Goal: Use online tool/utility: Use online tool/utility

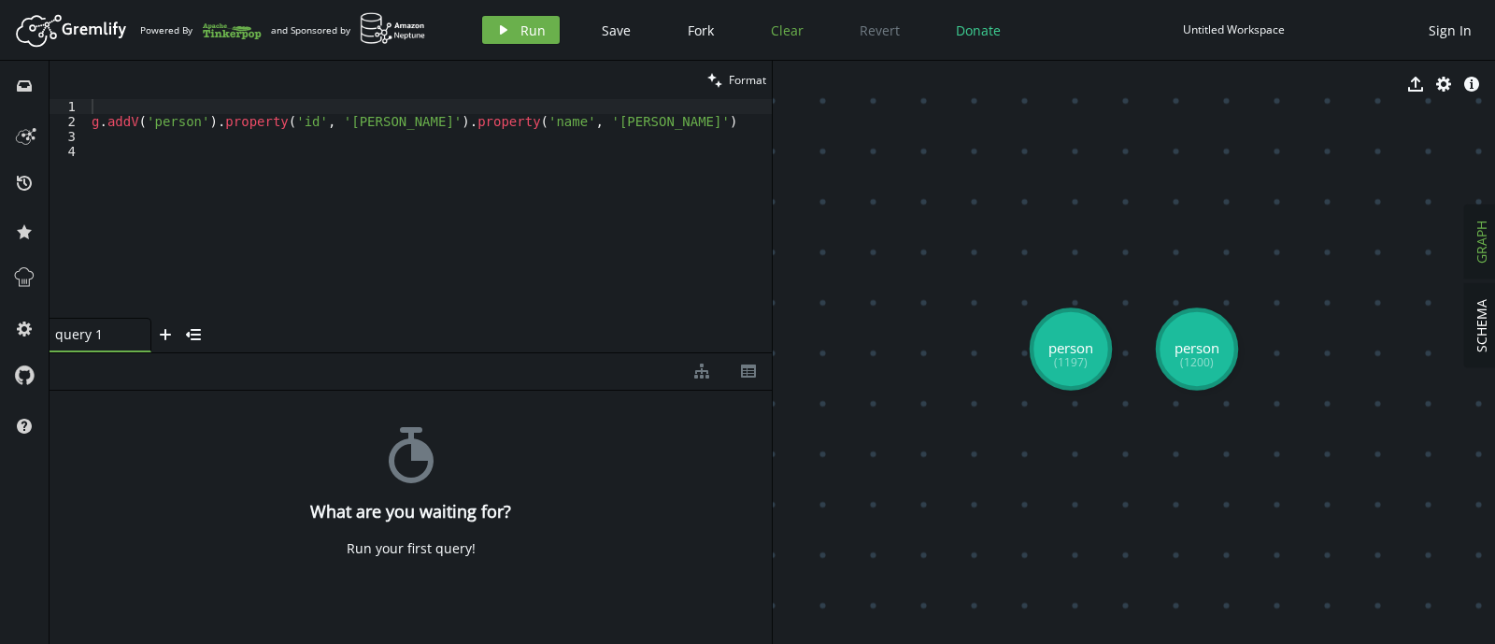
click at [799, 27] on span "Clear" at bounding box center [787, 30] width 33 height 18
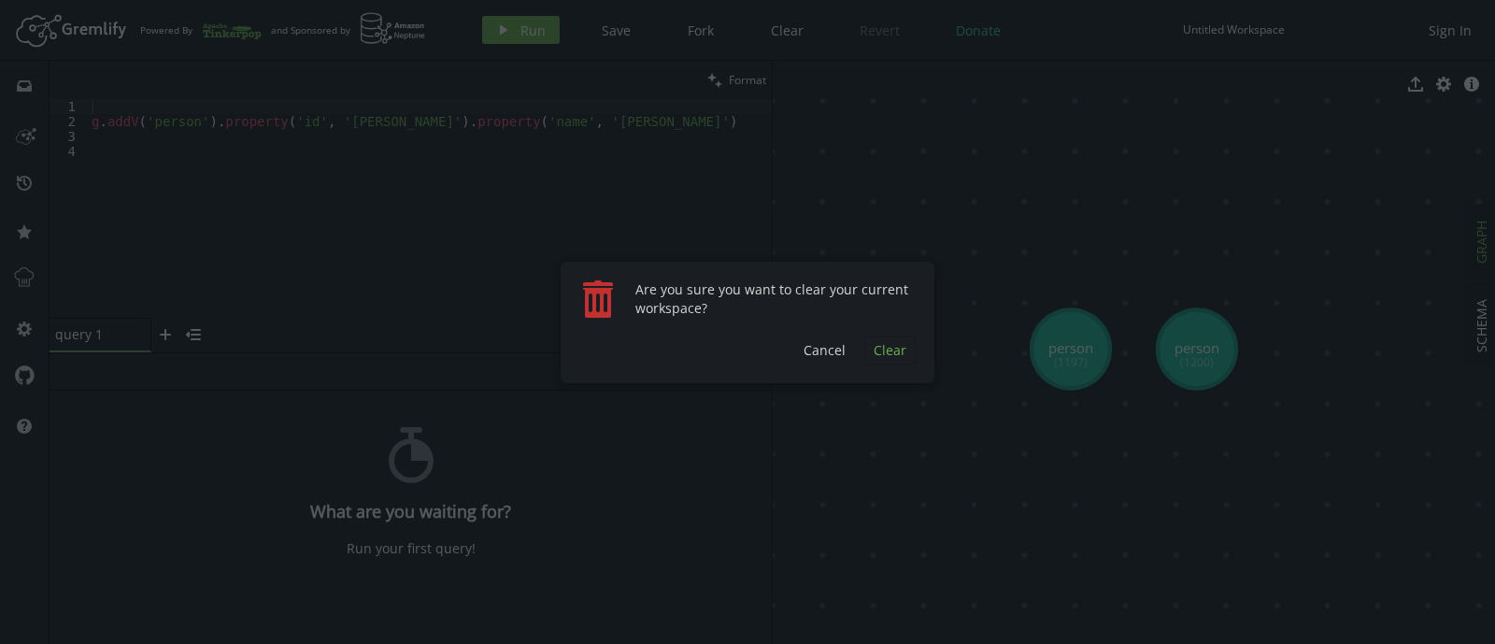
click at [906, 348] on button "Clear" at bounding box center [889, 350] width 51 height 28
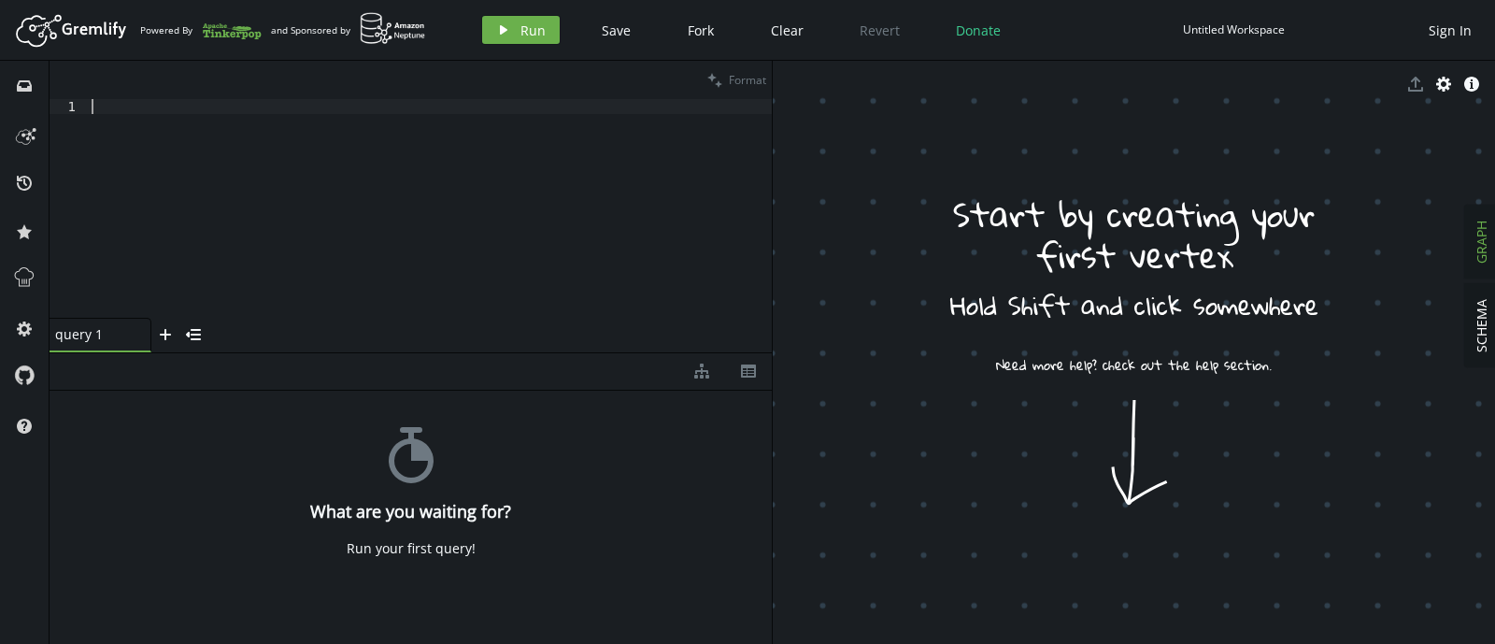
click at [599, 141] on div at bounding box center [430, 223] width 684 height 249
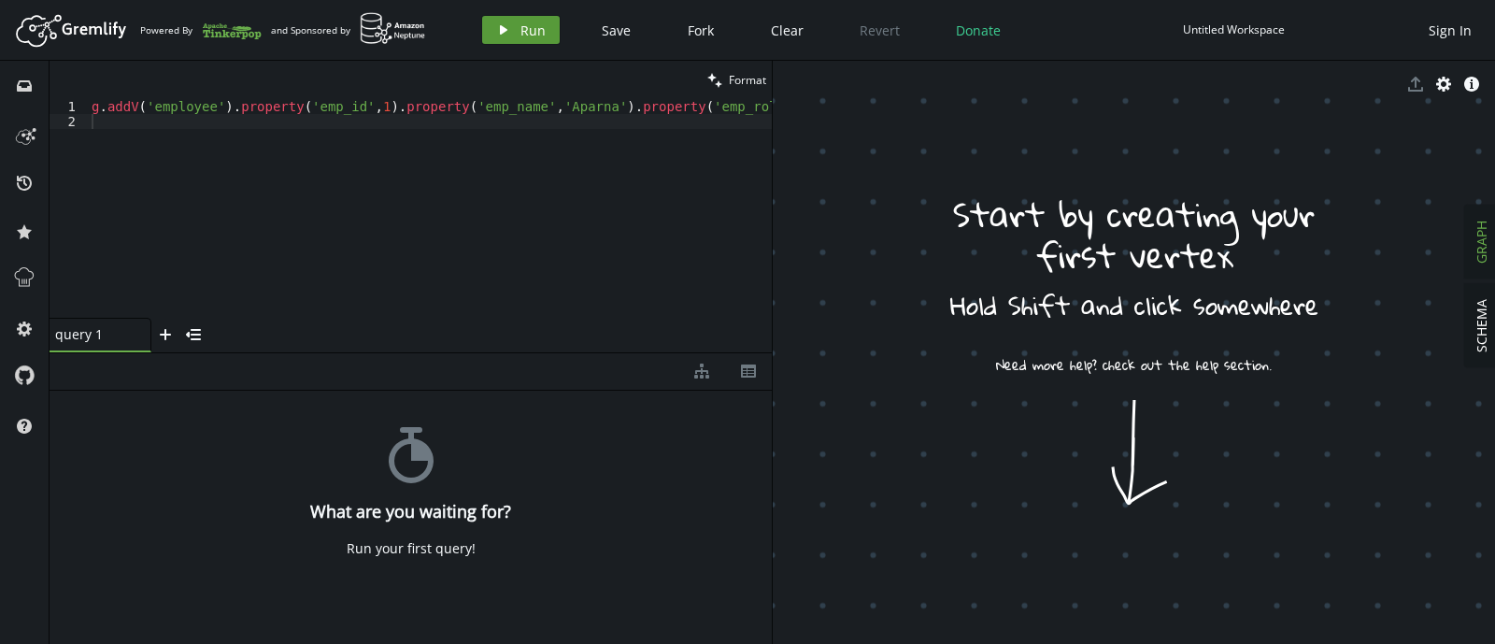
click at [500, 17] on button "play Run" at bounding box center [521, 30] width 78 height 28
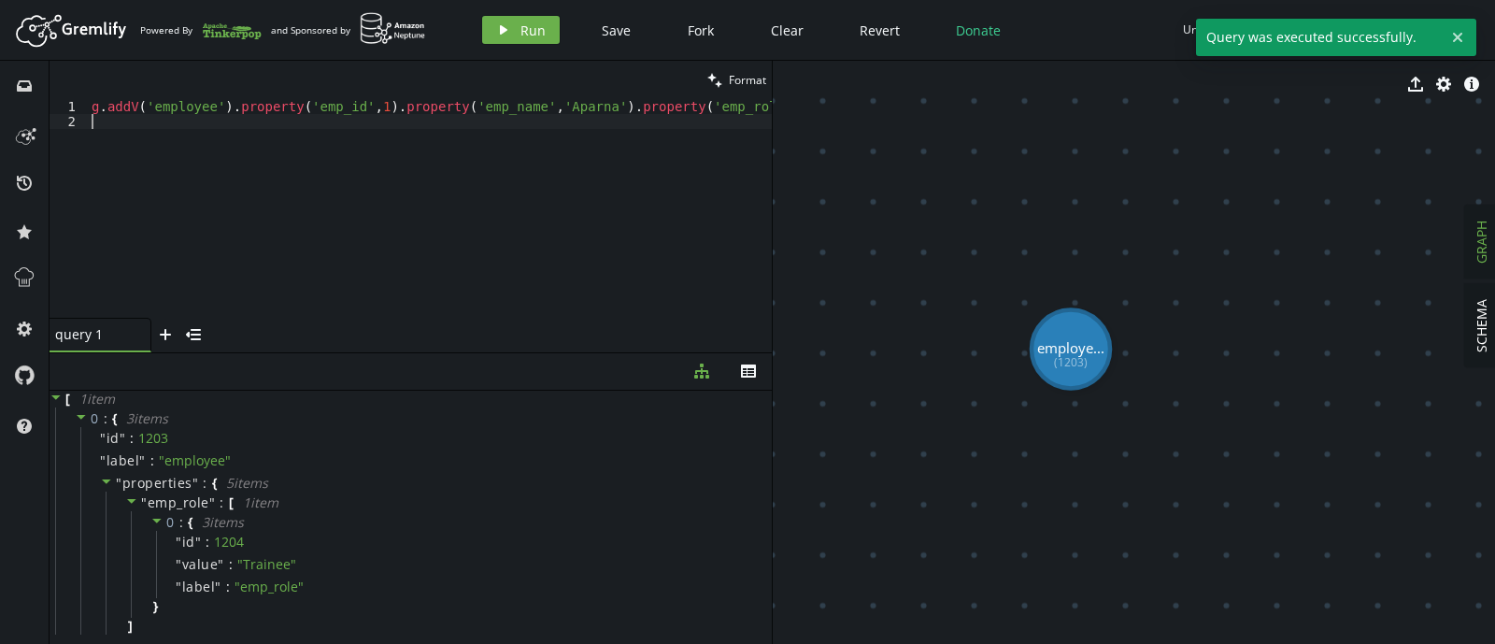
click at [563, 201] on div "g . addV ( 'employee' ) . property ( 'emp_id' , 1 ) . property ( 'emp_name' , '…" at bounding box center [642, 219] width 1108 height 241
type textarea "g.addV('employee').property('emp_id',1).property('emp_name','Aparna').property(…"
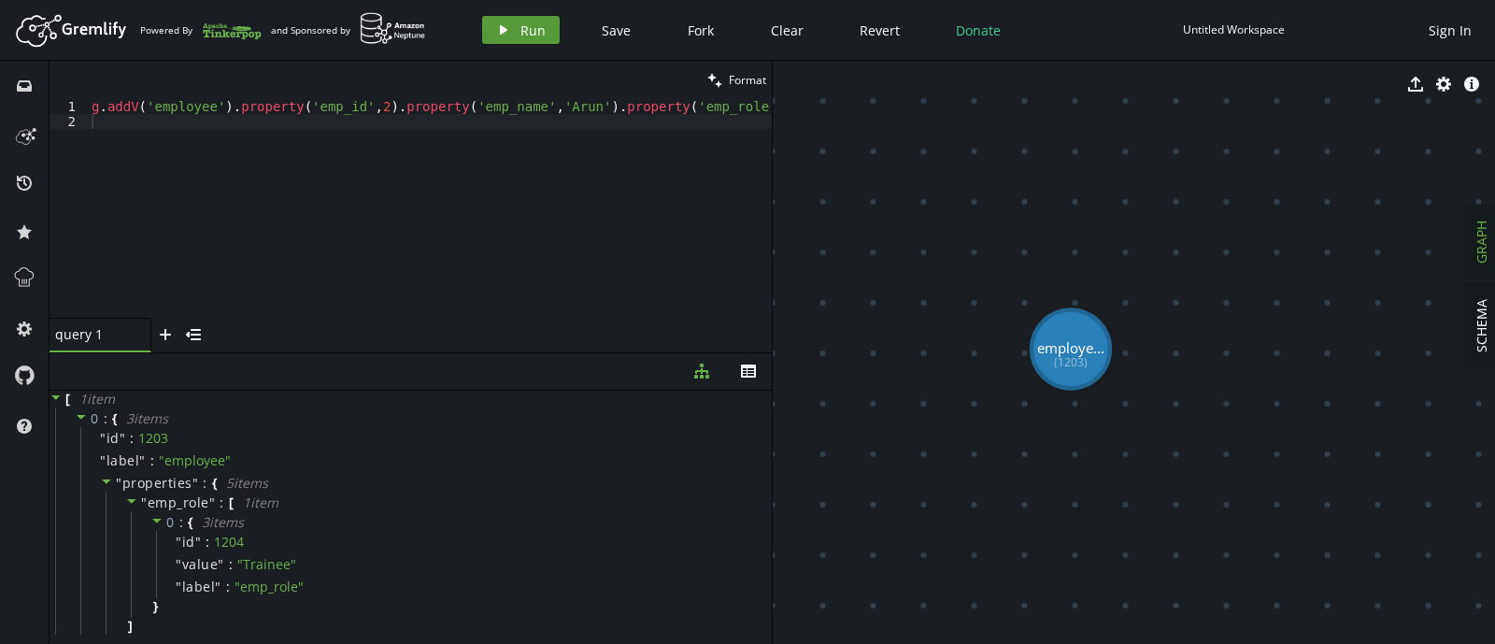
click at [520, 30] on span "Run" at bounding box center [532, 30] width 25 height 18
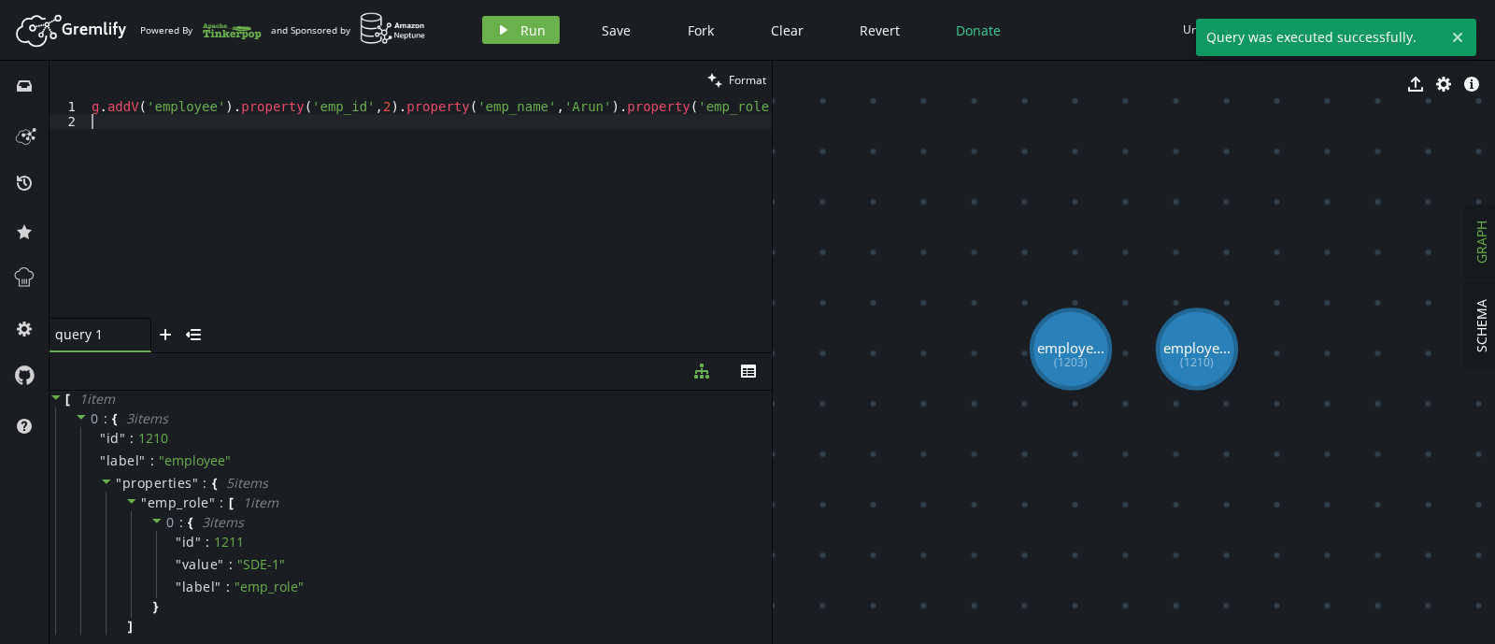
type textarea "g.addV('employee').property('emp_id',2).property('emp_name','Arun').property('e…"
click at [562, 122] on div "g . addV ( 'employee' ) . property ( 'emp_id' , 2 ) . property ( 'emp_name' , '…" at bounding box center [627, 219] width 1079 height 241
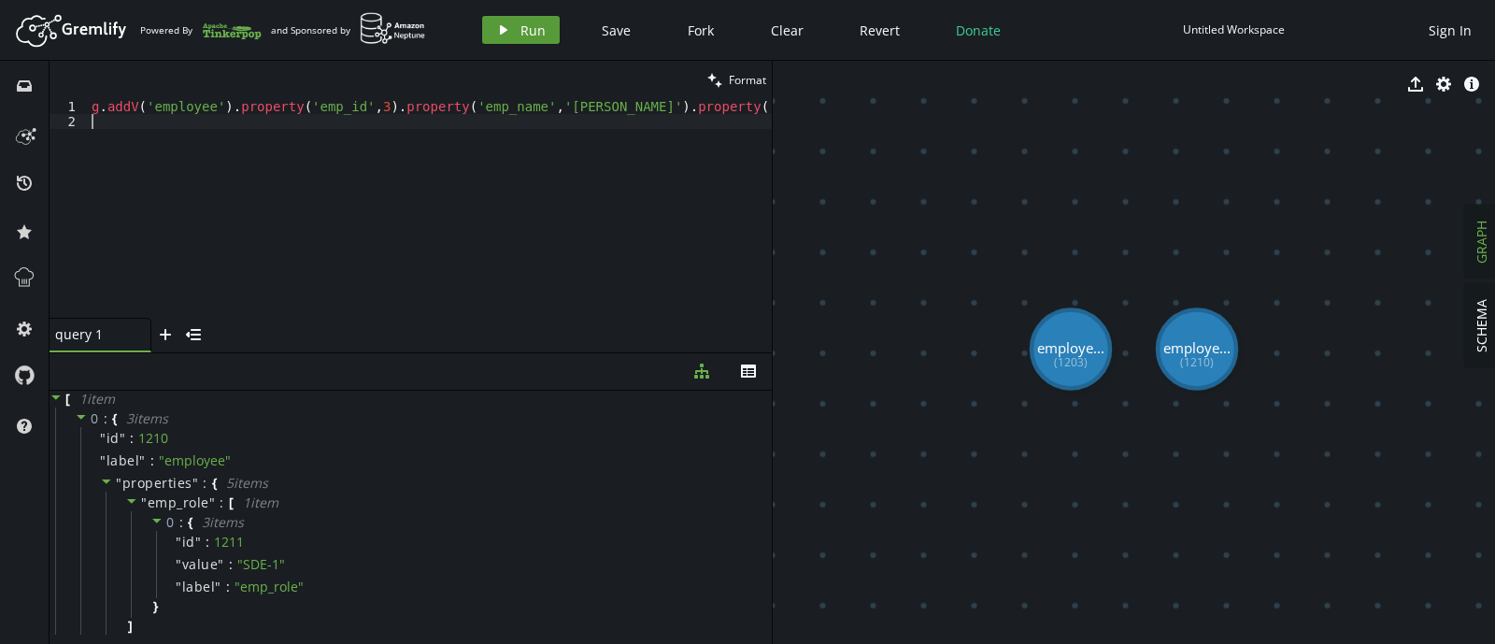
click at [514, 26] on button "play Run" at bounding box center [521, 30] width 78 height 28
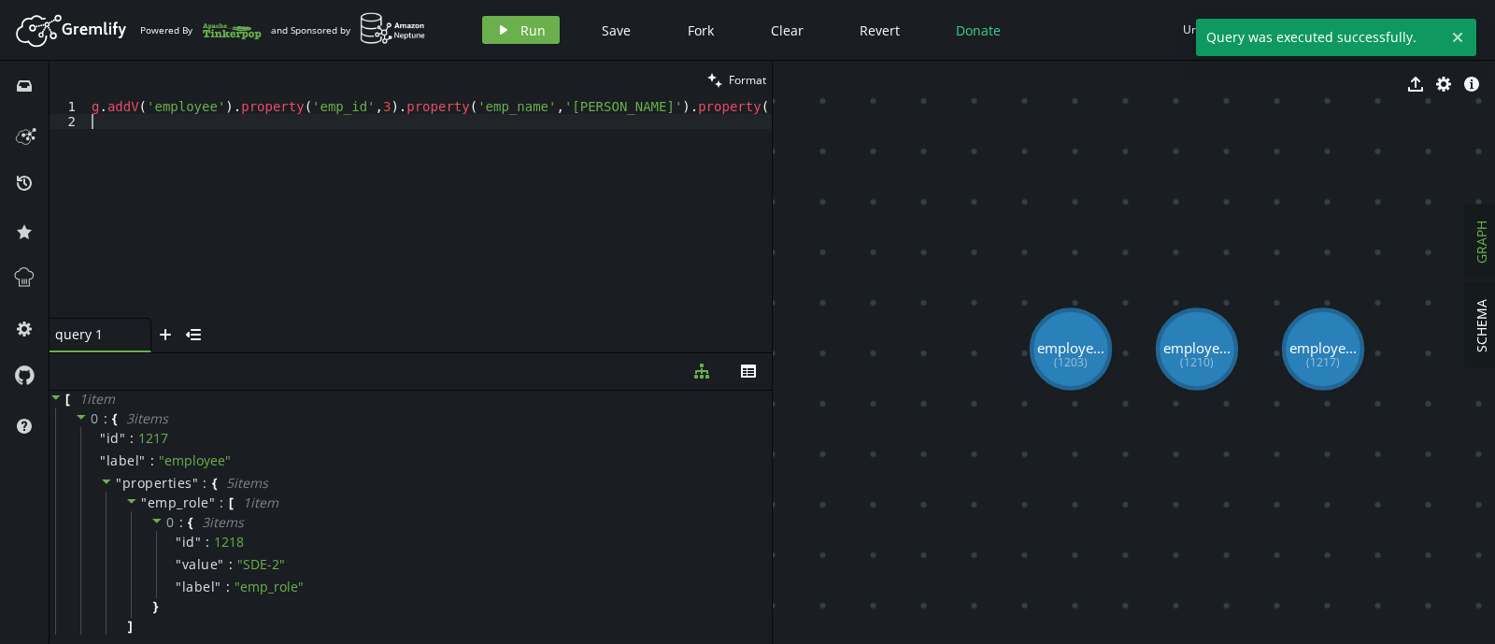
click at [639, 172] on div "g . addV ( 'employee' ) . property ( 'emp_id' , 3 ) . property ( 'emp_name' , '…" at bounding box center [642, 219] width 1108 height 241
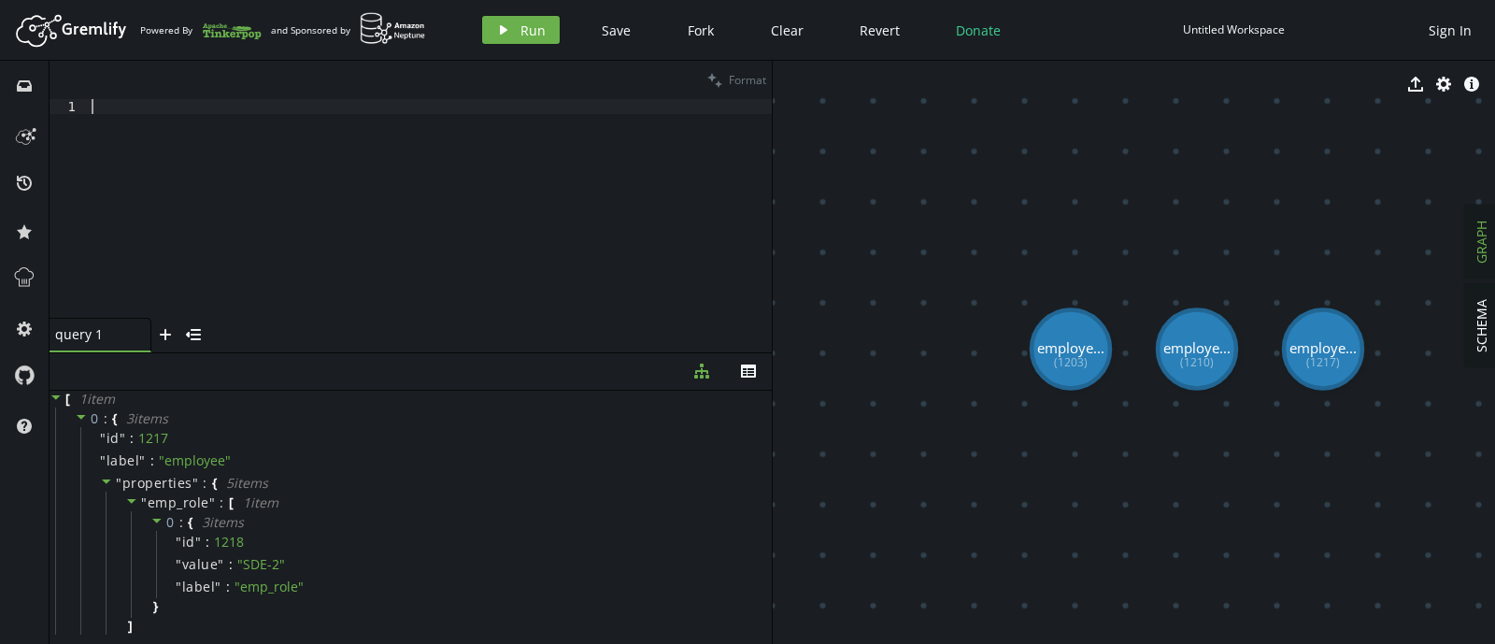
click at [584, 119] on div at bounding box center [430, 223] width 684 height 249
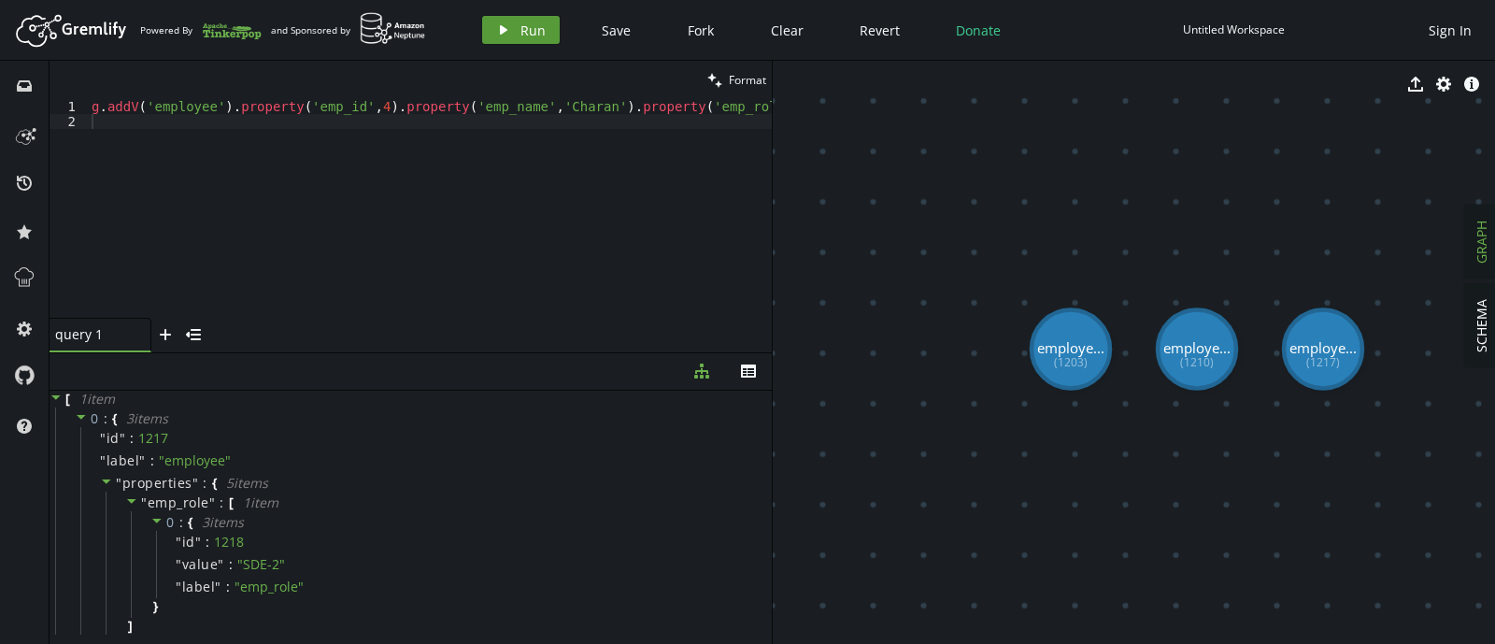
click at [520, 34] on span "Run" at bounding box center [532, 30] width 25 height 18
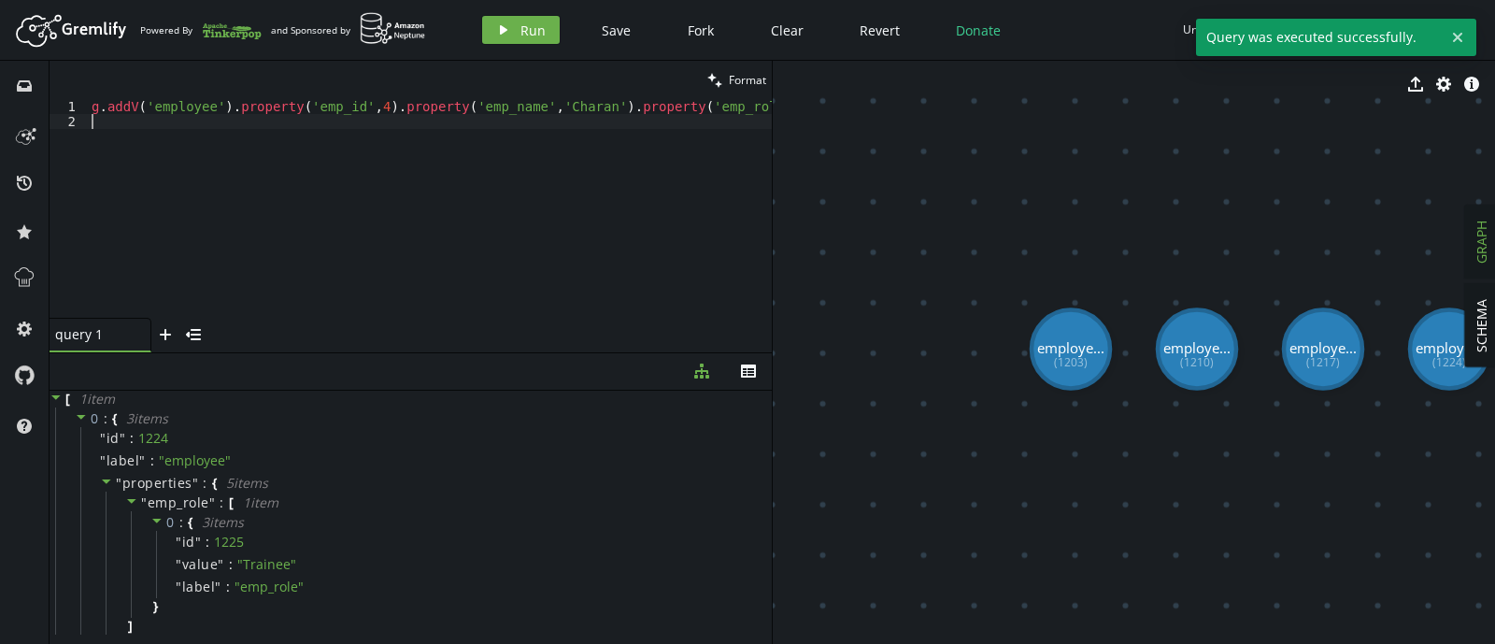
click at [533, 119] on div "g . addV ( 'employee' ) . property ( 'emp_id' , 4 ) . property ( 'emp_name' , '…" at bounding box center [642, 219] width 1108 height 241
type textarea "g.addV('employee').property('emp_id',4).property('emp_name','Charan').property(…"
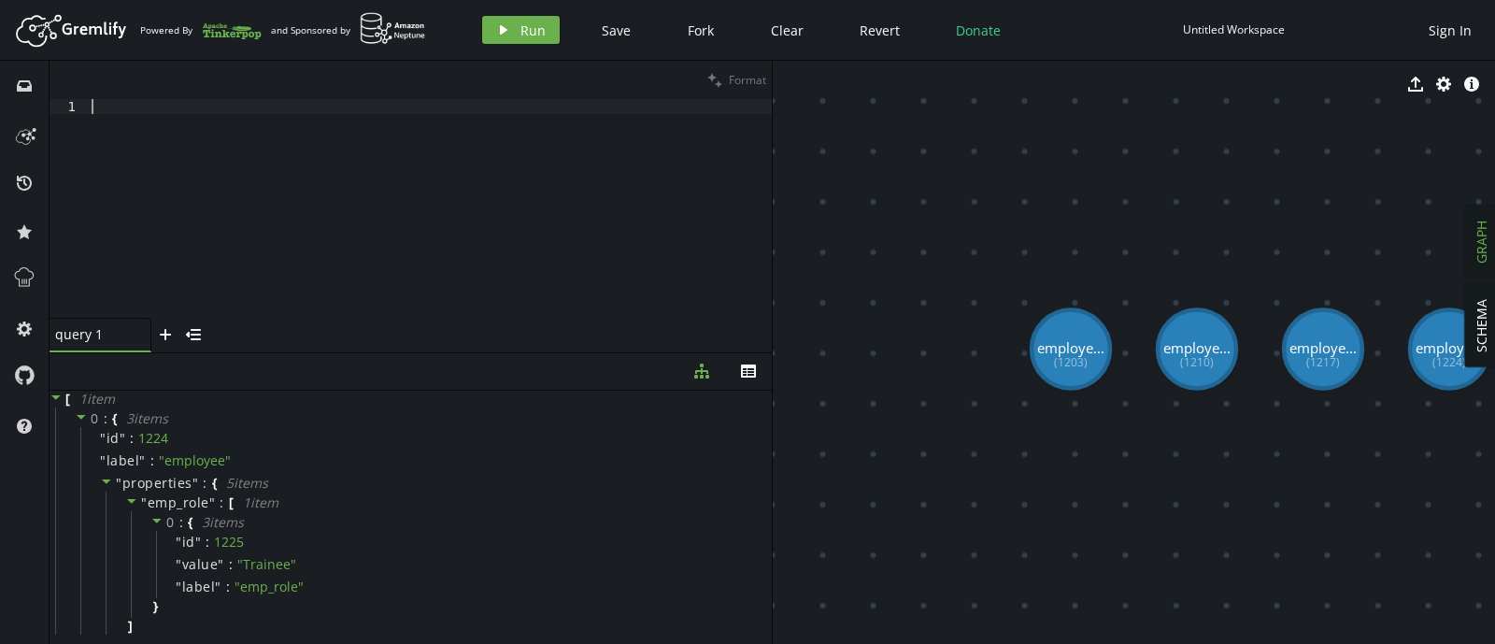
click at [714, 100] on div at bounding box center [430, 223] width 684 height 249
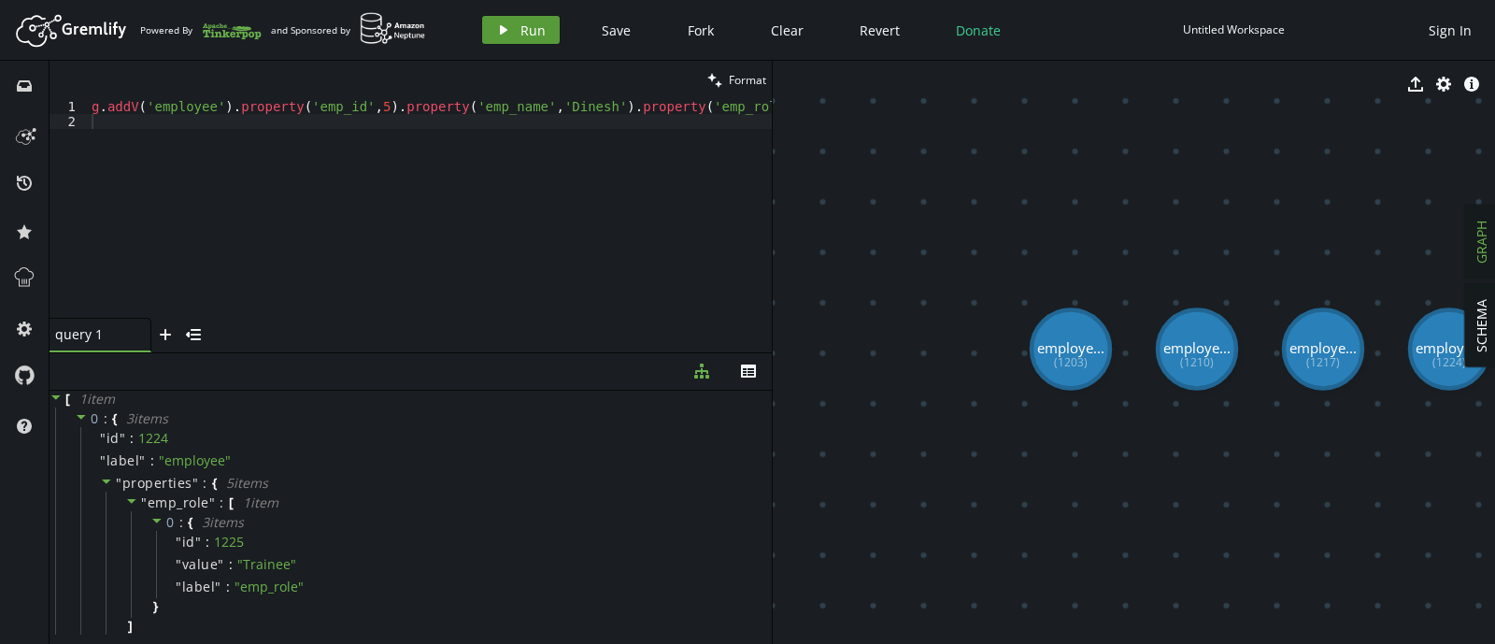
click at [524, 36] on span "Run" at bounding box center [532, 30] width 25 height 18
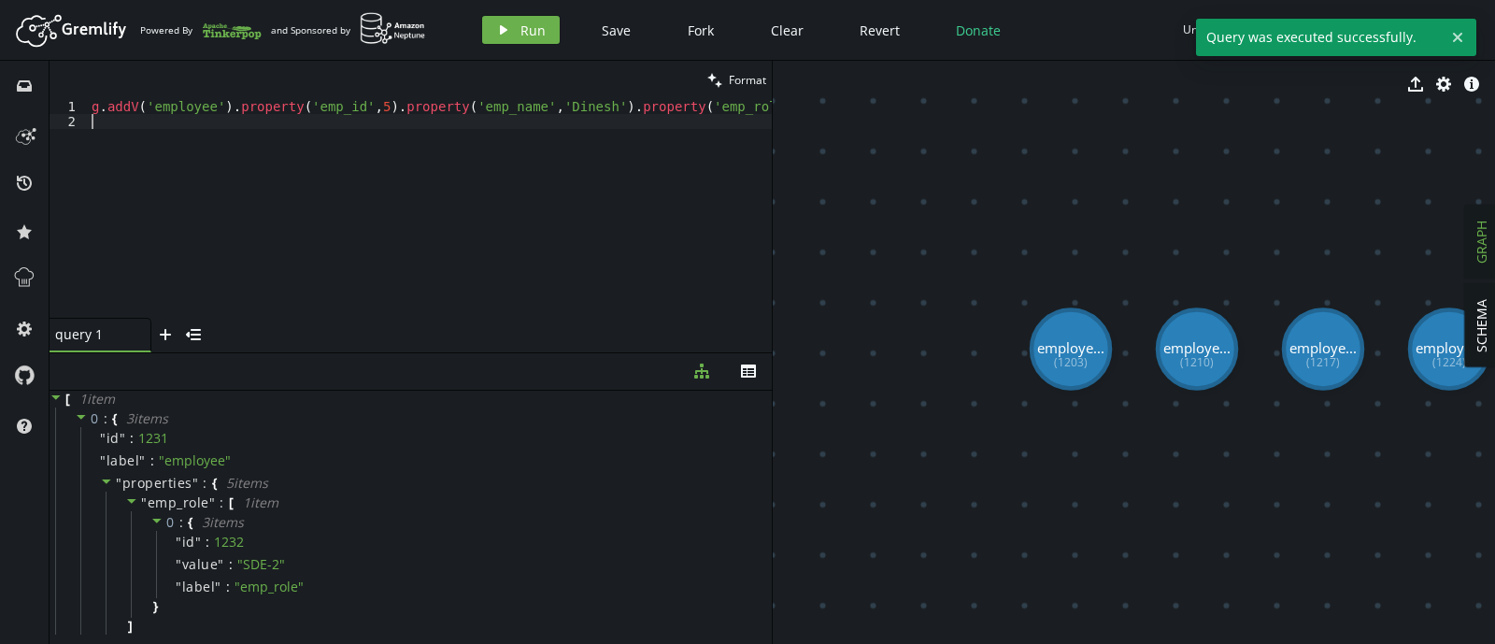
click at [461, 115] on div "g . addV ( 'employee' ) . property ( 'emp_id' , 5 ) . property ( 'emp_name' , '…" at bounding box center [634, 219] width 1093 height 241
type textarea "g.addV('employee').property('emp_id',5).property('emp_name','Dinesh').property(…"
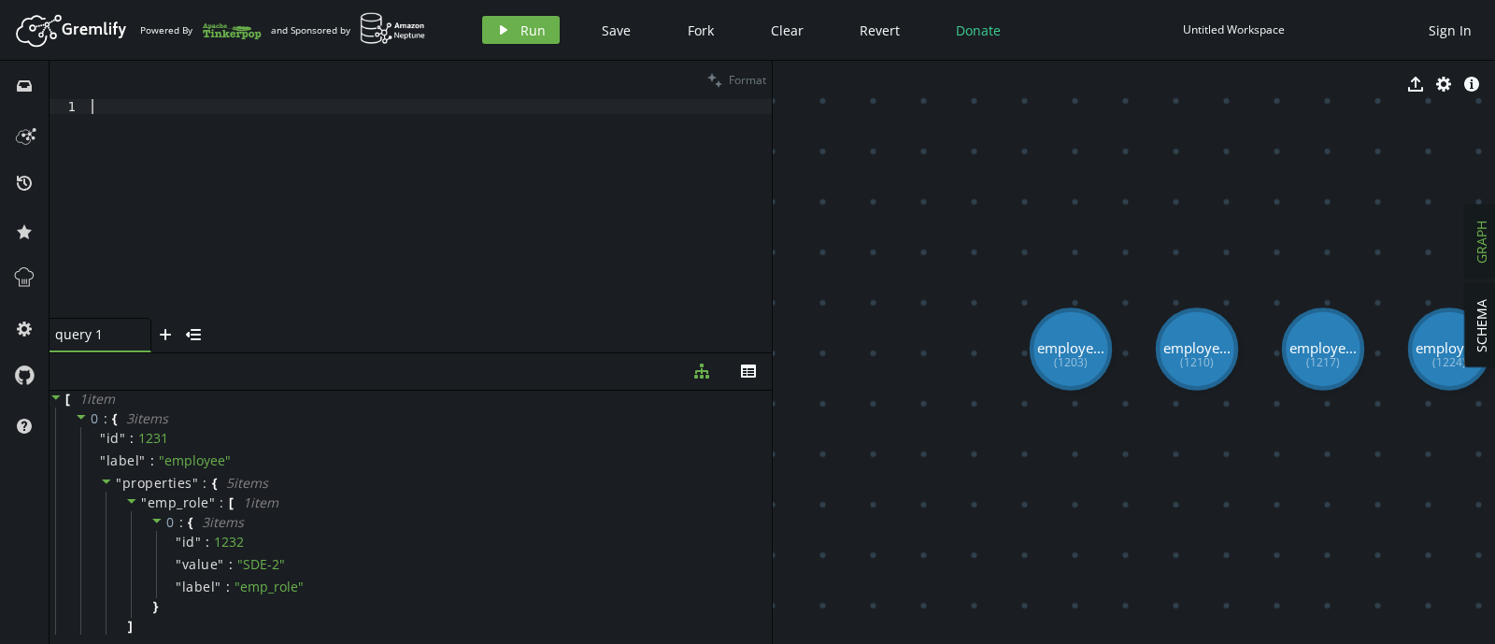
click at [691, 102] on div at bounding box center [430, 223] width 684 height 249
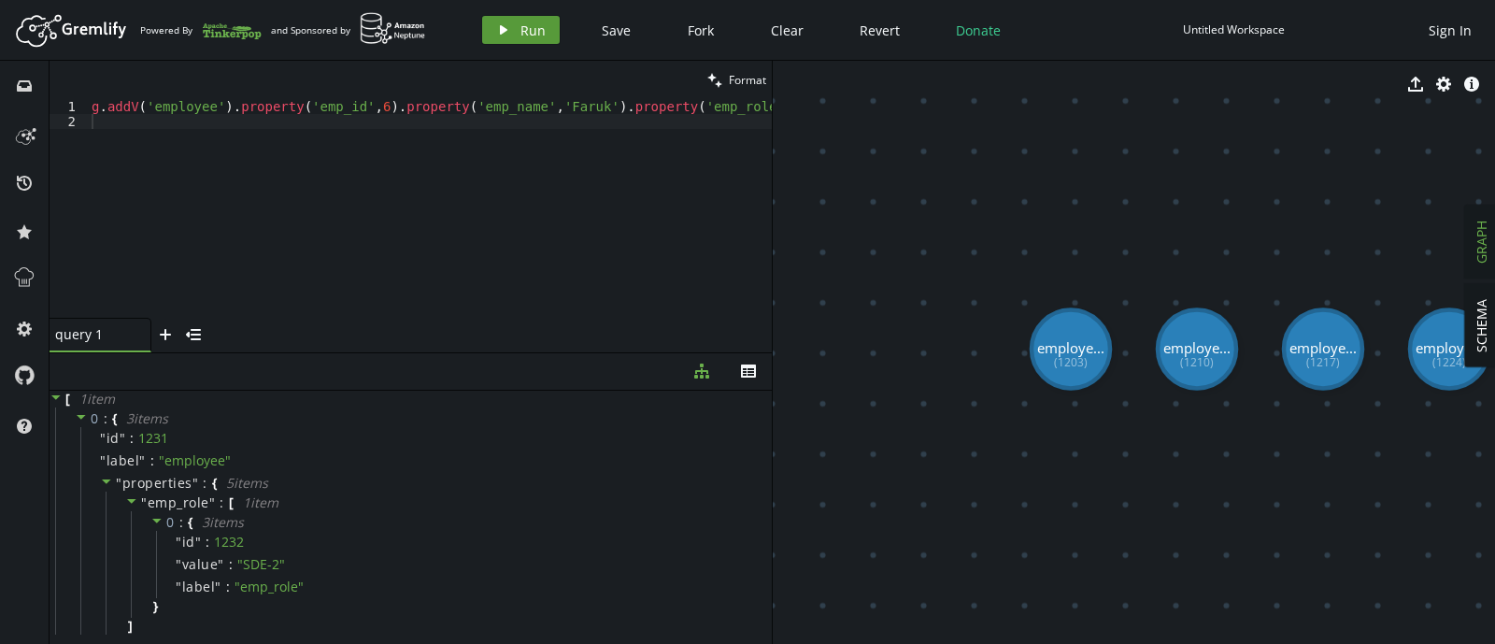
click at [527, 33] on span "Run" at bounding box center [532, 30] width 25 height 18
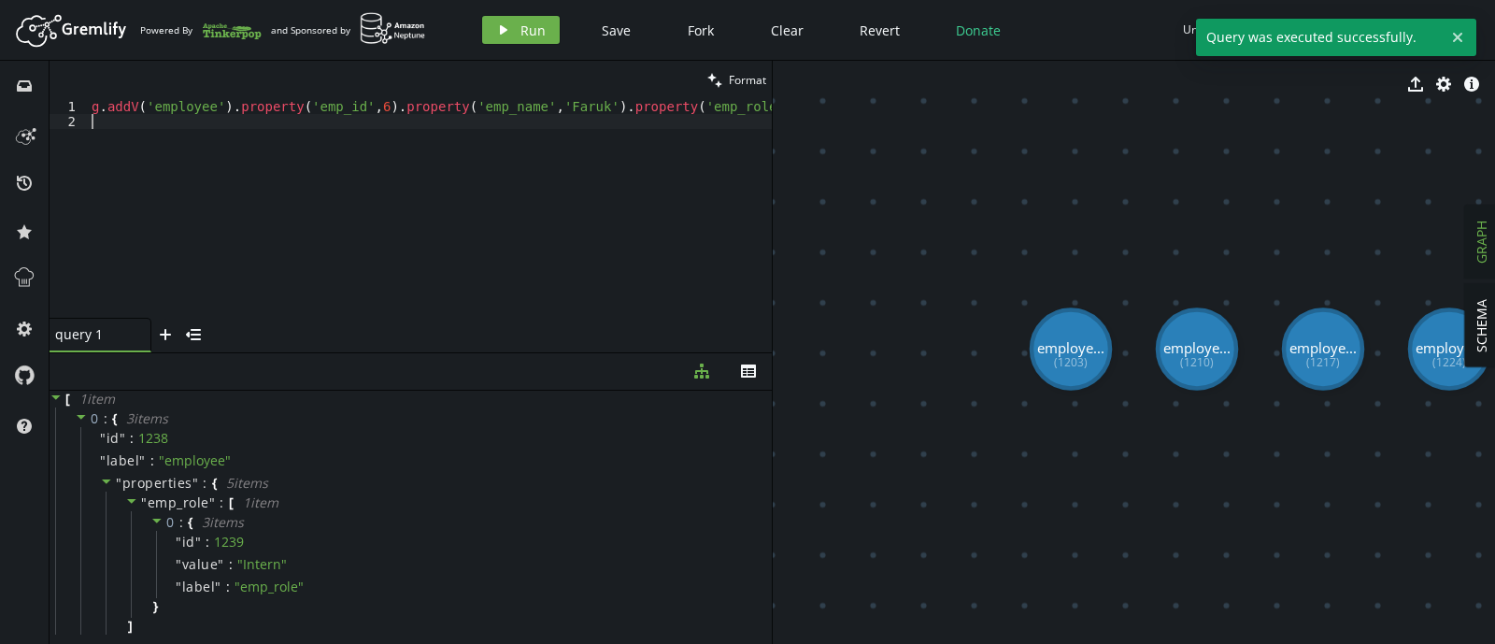
click at [506, 132] on div "g . addV ( 'employee' ) . property ( 'emp_id' , 6 ) . property ( 'emp_name' , '…" at bounding box center [634, 219] width 1093 height 241
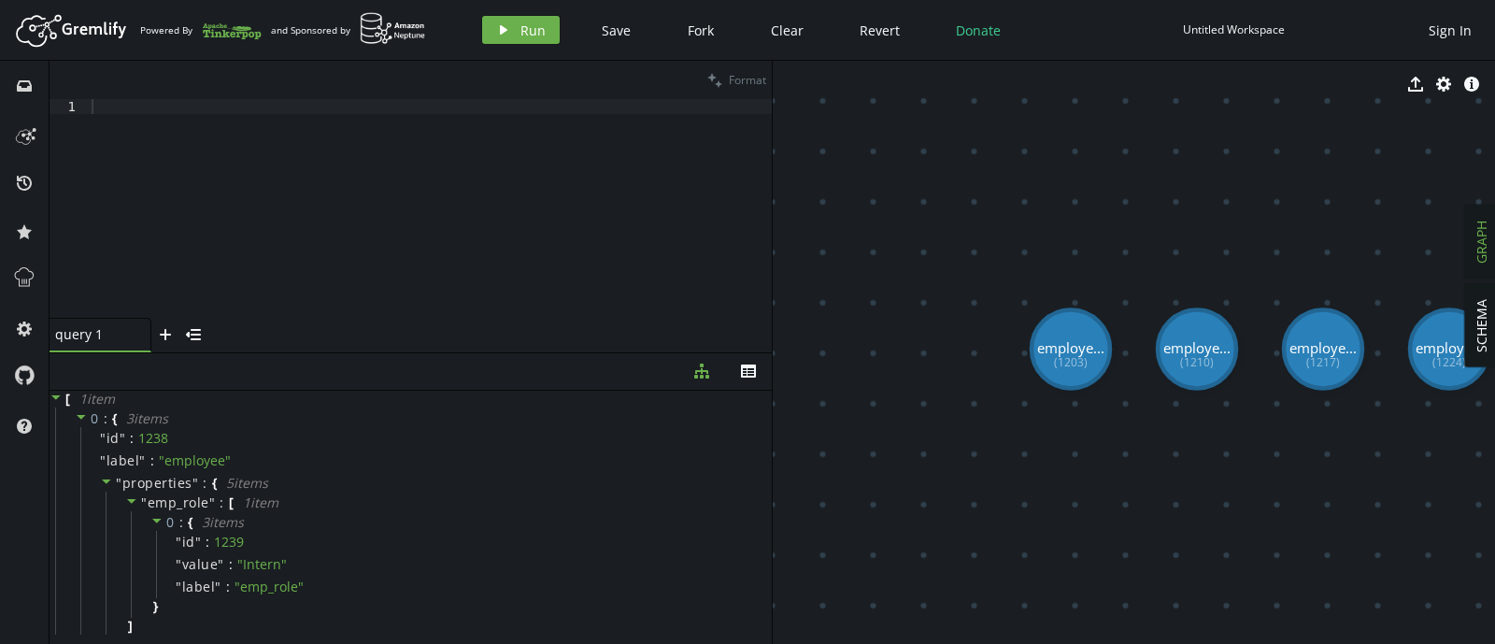
click at [619, 93] on div "clean Format" at bounding box center [411, 80] width 722 height 38
click at [603, 101] on div at bounding box center [430, 223] width 684 height 249
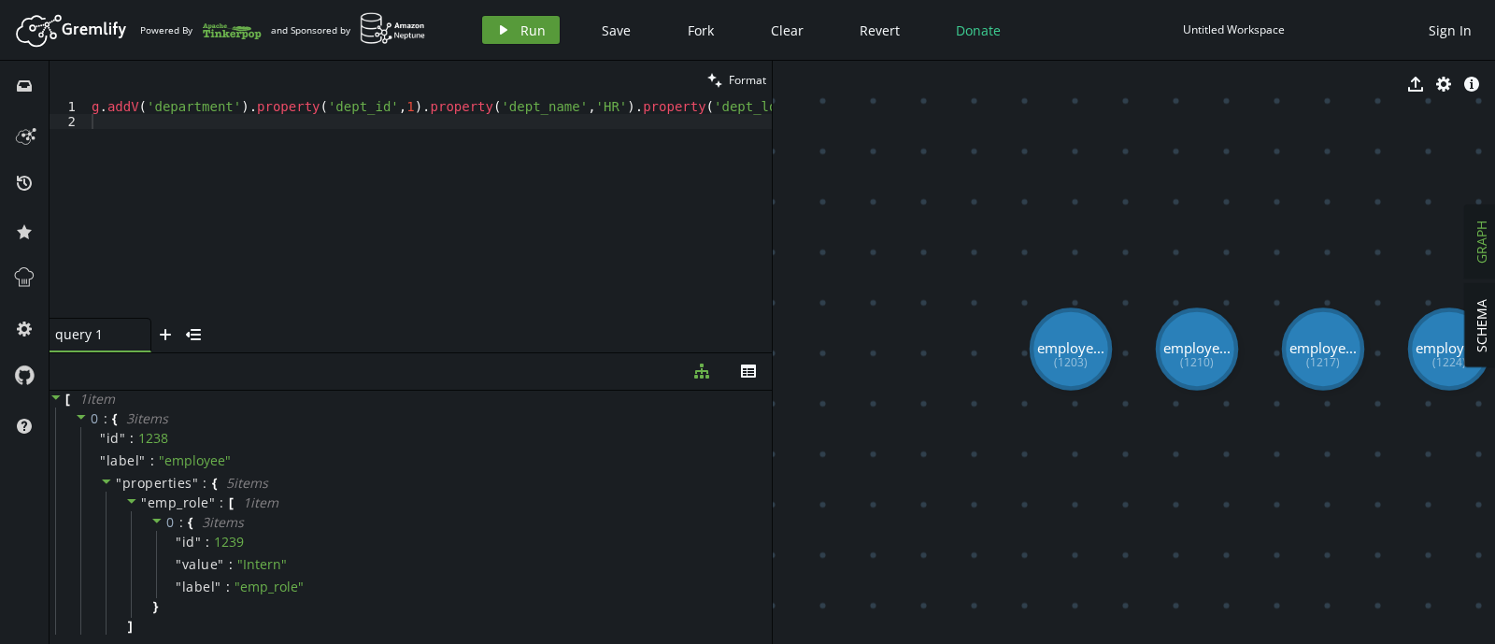
click at [547, 29] on button "play Run" at bounding box center [521, 30] width 78 height 28
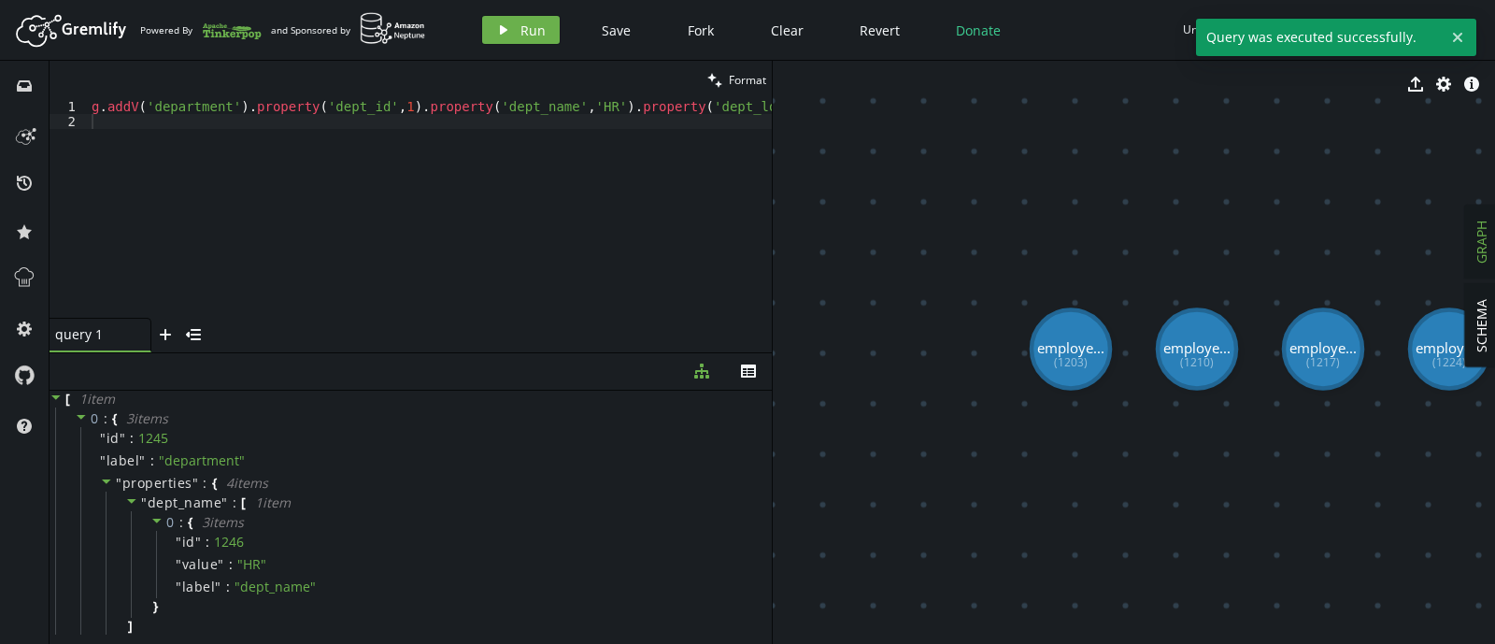
click at [570, 46] on div "Artboard Created with Sketch. Powered By and Sponsored by play Run Save Fork Cl…" at bounding box center [747, 29] width 1476 height 37
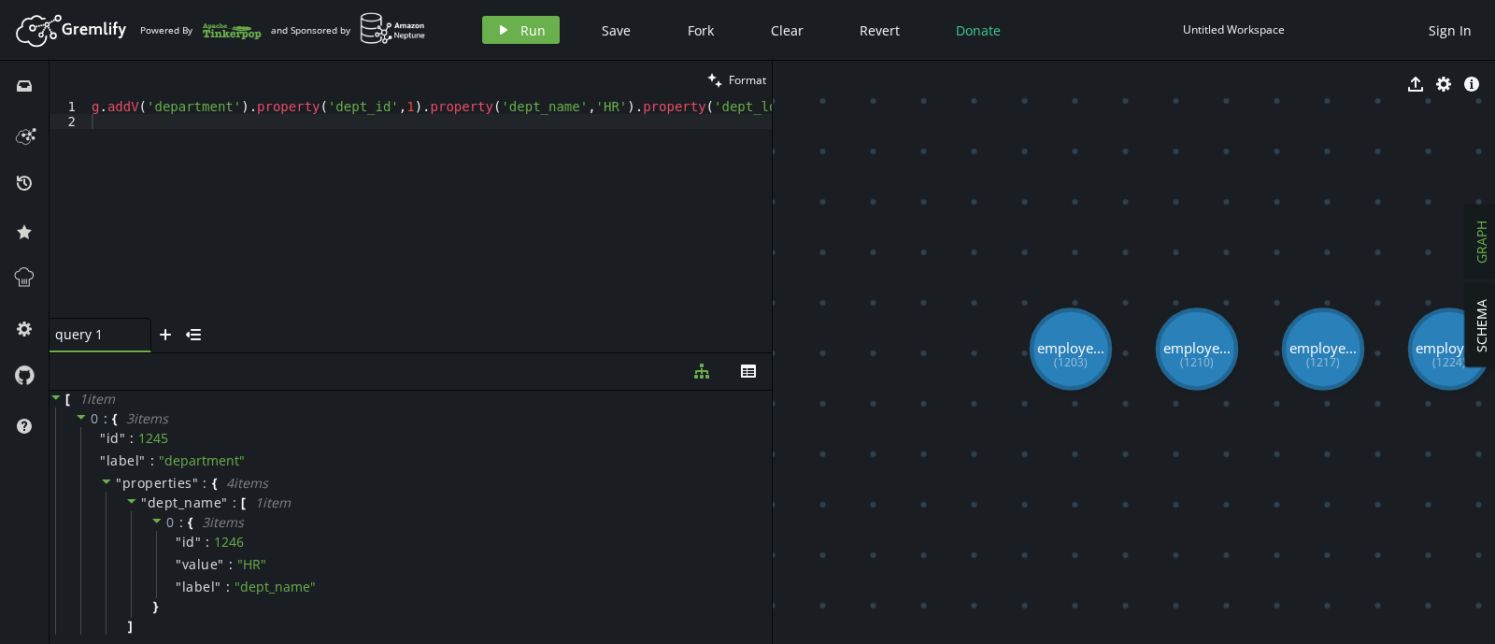
type textarea "g.addV('department').property('dept_id',1).property('dept_name','HR').property(…"
click at [554, 105] on div "g . addV ( 'department' ) . property ( 'dept_id' , 1 ) . property ( 'dept_name'…" at bounding box center [541, 219] width 906 height 241
click at [527, 21] on span "Run" at bounding box center [532, 30] width 25 height 18
click at [488, 127] on div "g . addV ( 'department' ) . property ( 'dept_id' , 2 ) . property ( 'dept_name'…" at bounding box center [559, 219] width 943 height 241
type textarea "g.addV('department').property('dept_id',2).property('dept_name','QA').property(…"
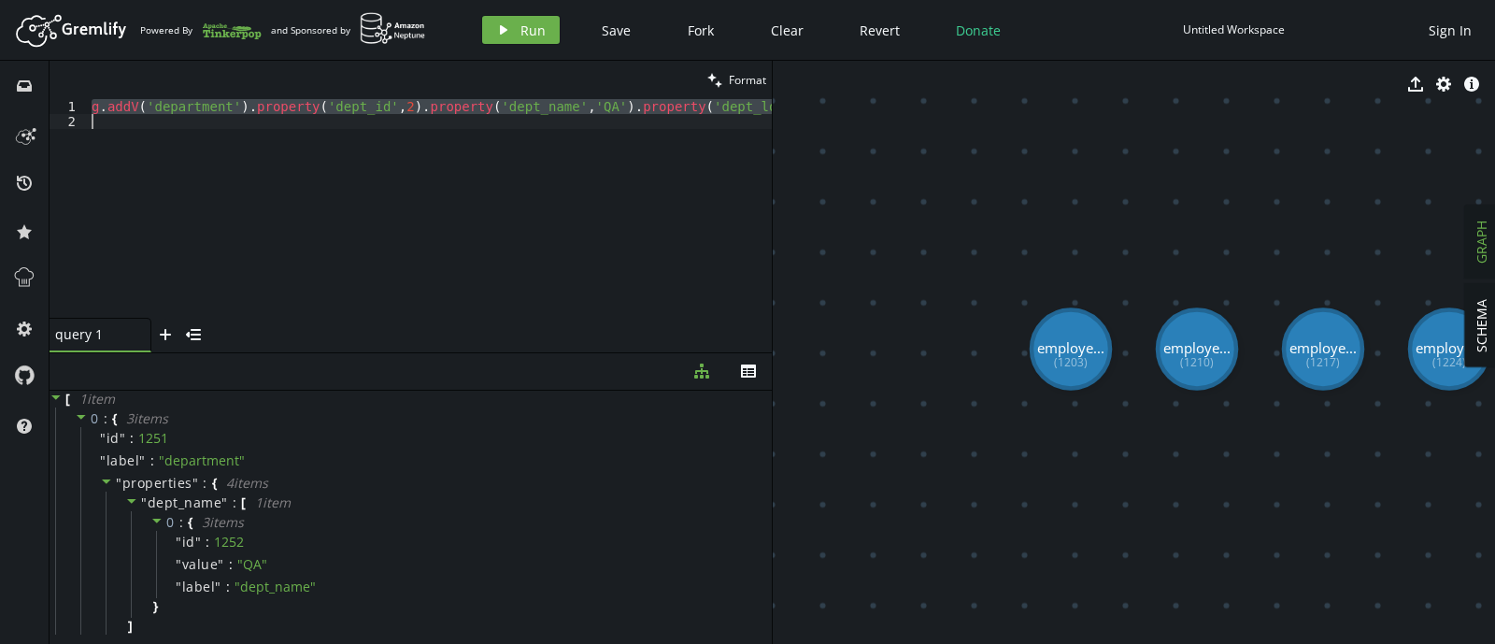
paste textarea
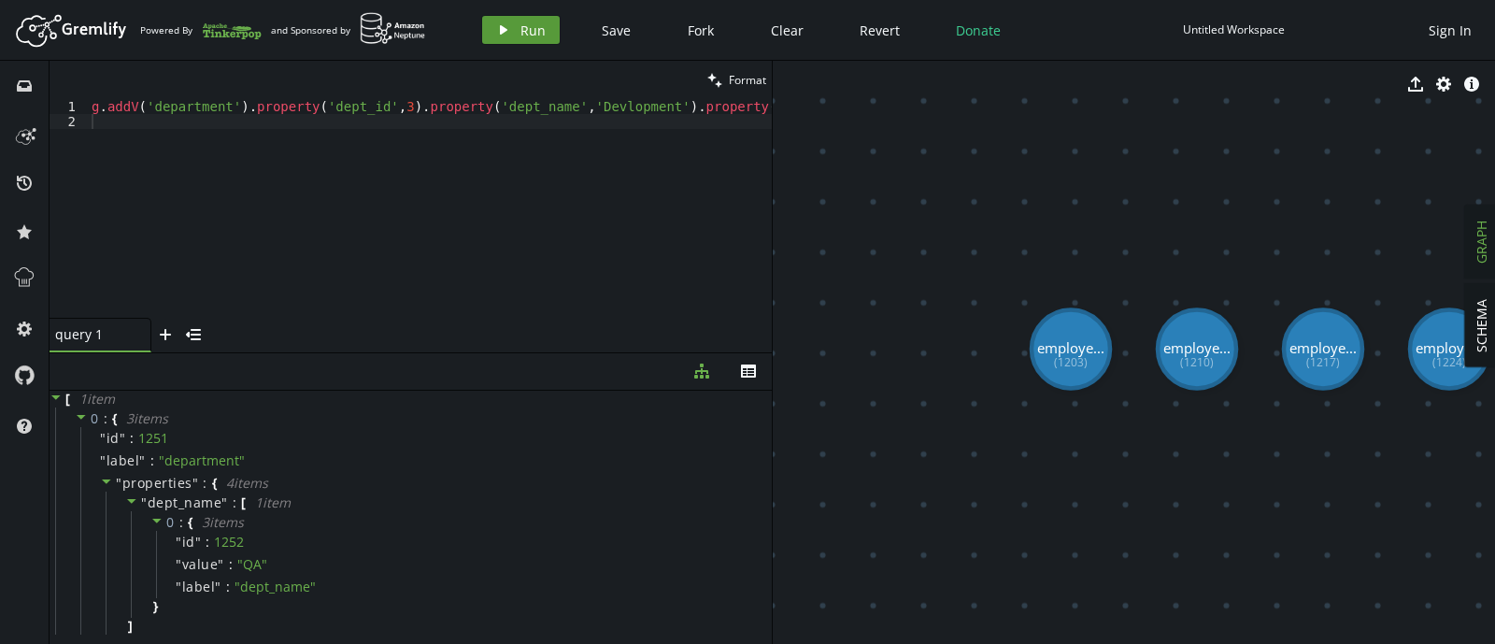
click at [509, 30] on button "play Run" at bounding box center [521, 30] width 78 height 28
click at [598, 118] on div "g . addV ( 'department' ) . property ( 'dept_id' , 3 ) . property ( 'dept_name'…" at bounding box center [588, 219] width 1000 height 241
type textarea "g.addV('department').property('dept_id',3).property('dept_name','Devlopment').p…"
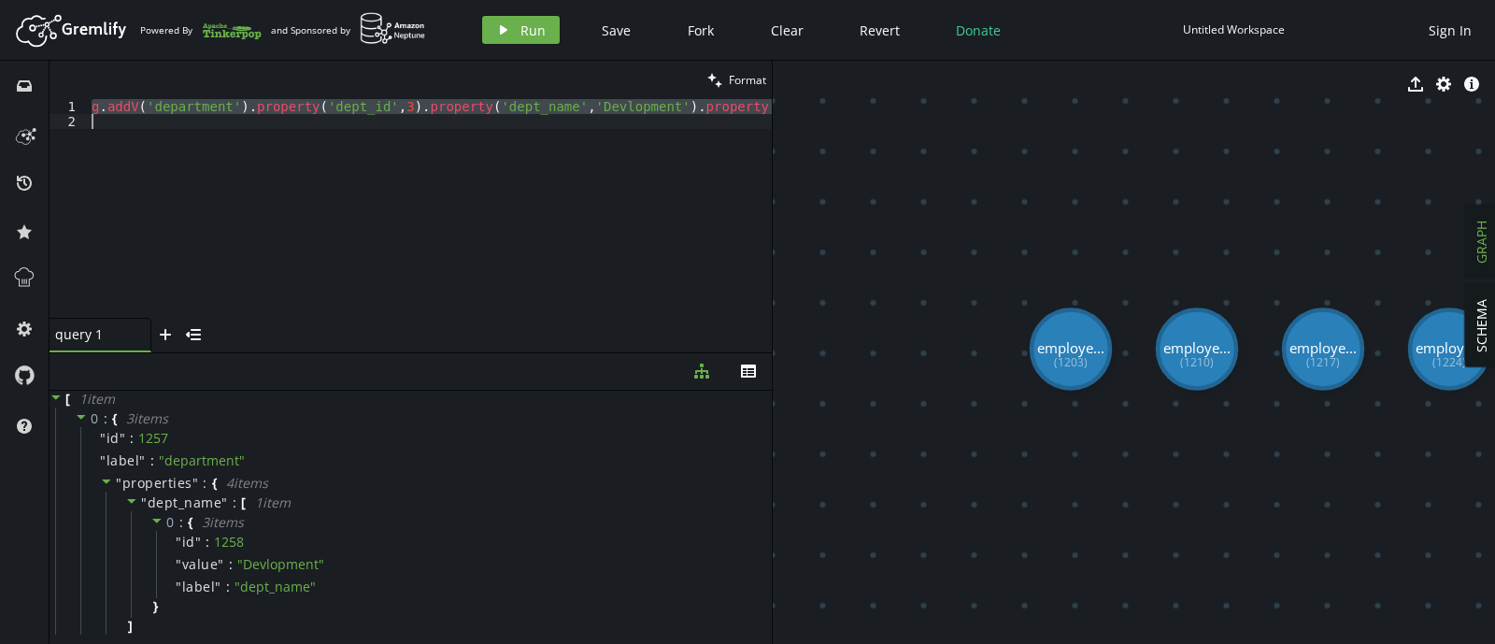
paste textarea
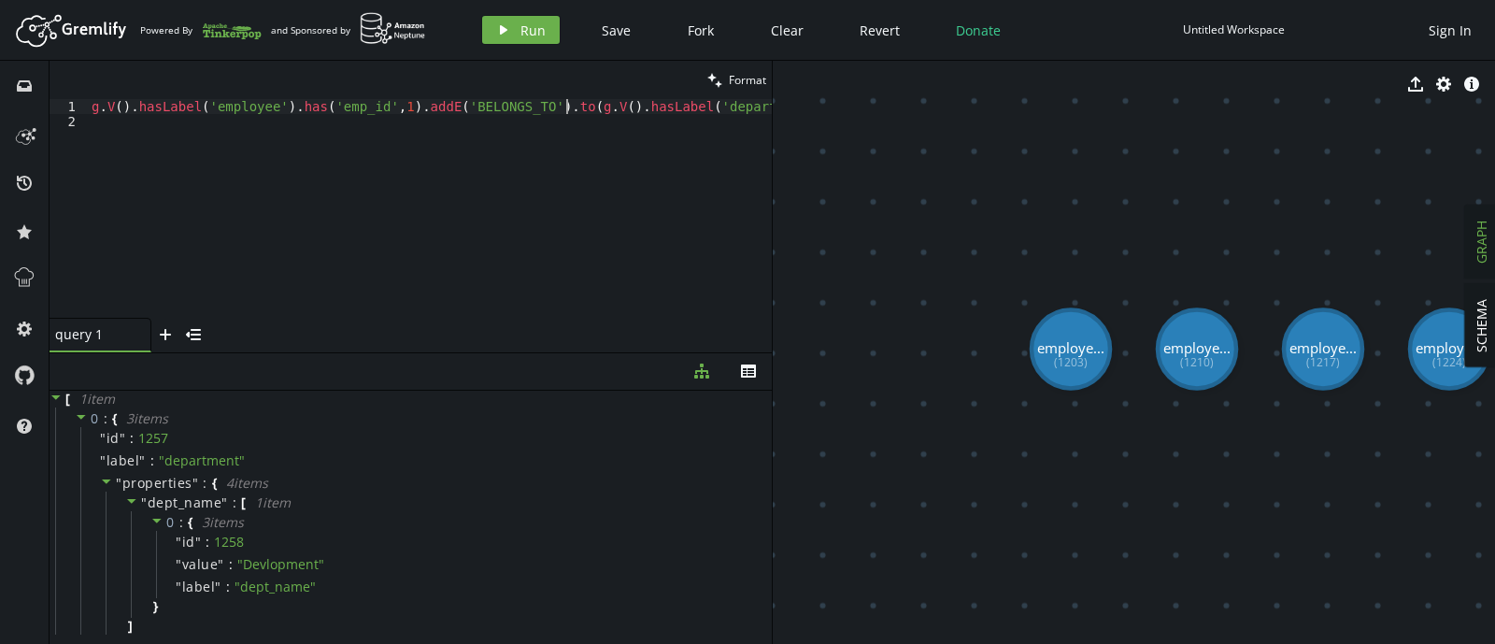
click at [567, 109] on div "g . V ( ) . hasLabel ( 'employee' ) . has ( 'emp_id' , 1 ) . addE ( 'BELONGS_TO…" at bounding box center [490, 219] width 805 height 241
type textarea "g.V().hasLabel('employee').has('emp_id',1).addE('BELONGS_TO').to(__.V().hasLabe…"
click at [514, 18] on button "play Run" at bounding box center [521, 30] width 78 height 28
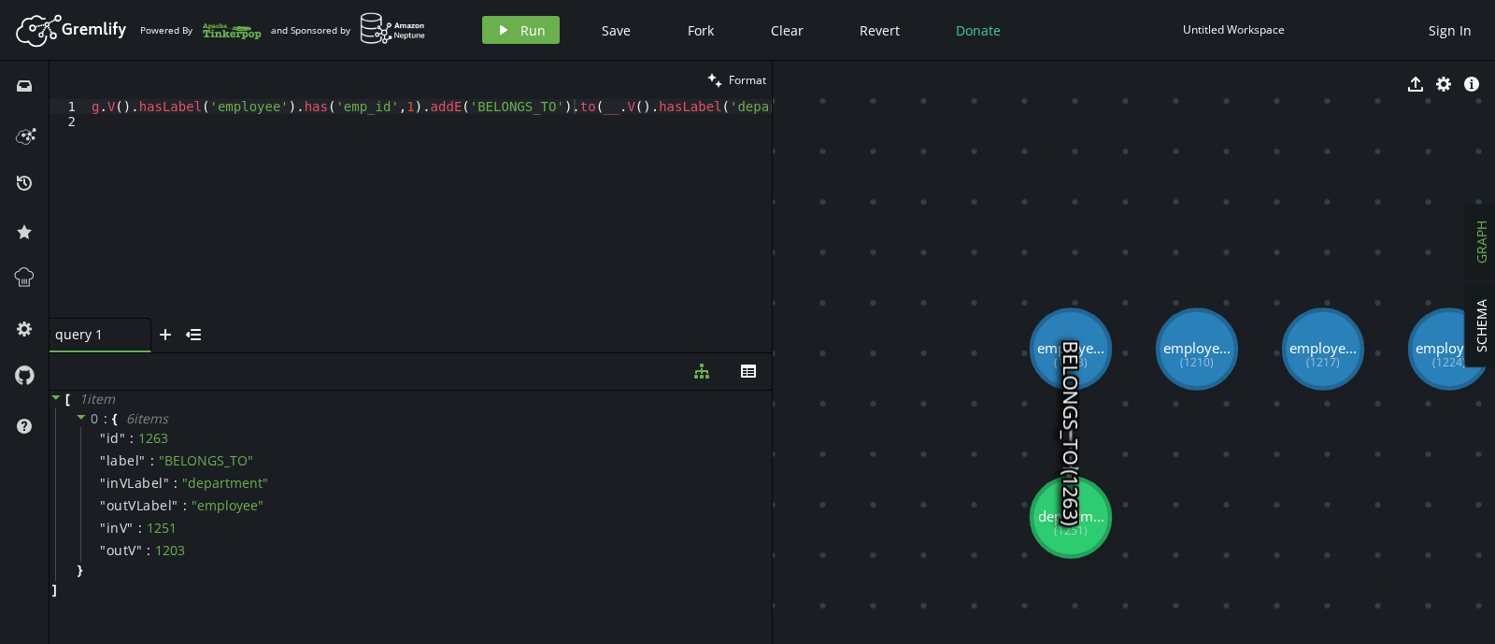
scroll to position [0, 0]
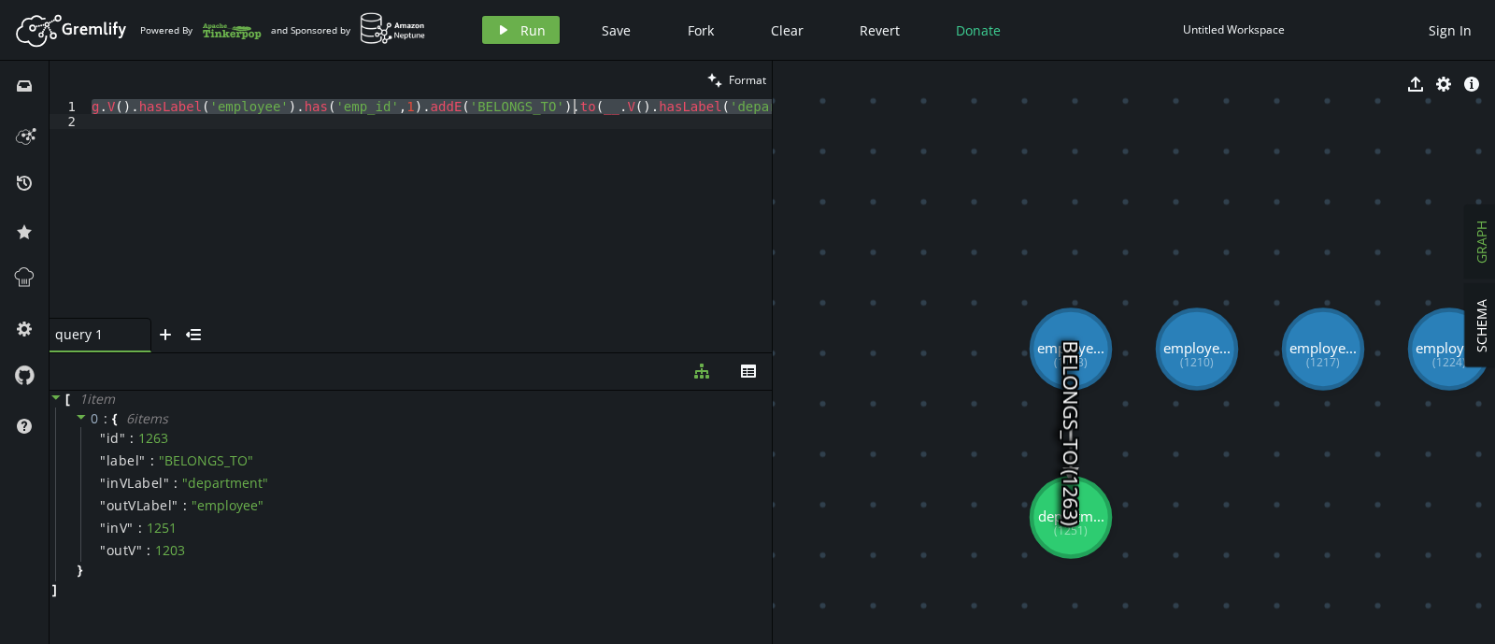
type textarea "g.V().hasLabel('employee').has('emp_id',1).addE('BELONGS_TO').to(__.V().hasLabe…"
click at [453, 131] on div "g . V ( ) . hasLabel ( 'employee' ) . has ( 'emp_id' , 1 ) . addE ( 'BELONGS_TO…" at bounding box center [494, 219] width 813 height 241
paste textarea
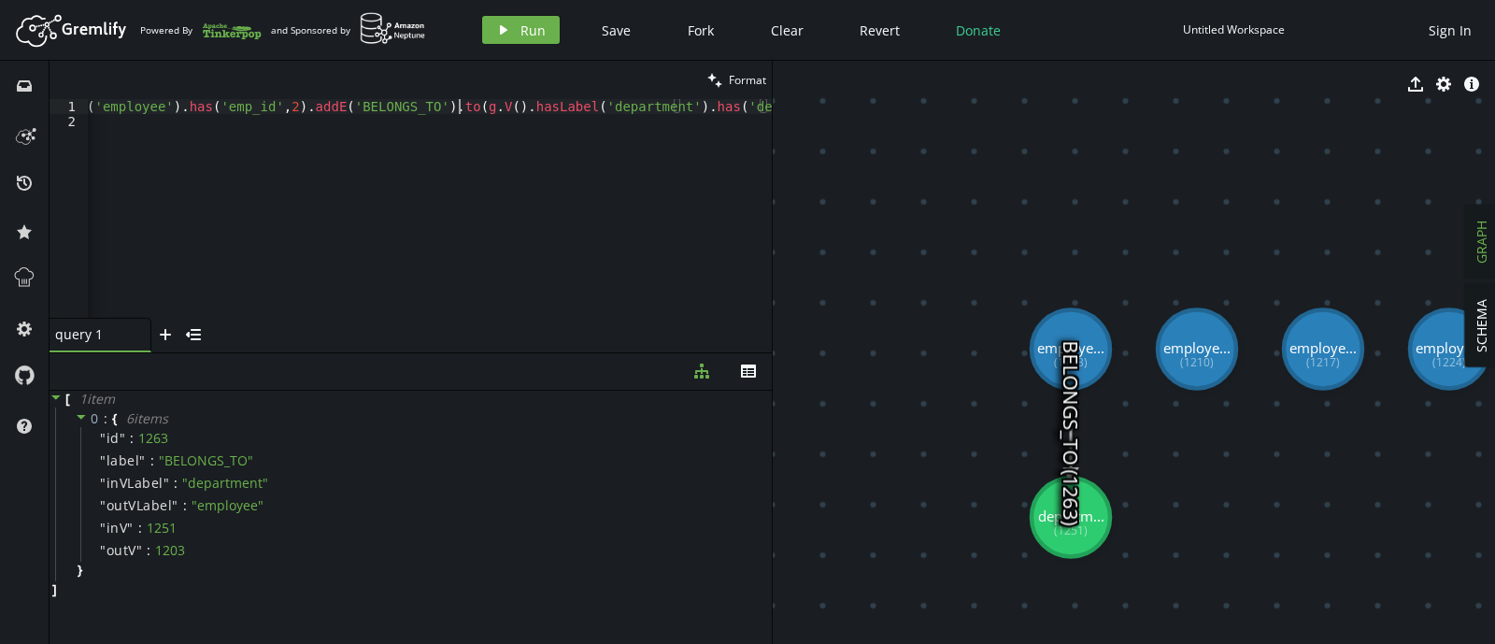
scroll to position [0, 121]
click at [571, 101] on div "g . V ( ) . hasLabel ( 'employee' ) . has ( 'emp_id' , 2 ) . addE ( 'BELONGS_TO…" at bounding box center [368, 219] width 805 height 241
click at [448, 111] on div "g . V ( ) . hasLabel ( 'employee' ) . has ( 'emp_id' , 2 ) . addE ( 'BELONGS_TO…" at bounding box center [368, 219] width 805 height 241
click at [514, 39] on button "play Run" at bounding box center [521, 30] width 78 height 28
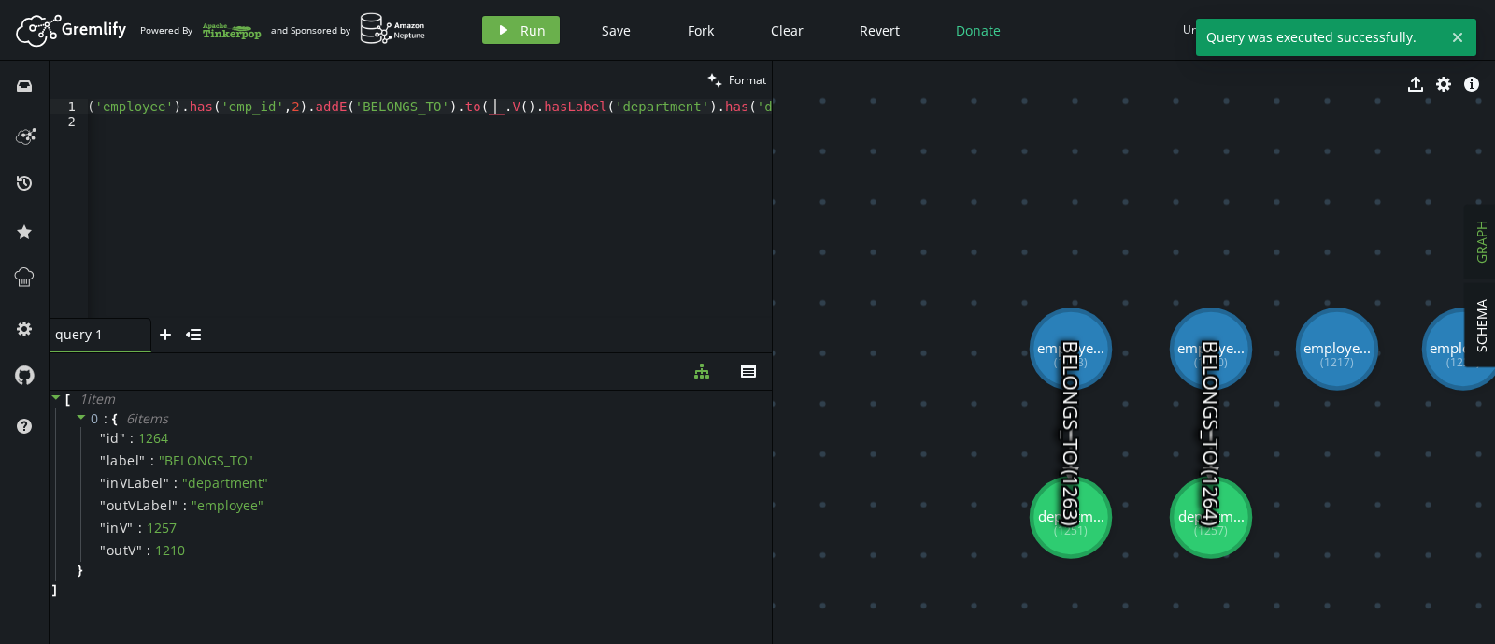
click at [491, 108] on div "g . V ( ) . hasLabel ( 'employee' ) . has ( 'emp_id' , 2 ) . addE ( 'BELONGS_TO…" at bounding box center [379, 219] width 813 height 241
type textarea "g.V().hasLabel('employee').has('emp_id',2).addE('BELONGS_TO').to(__.V().hasLabe…"
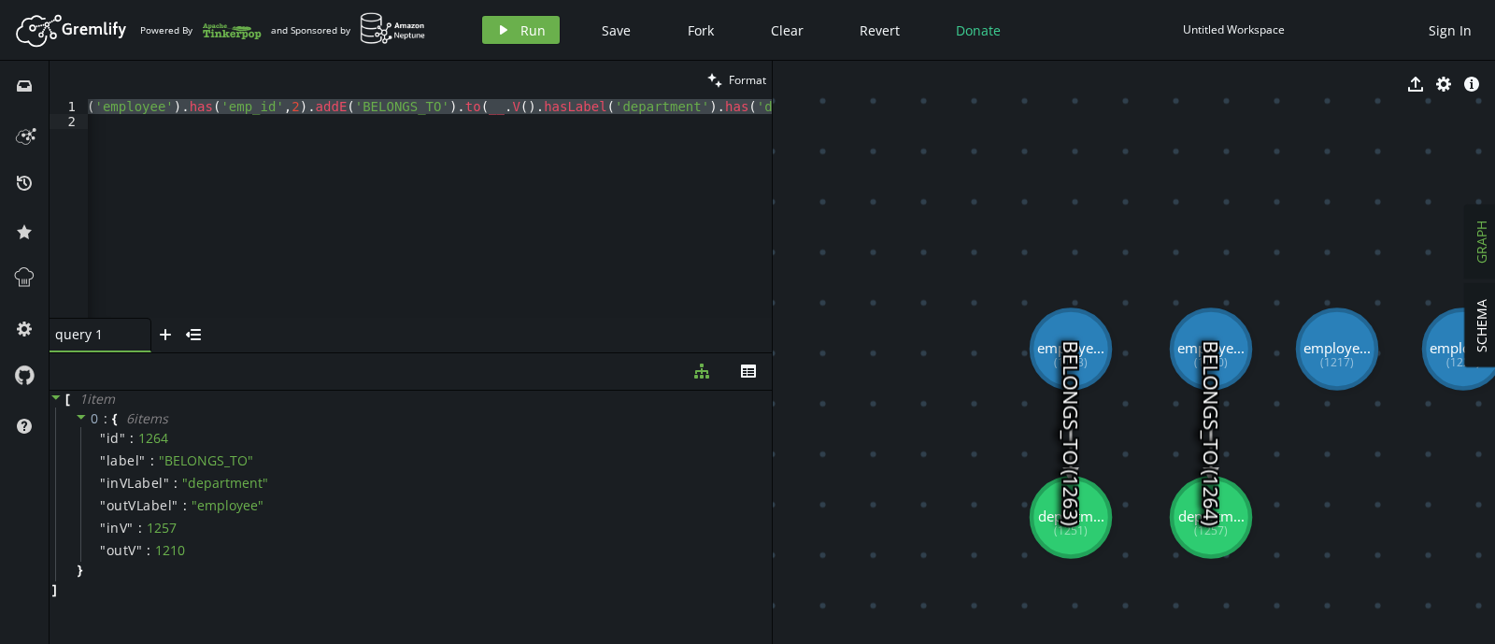
click at [516, 119] on div "g . V ( ) . hasLabel ( 'employee' ) . has ( 'emp_id' , 2 ) . addE ( 'BELONGS_TO…" at bounding box center [430, 208] width 684 height 219
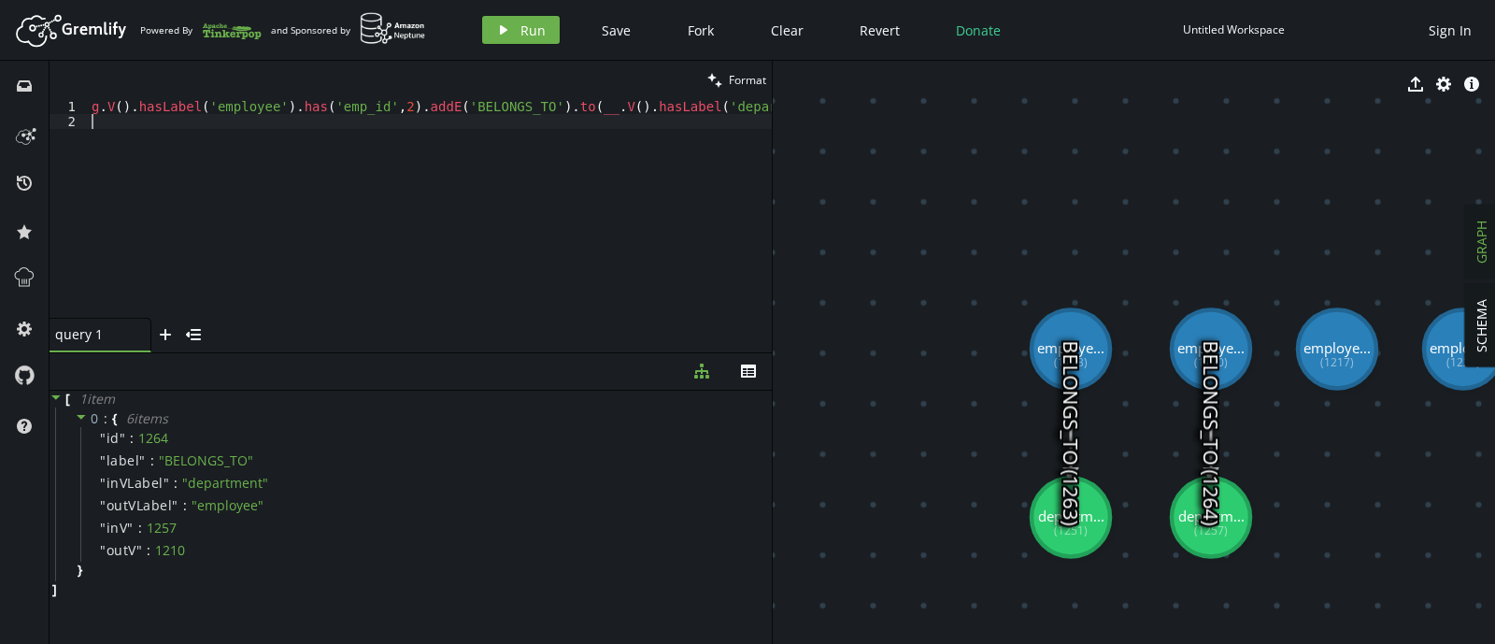
type textarea "g.V().hasLabel('employee').has('emp_id',2).addE('BELONGS_TO').to(__.V().hasLabe…"
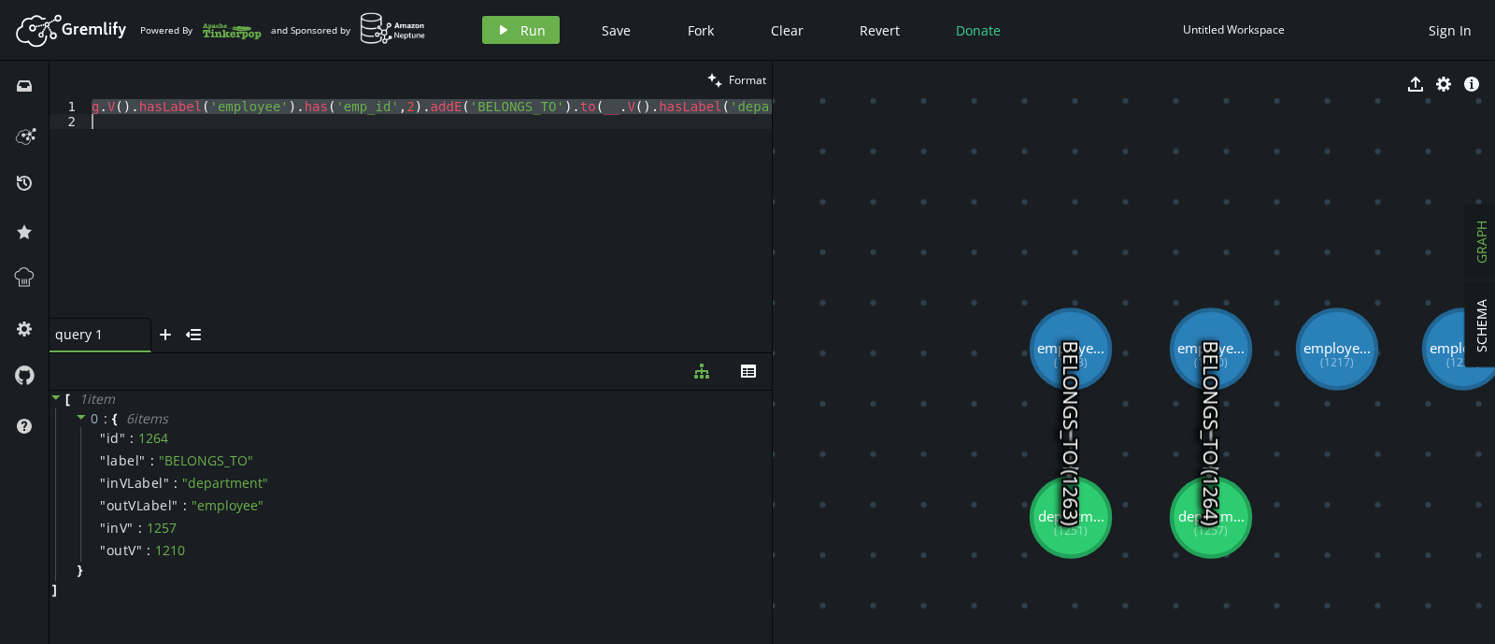
paste textarea
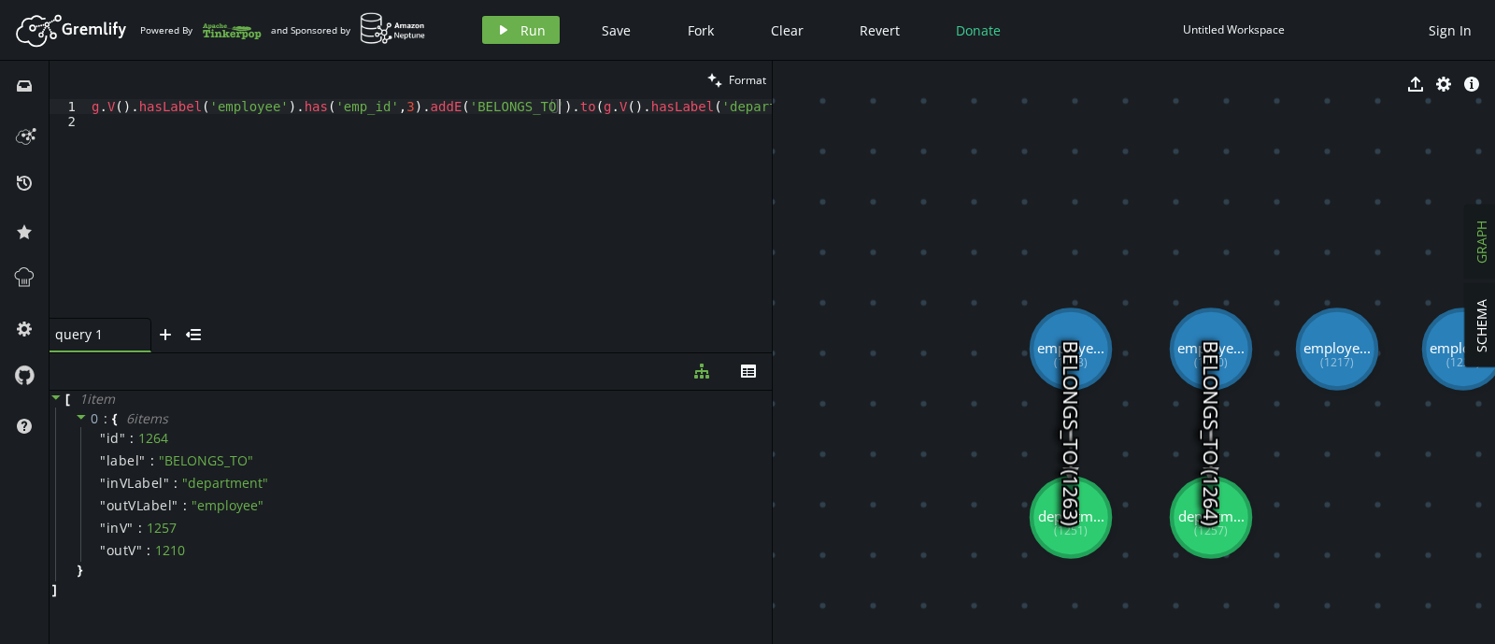
click at [560, 110] on div "g . V ( ) . hasLabel ( 'employee' ) . has ( 'emp_id' , 3 ) . addE ( 'BELONGS_TO…" at bounding box center [490, 219] width 805 height 241
click at [517, 33] on button "play Run" at bounding box center [521, 30] width 78 height 28
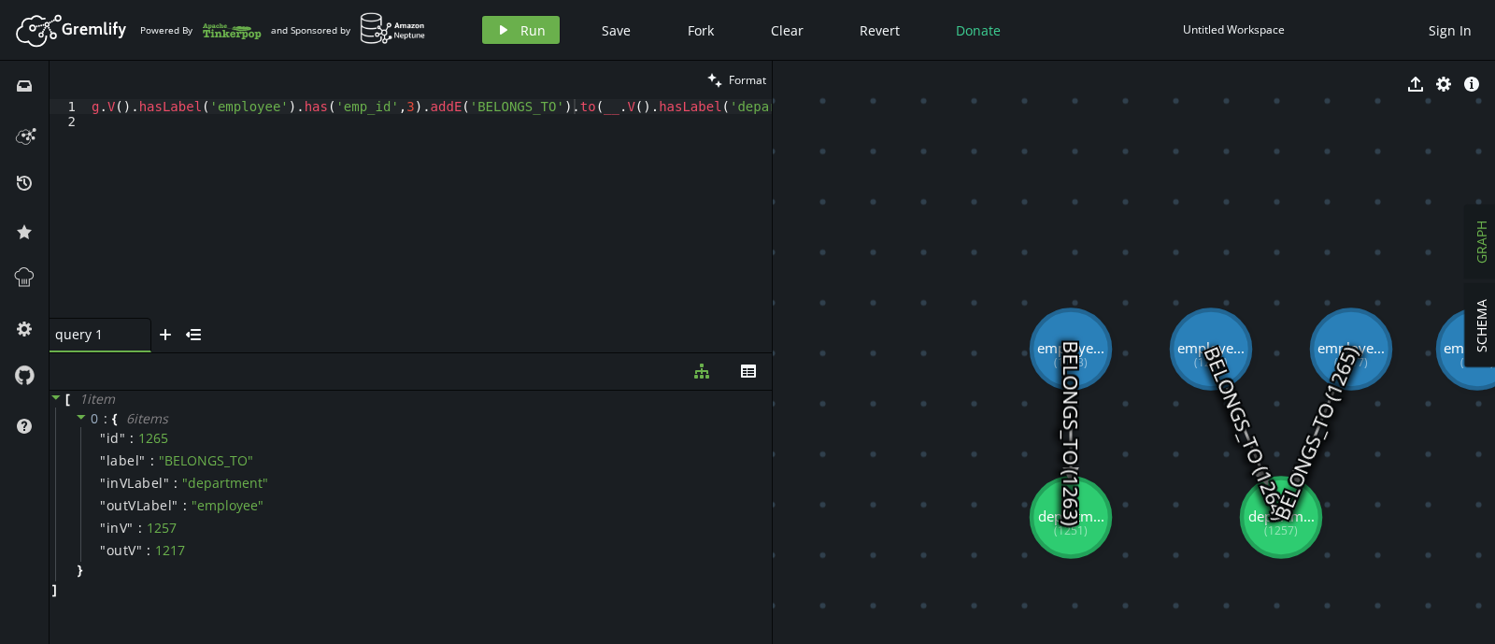
type textarea "g.V().hasLabel('employee').has('emp_id',3).addE('BELONGS_TO').to(__.V().hasLabe…"
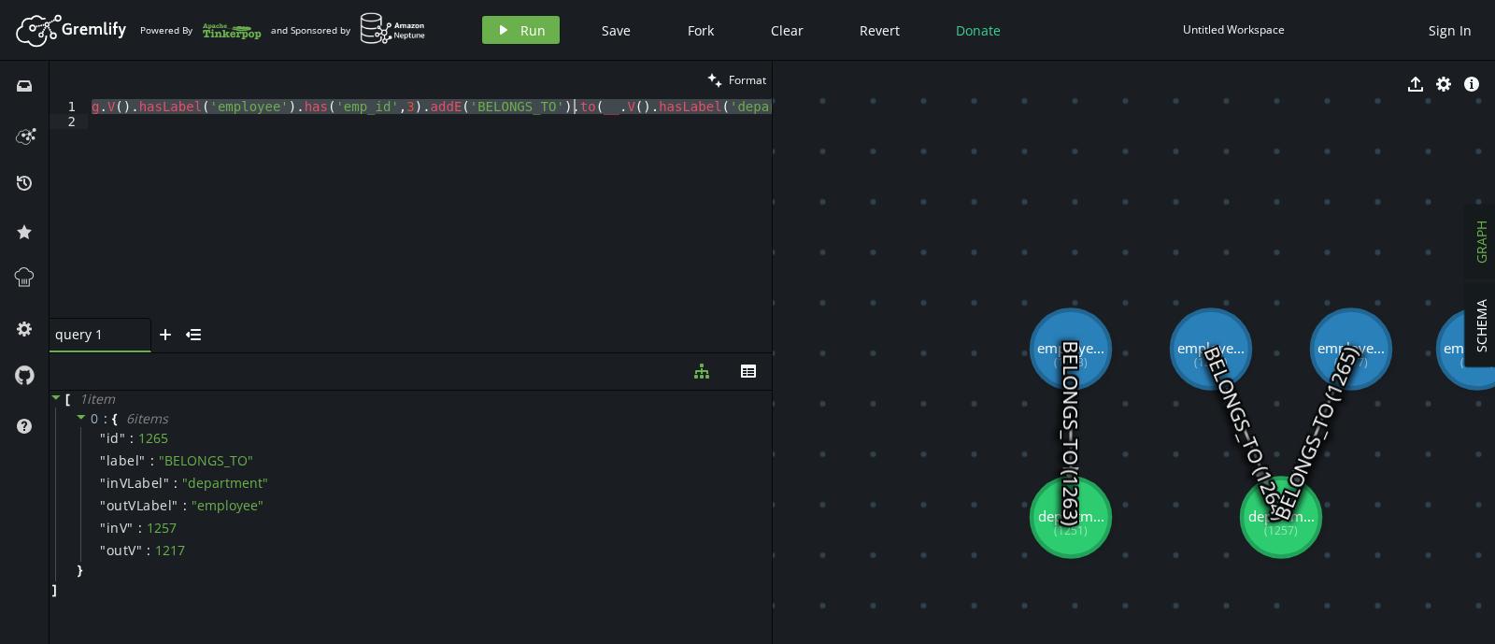
click at [627, 107] on div "g . V ( ) . hasLabel ( 'employee' ) . has ( 'emp_id' , 3 ) . addE ( 'BELONGS_TO…" at bounding box center [494, 219] width 813 height 241
paste textarea
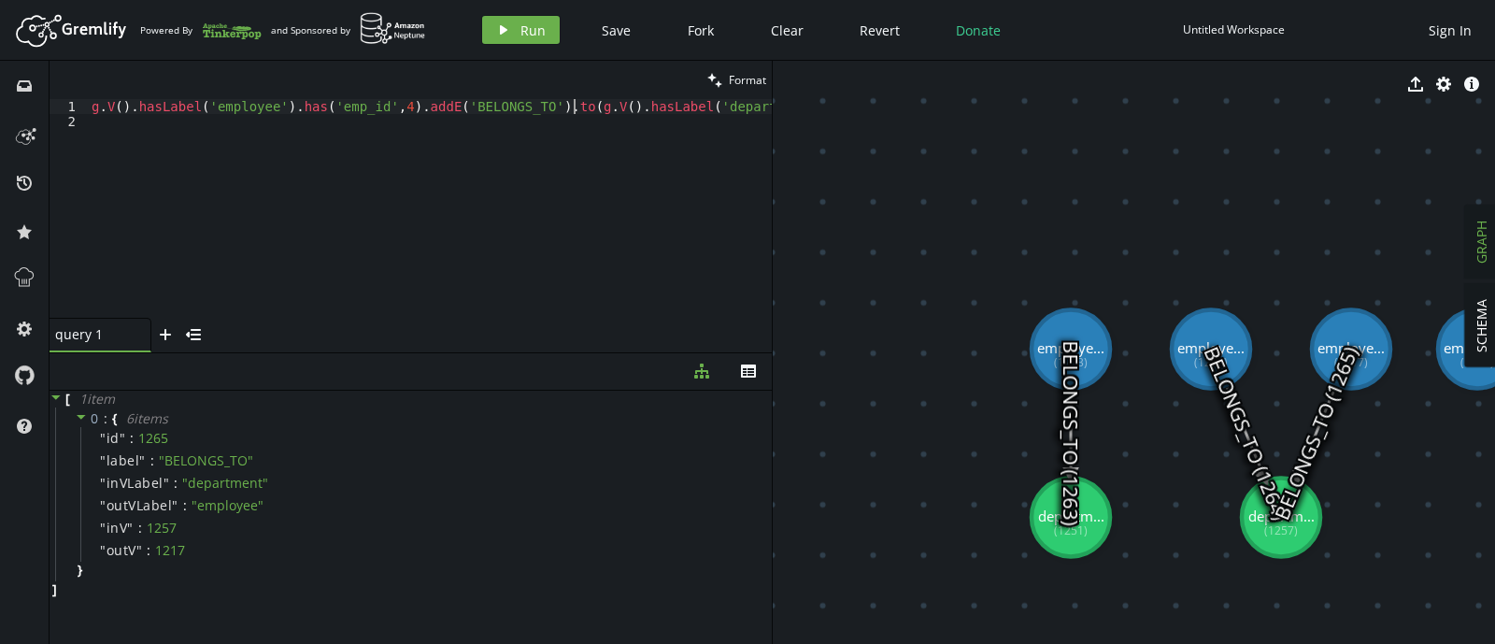
click at [568, 109] on div "g . V ( ) . hasLabel ( 'employee' ) . has ( 'emp_id' , 4 ) . addE ( 'BELONGS_TO…" at bounding box center [490, 219] width 805 height 241
click at [521, 30] on span "Run" at bounding box center [532, 30] width 25 height 18
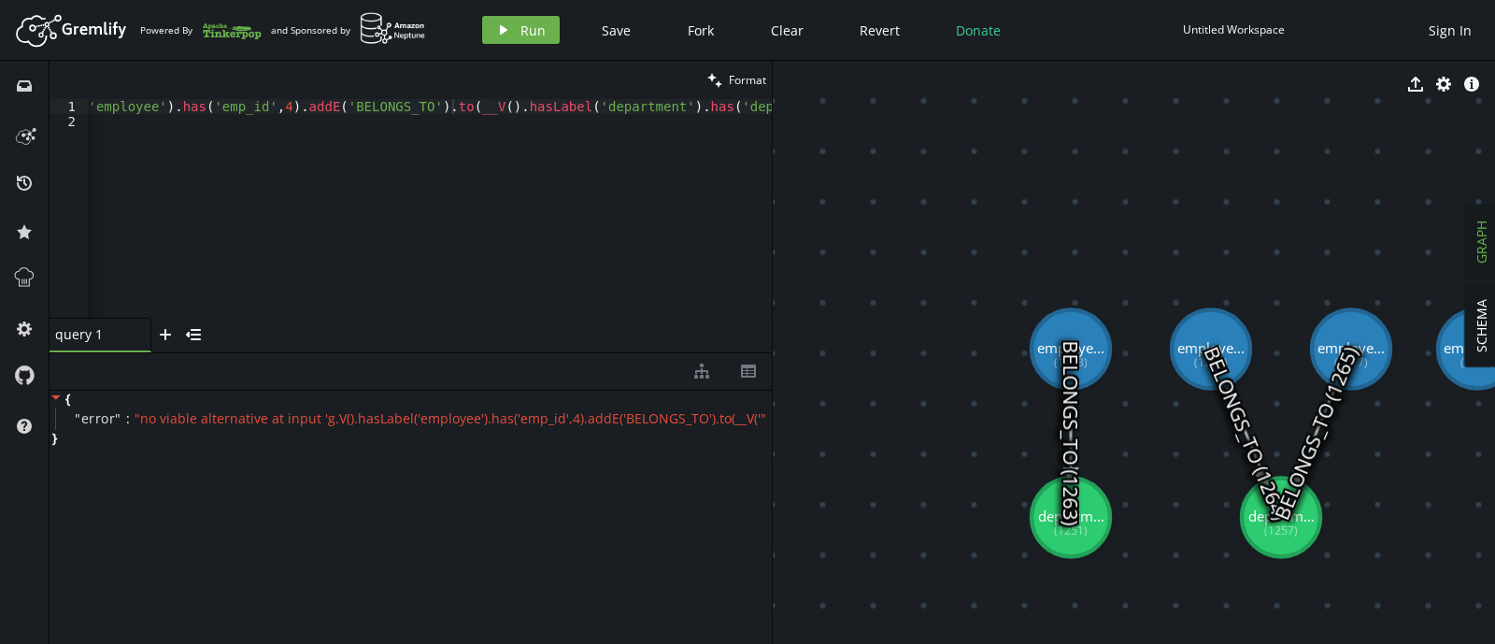
scroll to position [0, 0]
click at [526, 110] on div "g . V ( ) . hasLabel ( 'employee' ) . has ( 'emp_id' , 4 ) . addE ( 'BELONGS_TO…" at bounding box center [490, 219] width 805 height 241
type textarea "g.V().hasLabel('employee').has('emp_id',3).addE('BELONGS_TO').to(.V().hasLabel(…"
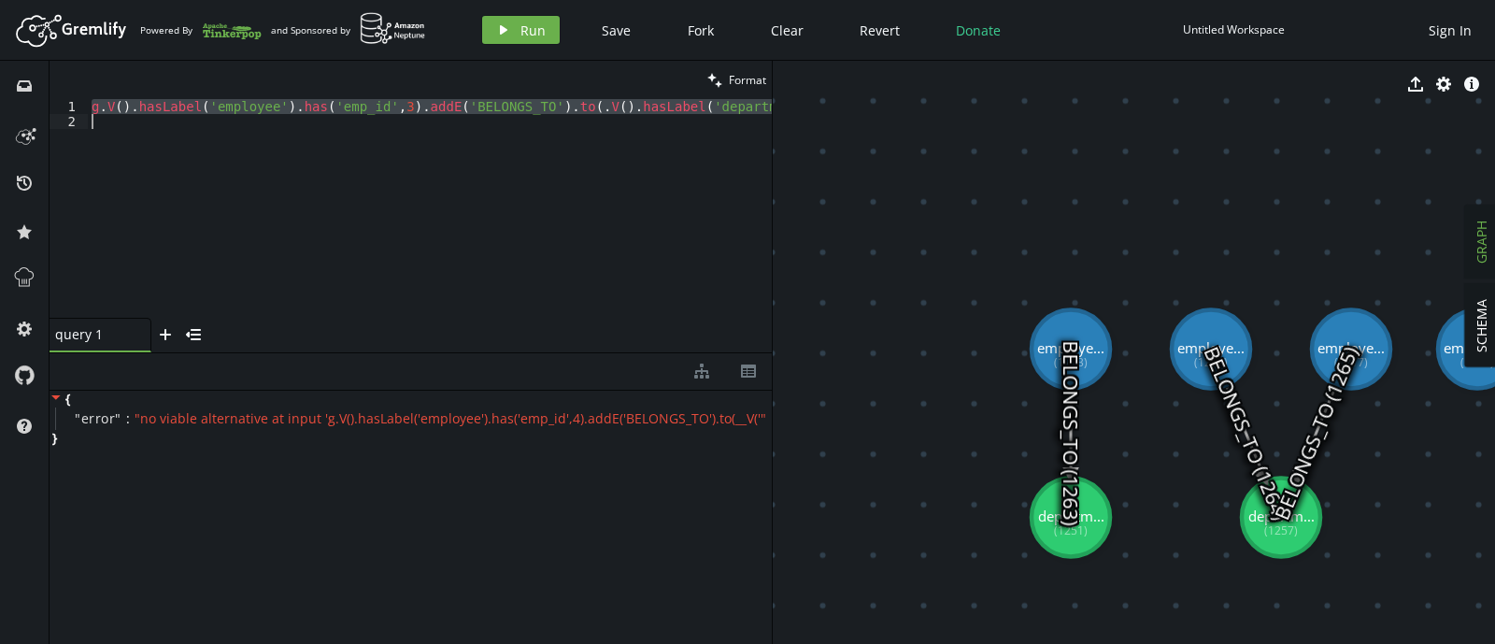
paste textarea
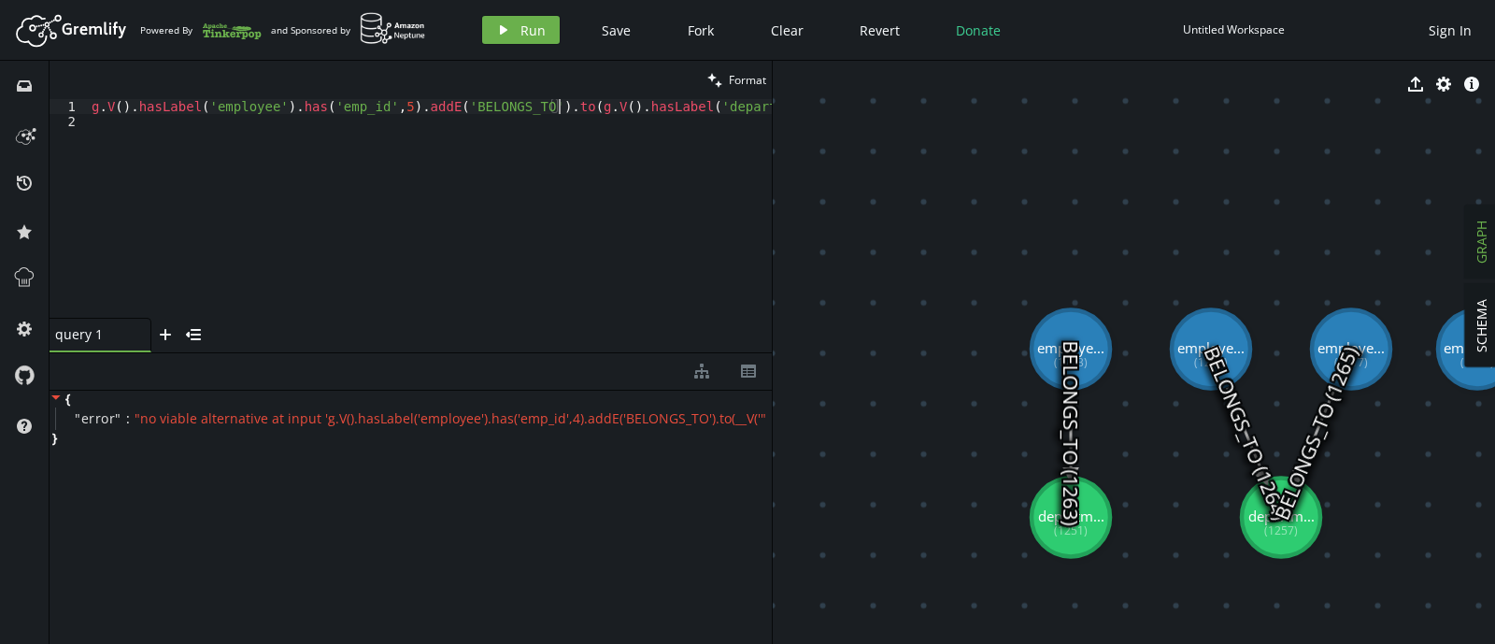
click at [561, 105] on div "g . V ( ) . hasLabel ( 'employee' ) . has ( 'emp_id' , 5 ) . addE ( 'BELONGS_TO…" at bounding box center [490, 219] width 805 height 241
type textarea "g.V().hasLabel('employee').has('emp_id',5).addE('BELONGS_TO').to(__.V().hasLabe…"
click at [527, 36] on span "Run" at bounding box center [532, 30] width 25 height 18
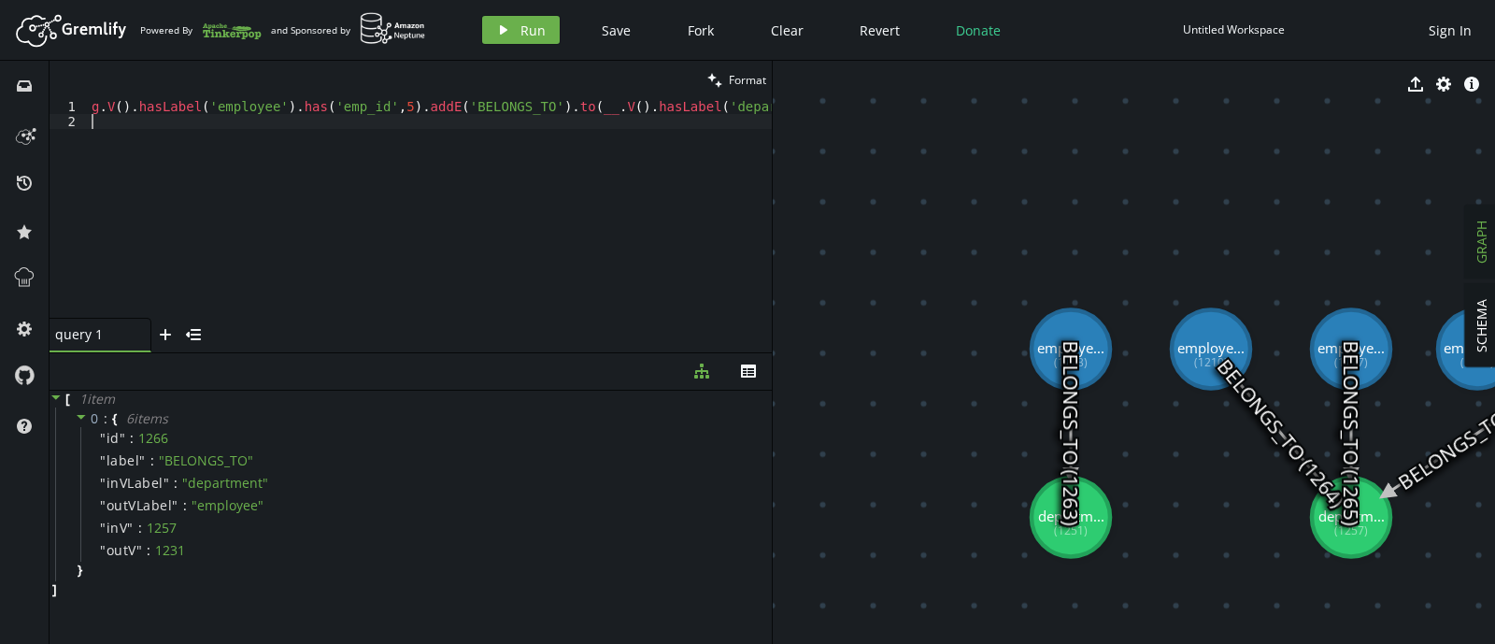
scroll to position [0, 0]
click at [466, 171] on div "g . V ( ) . hasLabel ( 'employee' ) . has ( 'emp_id' , 5 ) . addE ( 'BELONGS_TO…" at bounding box center [494, 219] width 813 height 241
type textarea "g.V().hasLabel('employee').has('emp_id',5).addE('BELONGS_TO').to(__.V().hasLabe…"
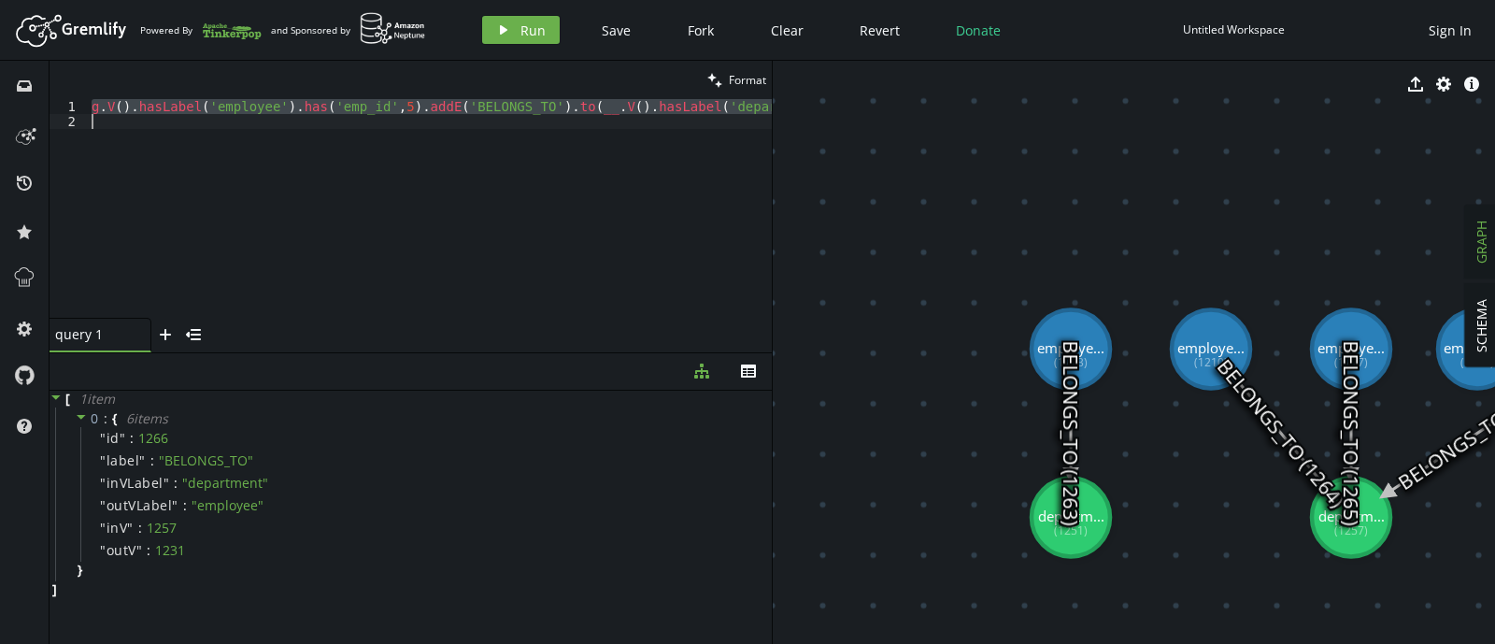
paste textarea
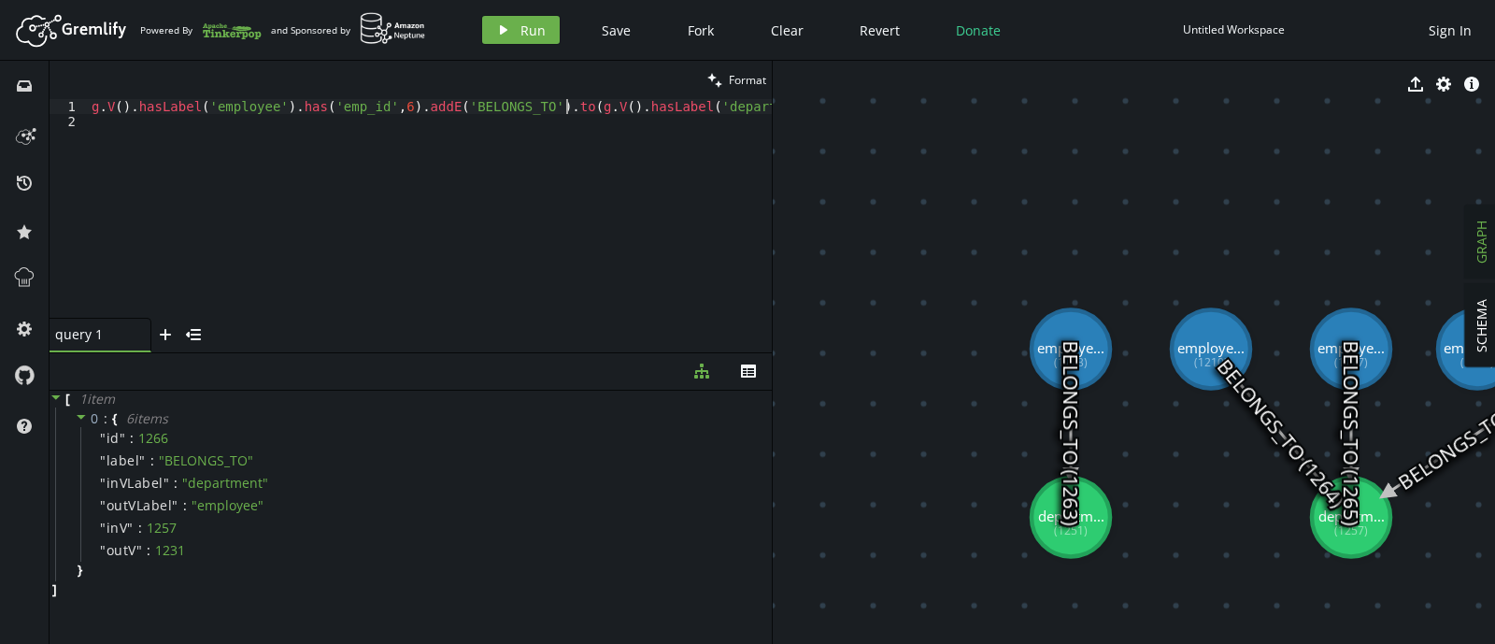
click at [562, 107] on div "g . V ( ) . hasLabel ( 'employee' ) . has ( 'emp_id' , 6 ) . addE ( 'BELONGS_TO…" at bounding box center [490, 219] width 805 height 241
click at [533, 31] on span "Run" at bounding box center [532, 30] width 25 height 18
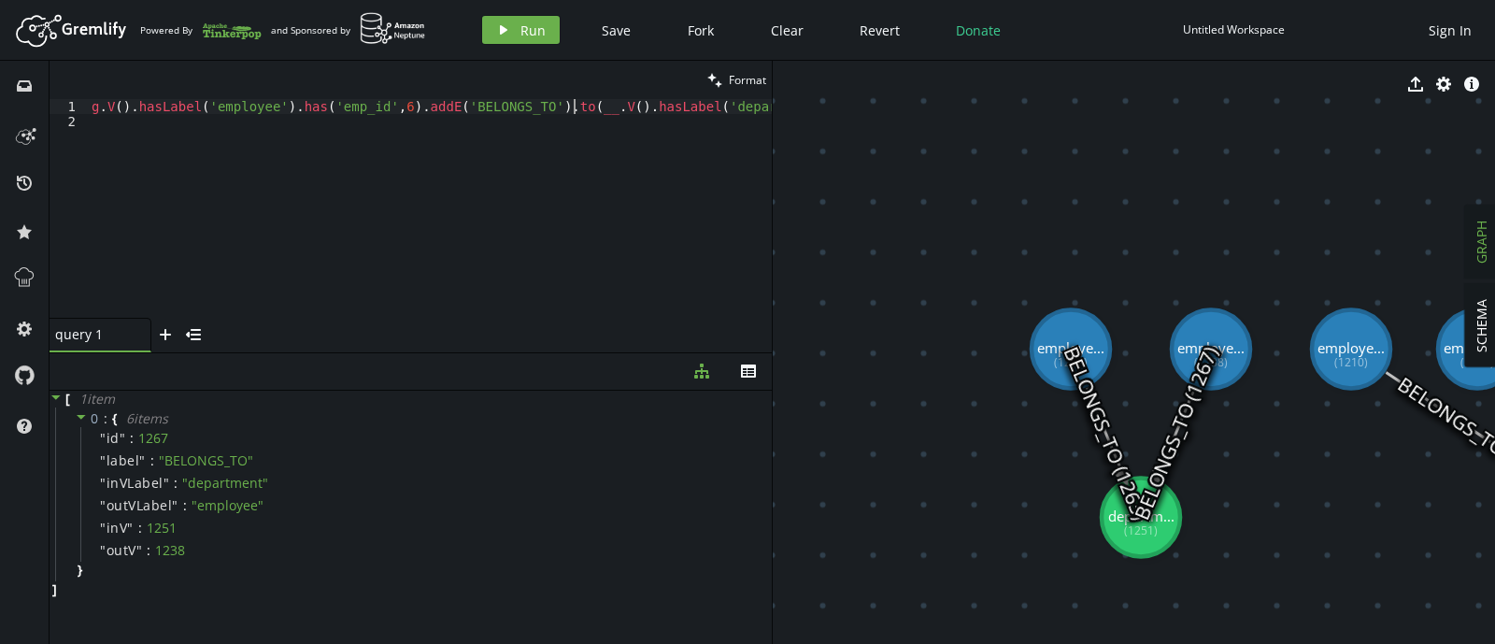
type textarea "g.V().hasLabel('employee').has('emp_id',6).addE('BELONGS_TO').to(__.V().hasLabe…"
click at [571, 99] on div "g . V ( ) . hasLabel ( 'employee' ) . has ( 'emp_id' , 6 ) . addE ( 'BELONGS_TO…" at bounding box center [494, 219] width 813 height 241
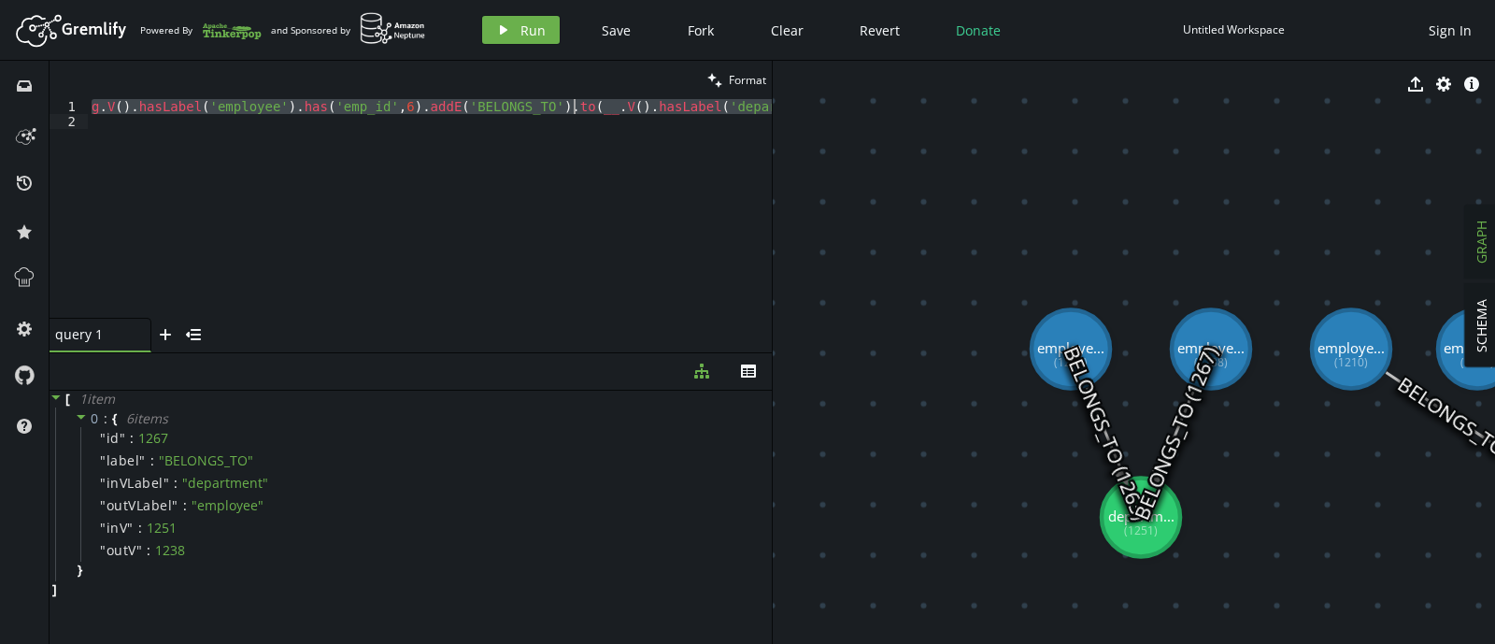
paste textarea
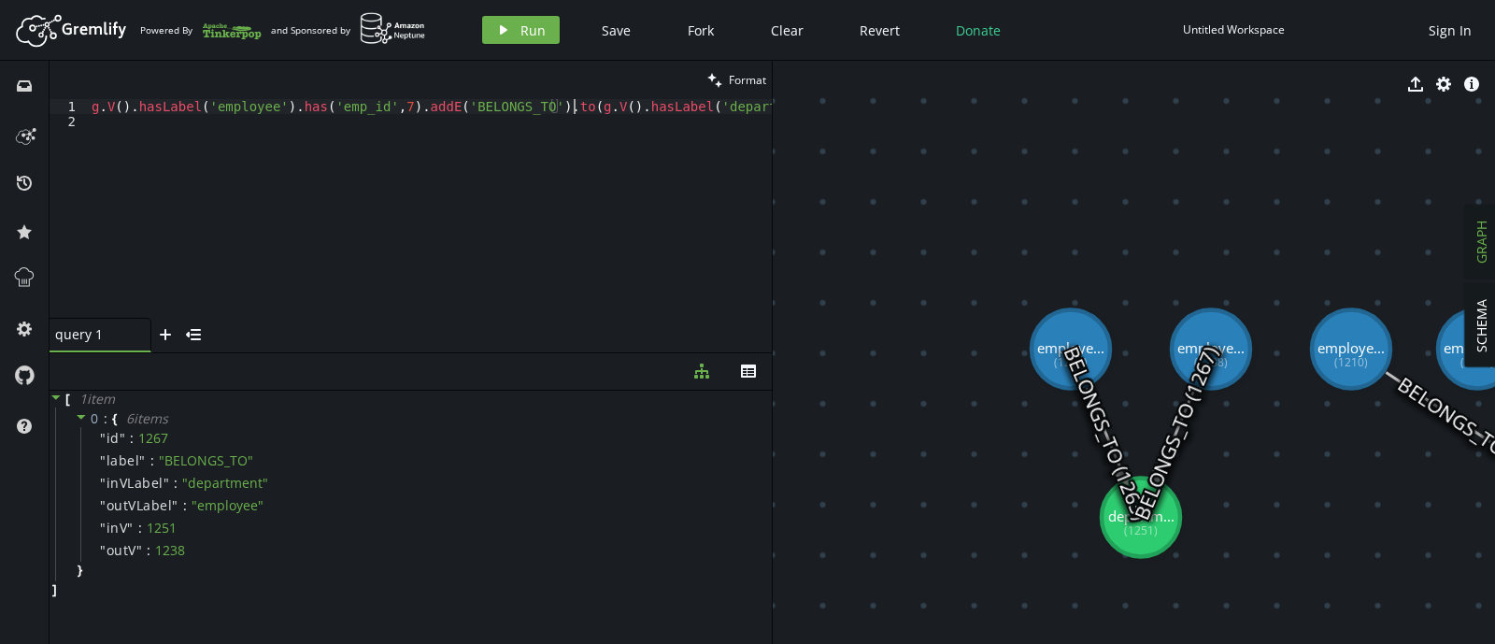
click at [559, 107] on div "g . V ( ) . hasLabel ( 'employee' ) . has ( 'emp_id' , 7 ) . addE ( 'BELONGS_TO…" at bounding box center [490, 219] width 805 height 241
type textarea "g.V().hasLabel('employee').has('emp_id',7).addE('BELONGS_TO').to(.().hasLabel('…"
click at [584, 177] on div "g . V ( ) . hasLabel ( 'employee' ) . has ( 'emp_id' , 7 ) . addE ( 'BELONGS_TO…" at bounding box center [483, 219] width 791 height 241
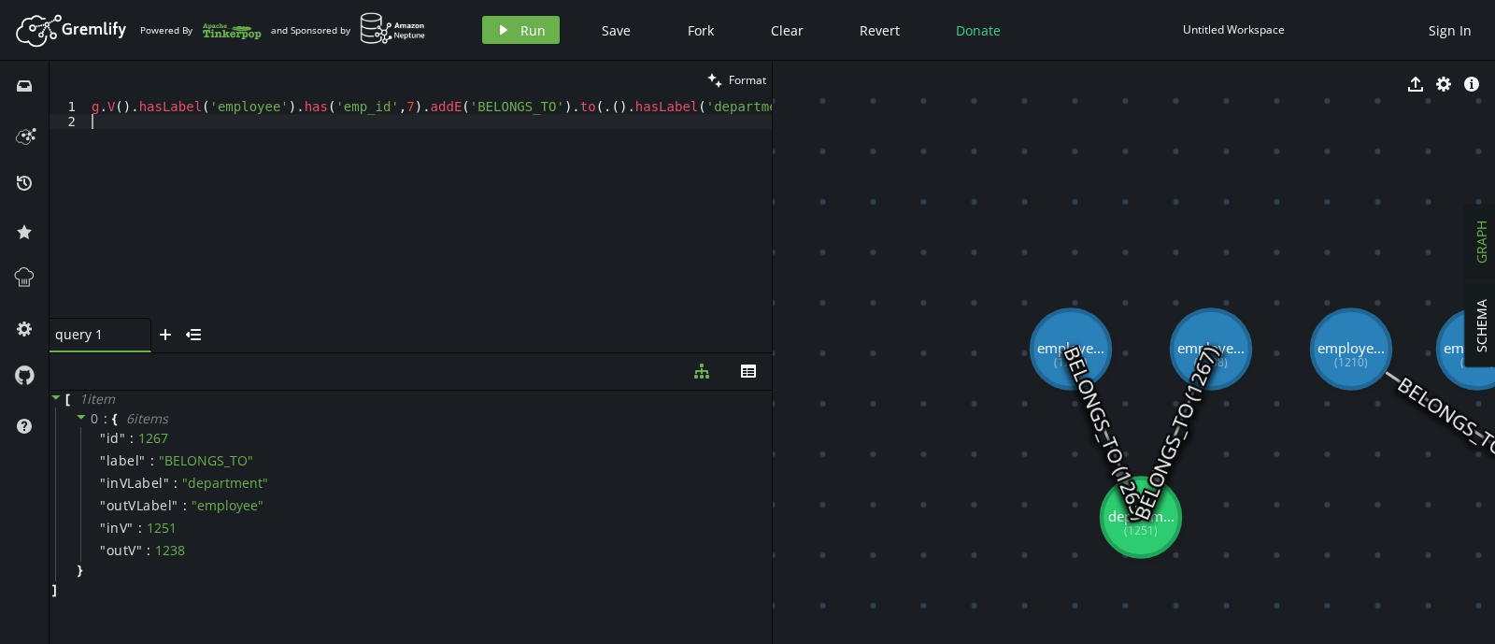
click at [584, 177] on div "g . V ( ) . hasLabel ( 'employee' ) . has ( 'emp_id' , 7 ) . addE ( 'BELONGS_TO…" at bounding box center [483, 219] width 791 height 241
click at [562, 107] on div "g . V ( ) . hasLabel ( 'employee' ) . has ( 'emp_id' , 7 ) . addE ( 'BELONGS_TO…" at bounding box center [483, 219] width 791 height 241
click at [528, 27] on span "Run" at bounding box center [532, 30] width 25 height 18
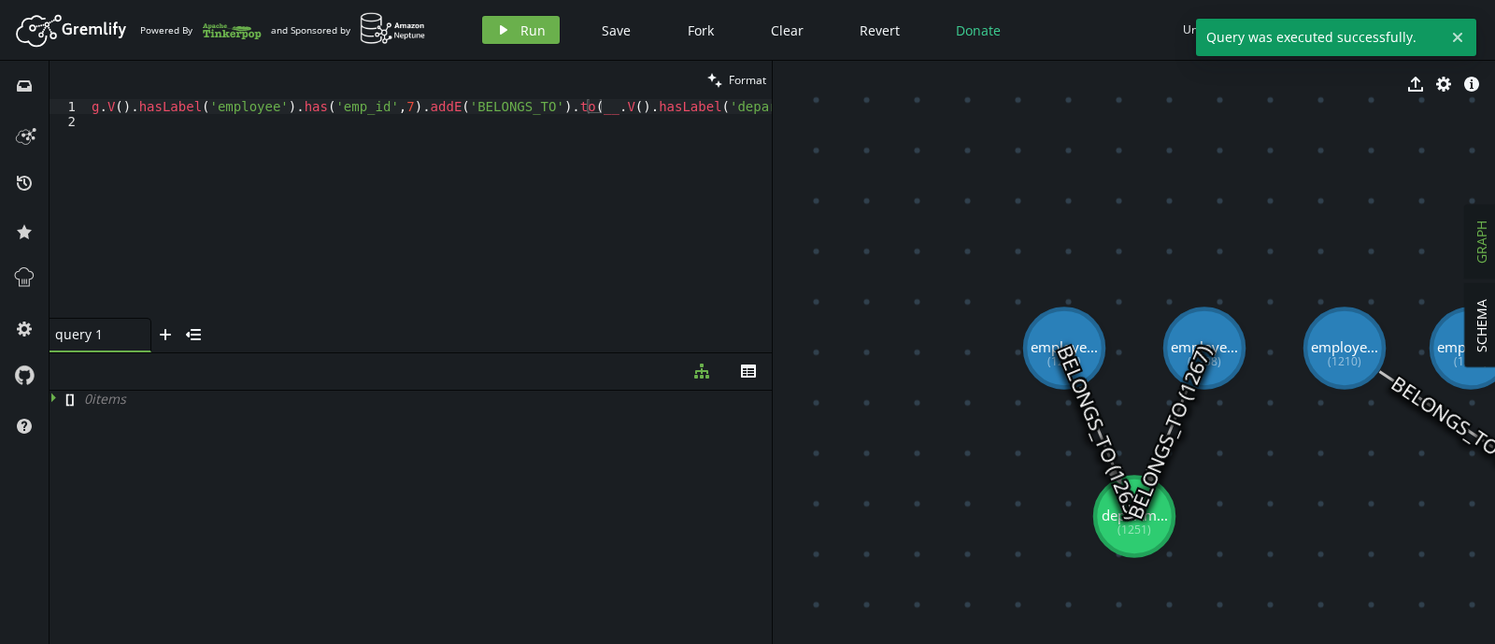
drag, startPoint x: 1238, startPoint y: 451, endPoint x: 1056, endPoint y: 390, distance: 192.3
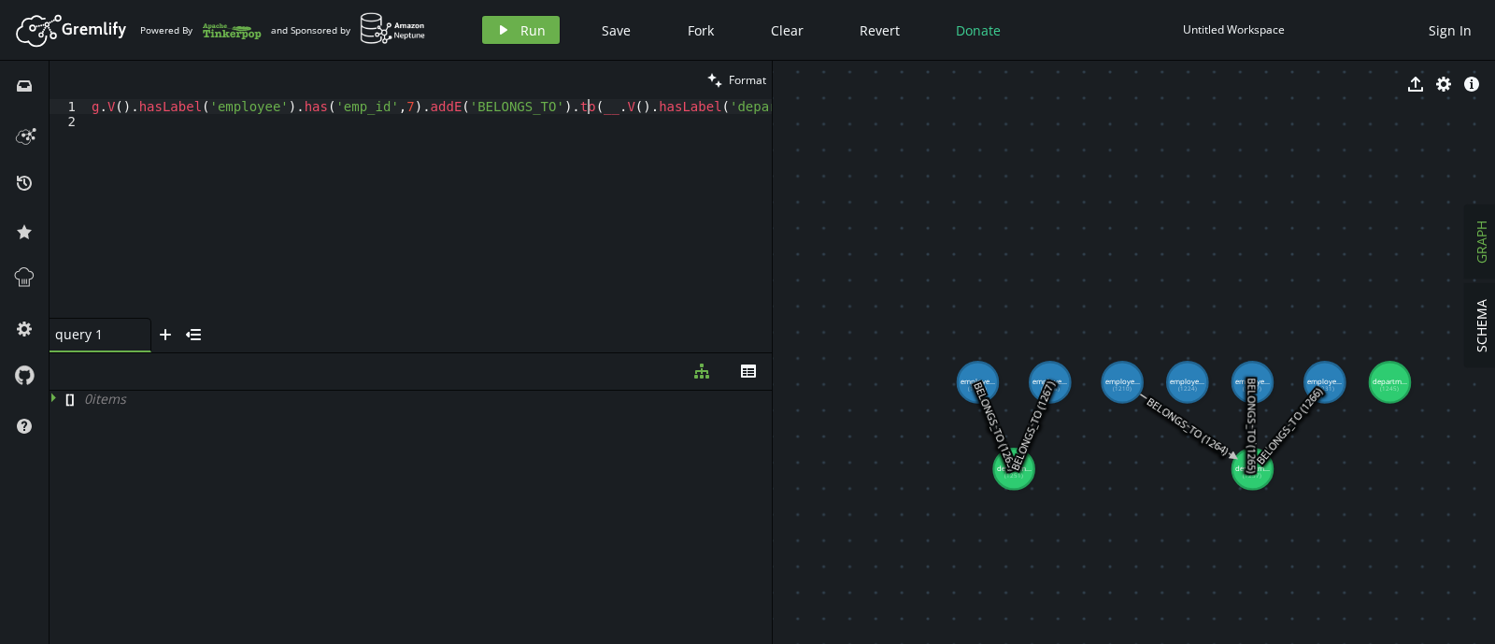
type textarea "g.V().hasLabel('employee').has('emp_id',7).addE('BELONGS_TO').to(__.V().hasLabe…"
click at [643, 104] on div "g . V ( ) . hasLabel ( 'employee' ) . has ( 'emp_id' , 7 ) . addE ( 'BELONGS_TO…" at bounding box center [494, 219] width 813 height 241
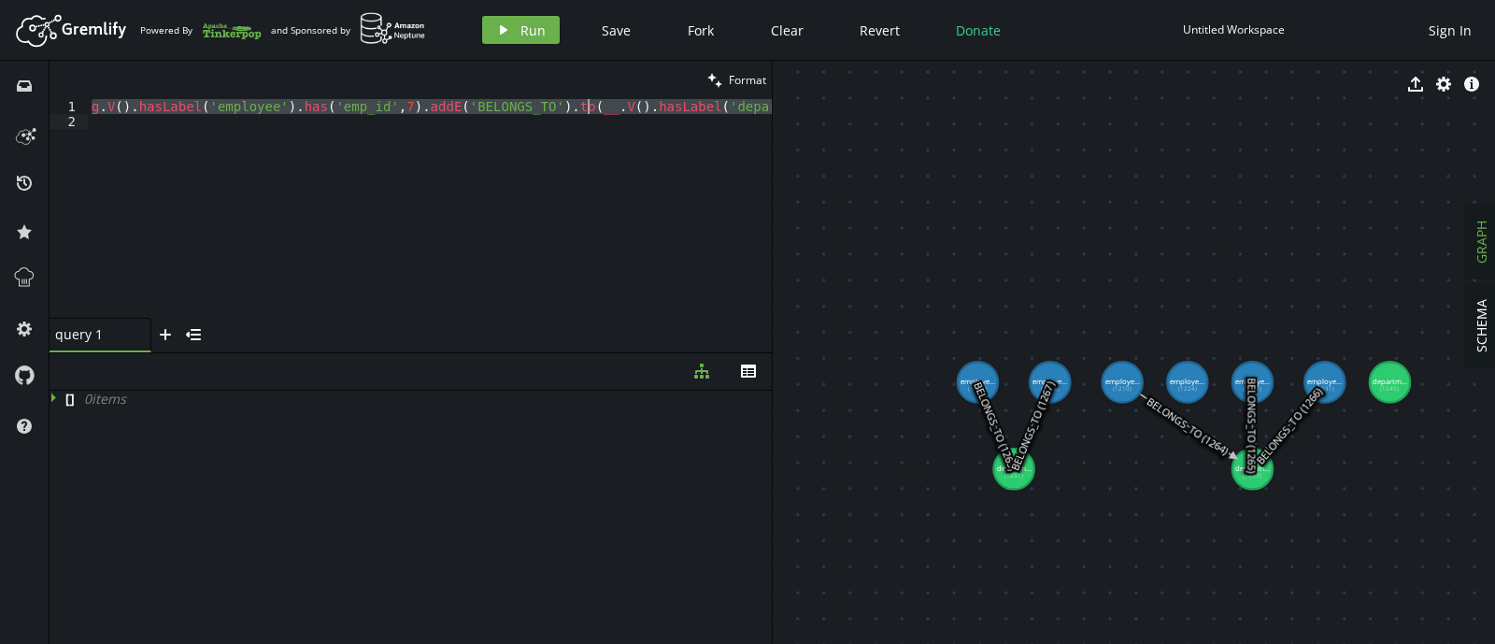
paste textarea
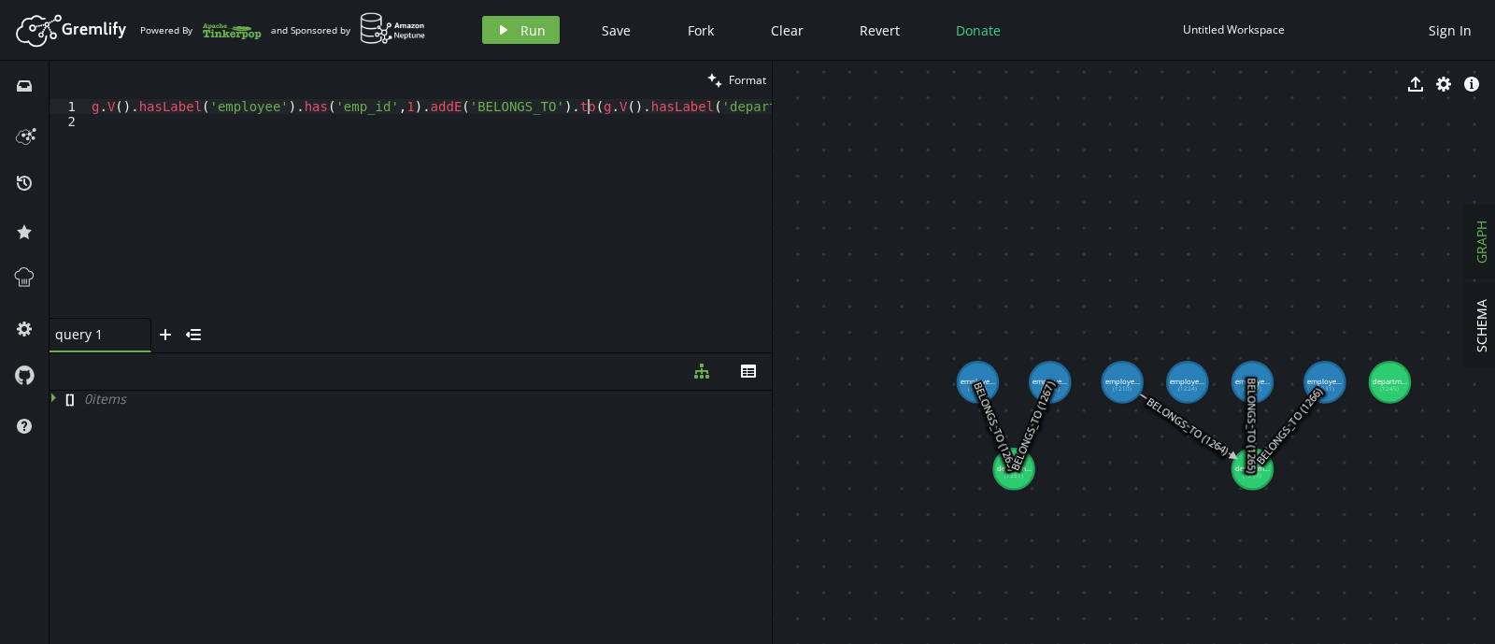
click at [568, 109] on div "g . V ( ) . hasLabel ( 'employee' ) . has ( 'emp_id' , 1 ) . addE ( 'BELONGS_TO…" at bounding box center [490, 219] width 805 height 241
click at [604, 111] on div "g . V ( ) . hasLabel ( 'employee' ) . has ( 'emp_id' , 1 ) . addE ( 'BELONGS_TO…" at bounding box center [494, 219] width 813 height 241
click at [533, 25] on span "Run" at bounding box center [532, 30] width 25 height 18
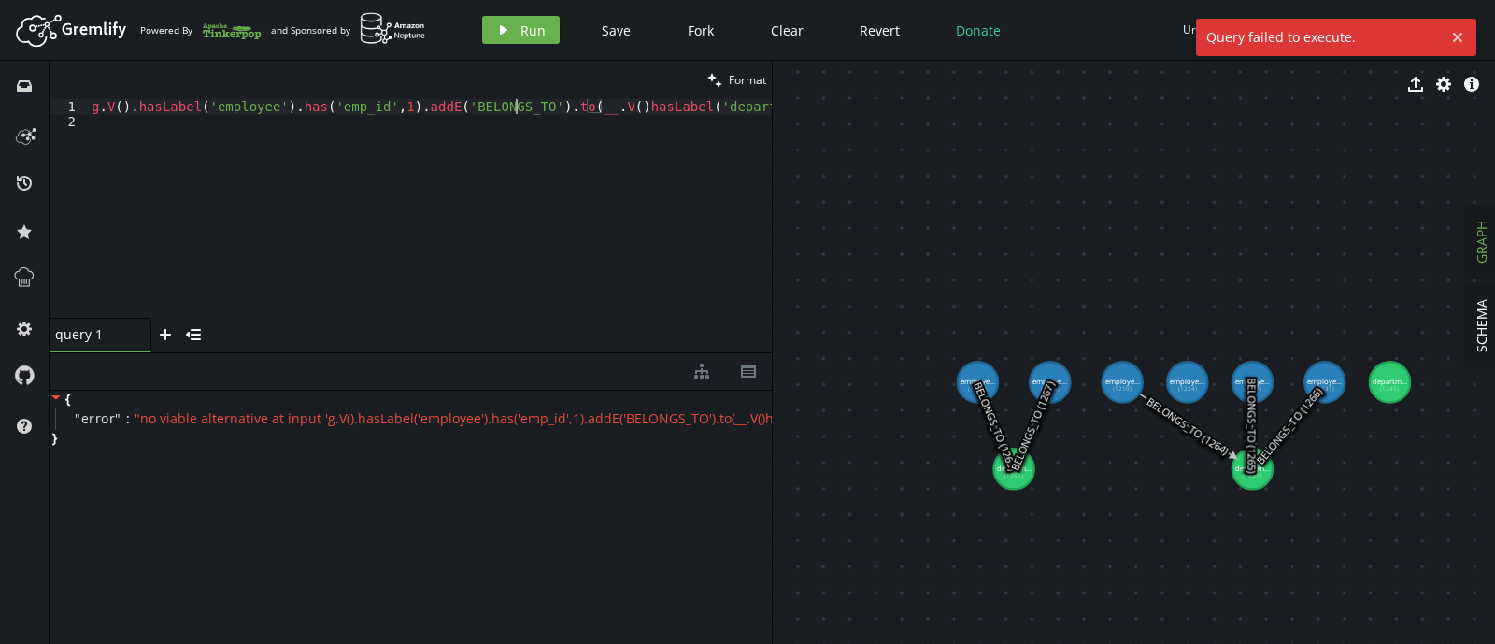
click at [517, 106] on div "g . V ( ) . hasLabel ( 'employee' ) . has ( 'emp_id' , 1 ) . addE ( 'BELONGS_TO…" at bounding box center [490, 219] width 805 height 241
type textarea "g.V().hasLabel('employee').has('emp_id',1).addE('BELONGS_TO').to(__.V()hasLabel…"
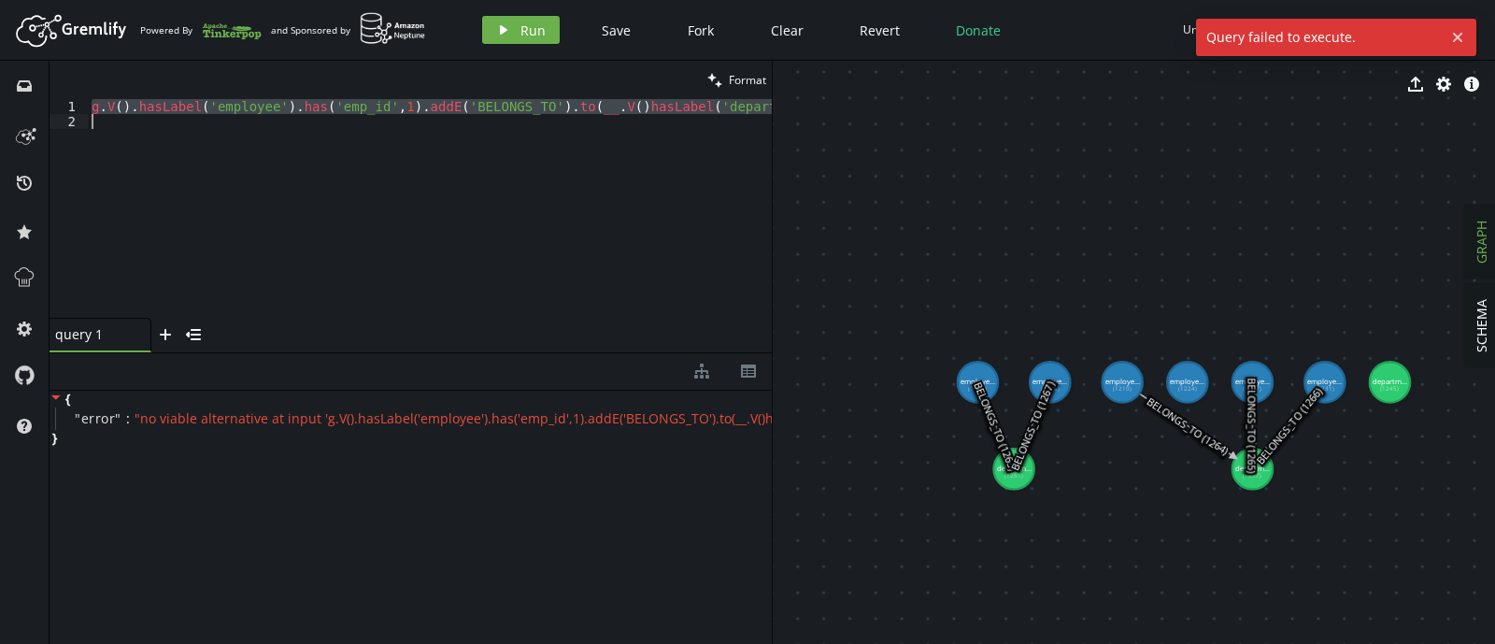
paste textarea
click at [561, 109] on div "g . V ( ) . hasLabel ( 'employee' ) . has ( 'emp_id' , 1 ) . addE ( 'BELONGS_TO…" at bounding box center [490, 219] width 805 height 241
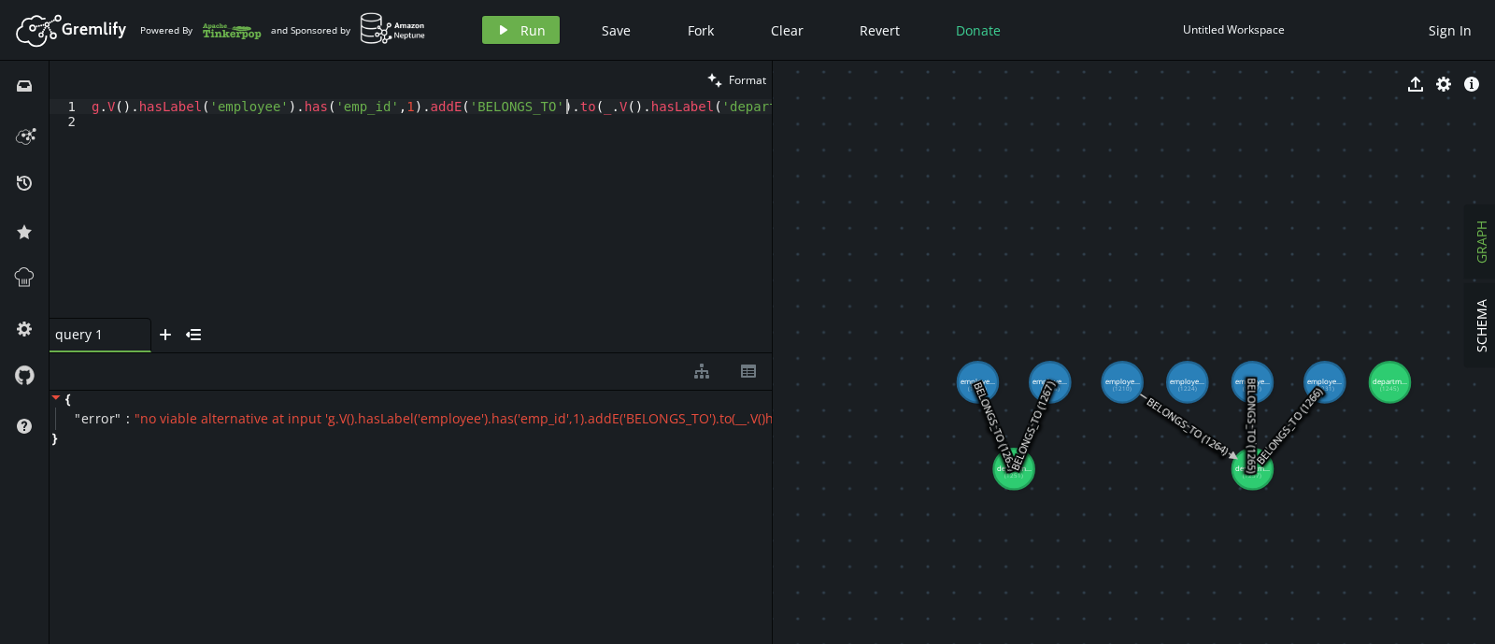
scroll to position [0, 481]
type textarea "g.V().hasLabel('employee').has('emp_id',1).addE('BELONGS_TO').to(__.V().hasLabe…"
click at [537, 35] on span "Run" at bounding box center [532, 30] width 25 height 18
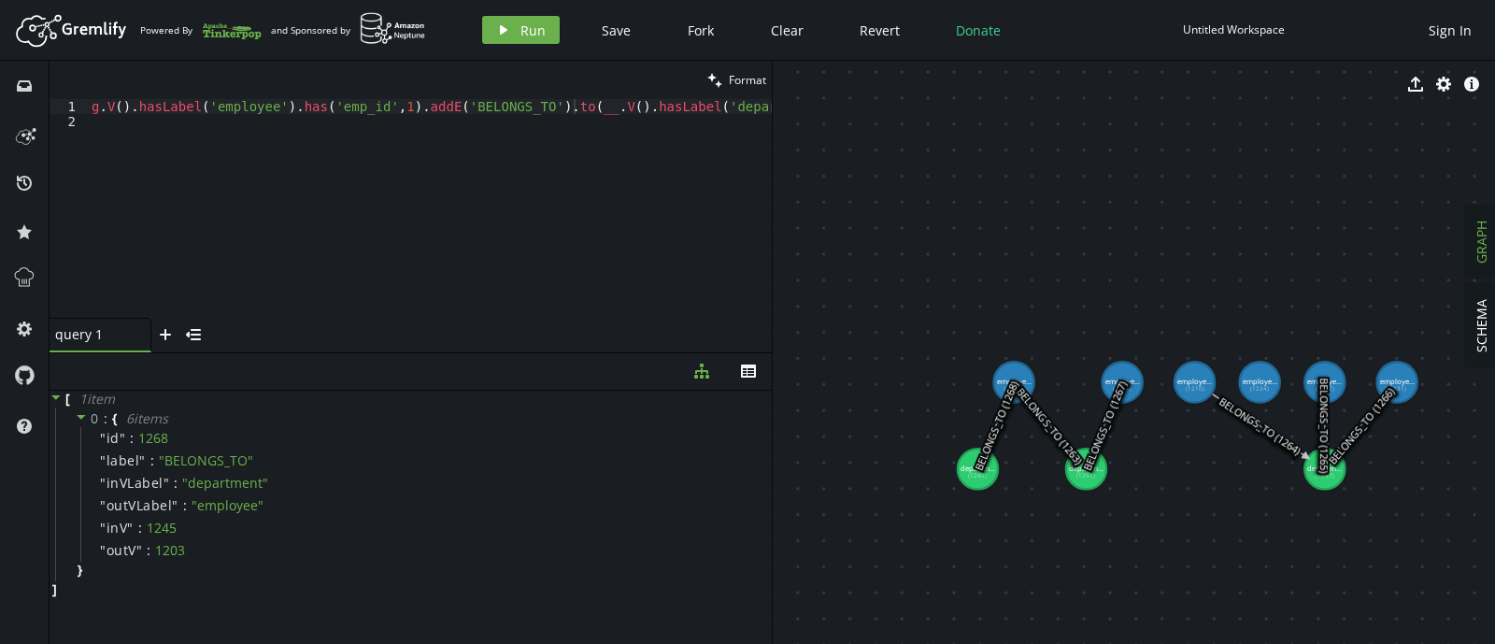
scroll to position [0, 0]
click at [459, 144] on div "g . V ( ) . hasLabel ( 'employee' ) . has ( 'emp_id' , 1 ) . addE ( 'BELONGS_TO…" at bounding box center [494, 219] width 813 height 241
type textarea "g.V().hasLabel('employee').has('emp_id',1).addE('BELONGS_TO').to(__.V().hasLabe…"
click at [668, 105] on div "g . V ( ) . hasLabel ( 'department' ) . project ( 'dept' , 'count' ) . by ( 'de…" at bounding box center [430, 223] width 684 height 249
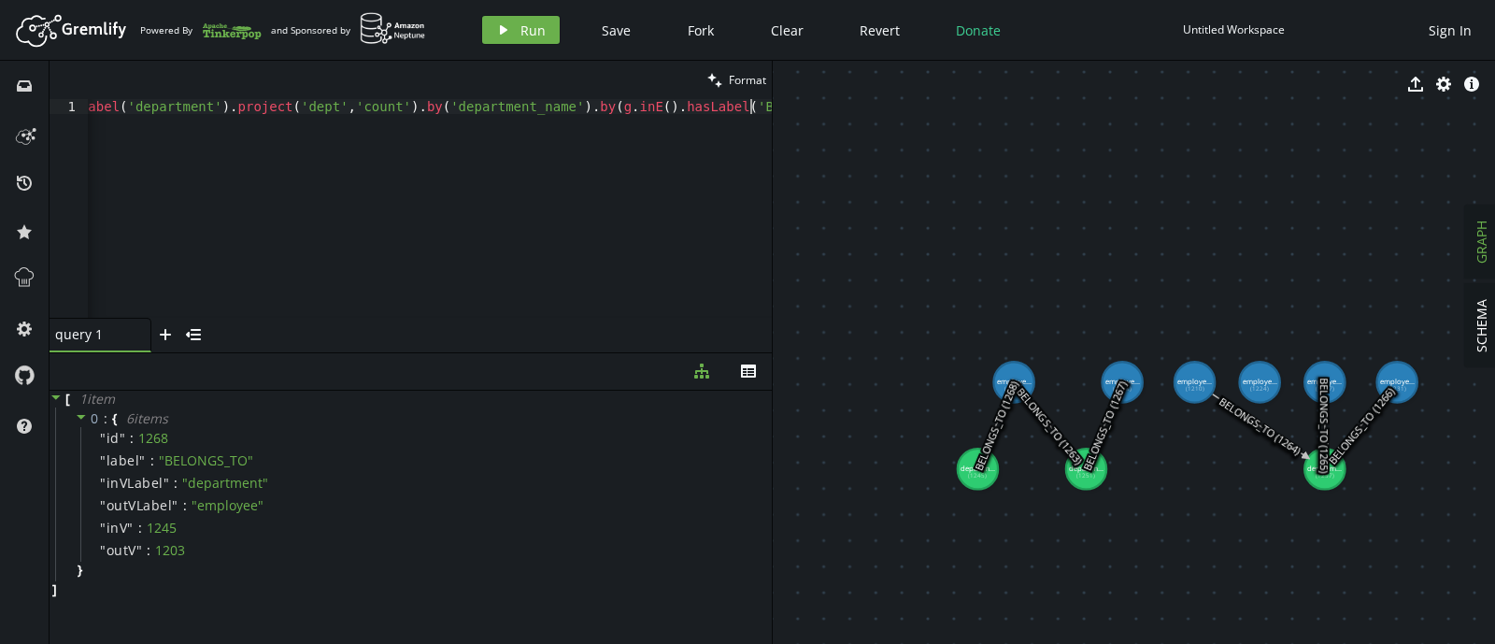
scroll to position [0, 747]
click at [557, 106] on div "g . V ( ) . hasLabel ( 'department' ) . project ( 'dept' , 'count' ) . by ( 'de…" at bounding box center [379, 219] width 791 height 241
click at [513, 39] on button "play Run" at bounding box center [521, 30] width 78 height 28
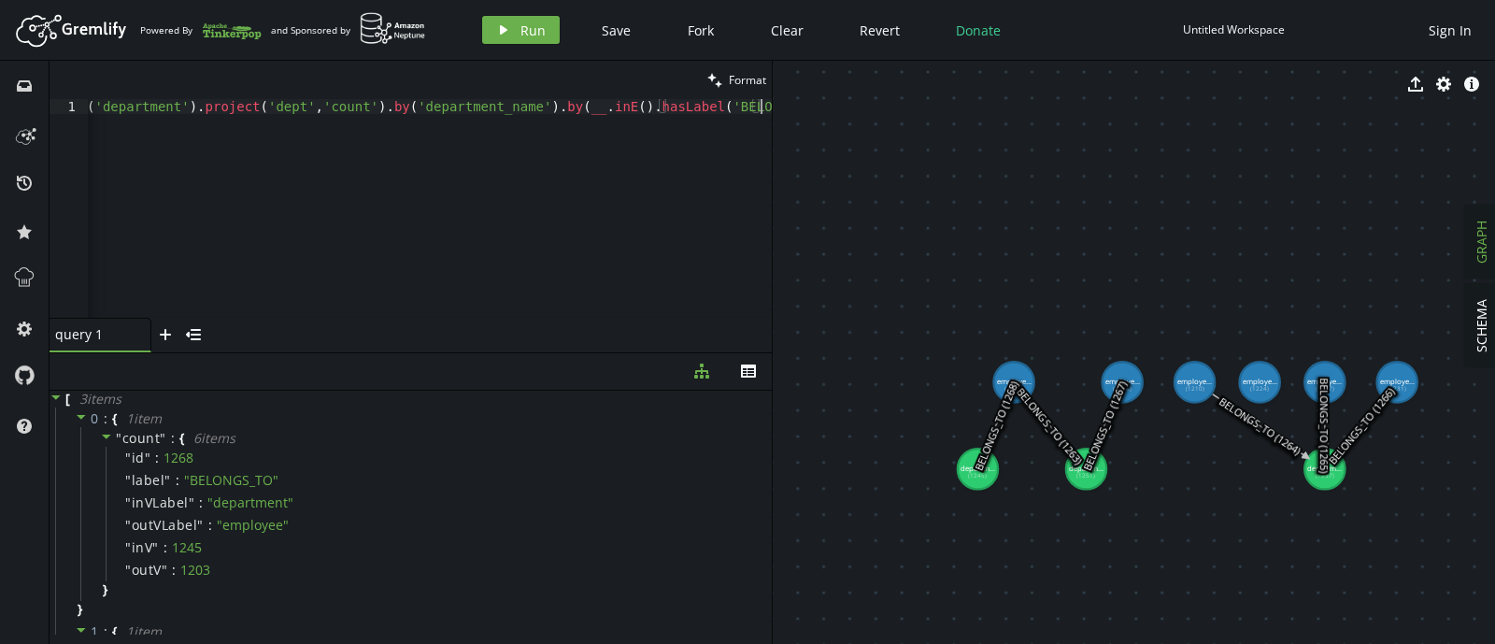
click at [761, 108] on div "g . V ( ) . hasLabel ( 'department' ) . project ( 'dept' , 'count' ) . by ( 'de…" at bounding box center [372, 219] width 799 height 241
click at [519, 19] on button "play Run" at bounding box center [521, 30] width 78 height 28
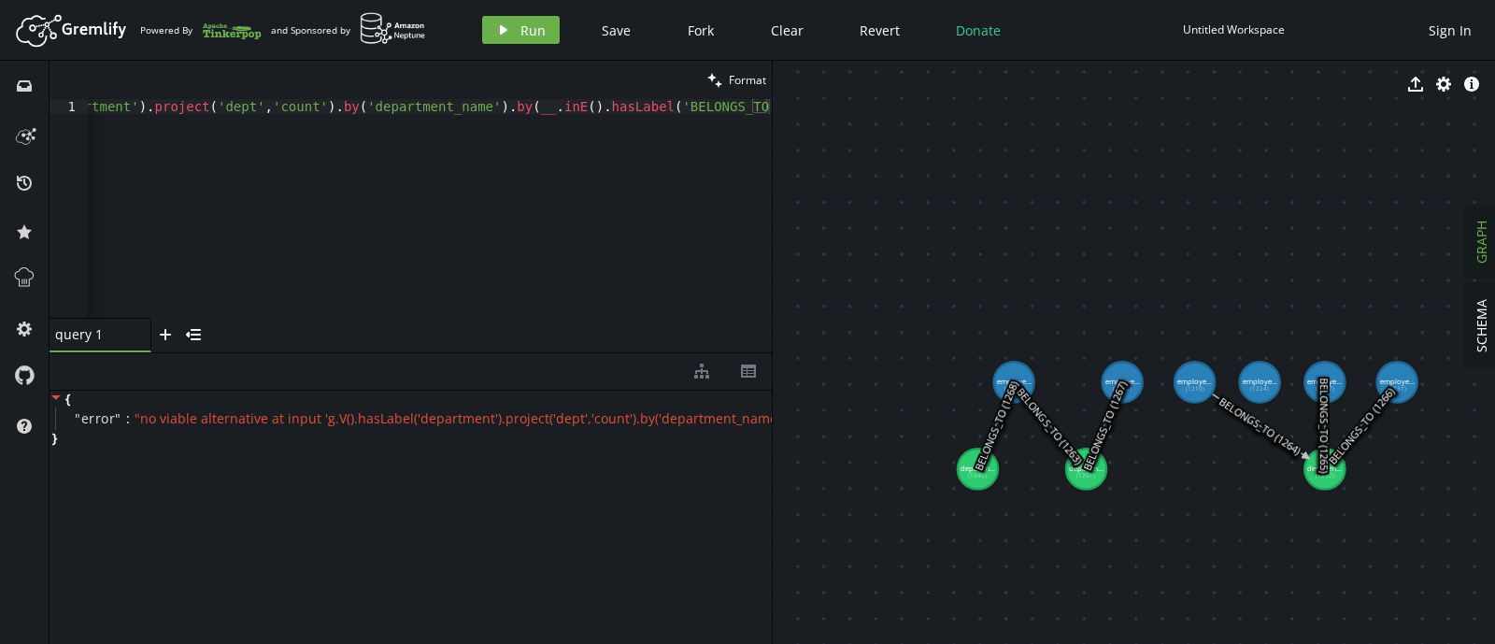
click at [483, 104] on div "g . V ( ) . hasLabel ( 'department' ) . project ( 'dept' , 'count' ) . by ( 'de…" at bounding box center [346, 219] width 849 height 241
click at [504, 12] on div "Artboard Created with Sketch. Powered By and Sponsored by play Run Save Fork Cl…" at bounding box center [747, 29] width 1476 height 37
click at [518, 30] on button "play Run" at bounding box center [521, 30] width 78 height 28
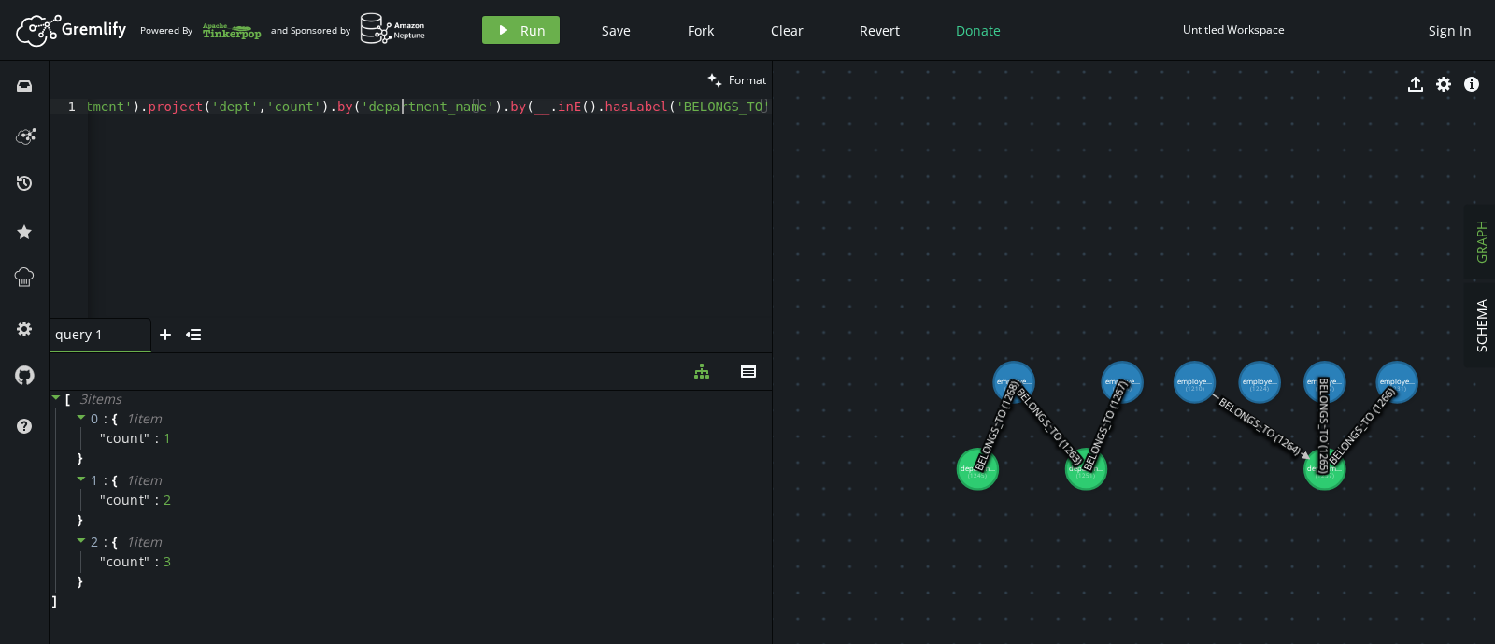
click at [398, 105] on div "g . V ( ) . hasLabel ( 'department' ) . project ( 'dept' , 'count' ) . by ( 'de…" at bounding box center [344, 219] width 856 height 241
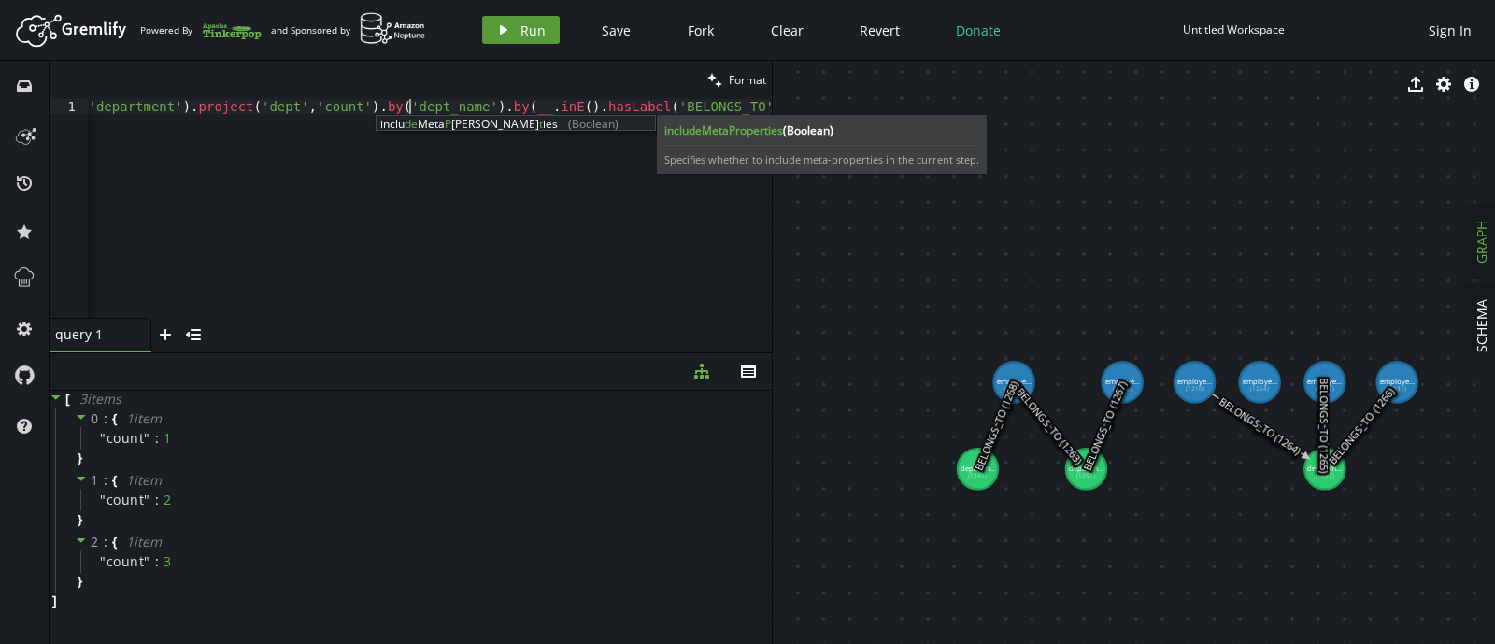
click at [504, 24] on icon "play" at bounding box center [503, 29] width 15 height 15
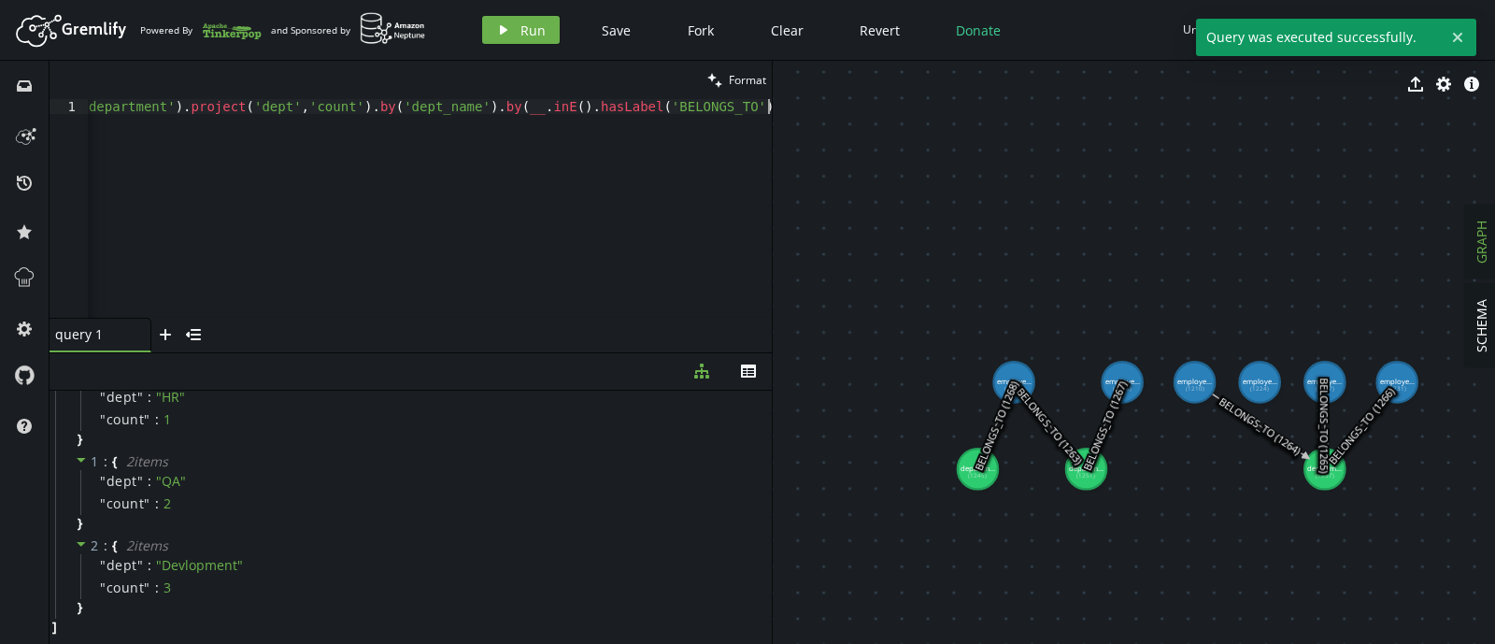
click at [456, 114] on div "g . V ( ) . hasLabel ( 'department' ) . project ( 'dept' , 'count' ) . by ( 'de…" at bounding box center [365, 219] width 813 height 241
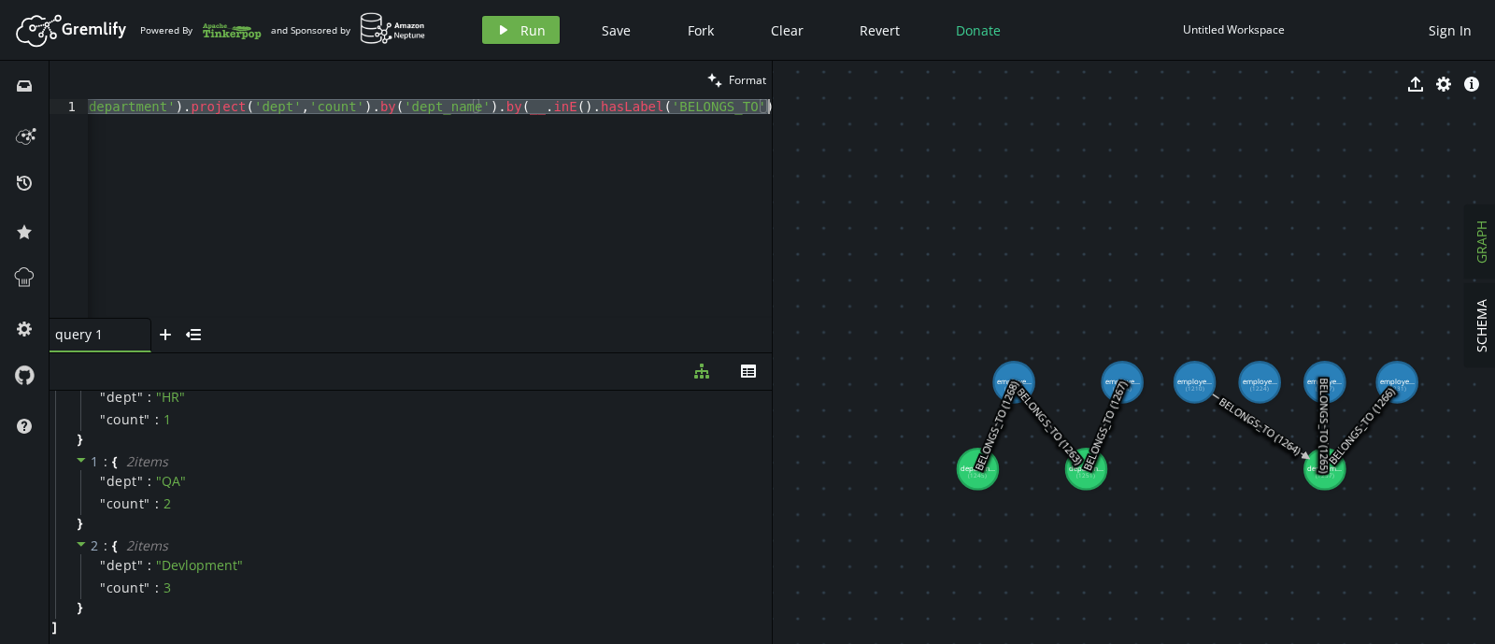
click at [468, 170] on div "g . V ( ) . hasLabel ( 'department' ) . project ( 'dept' , 'count' ) . by ( 'de…" at bounding box center [430, 208] width 684 height 219
paste textarea "employee').has('emp_experience',gt(2"
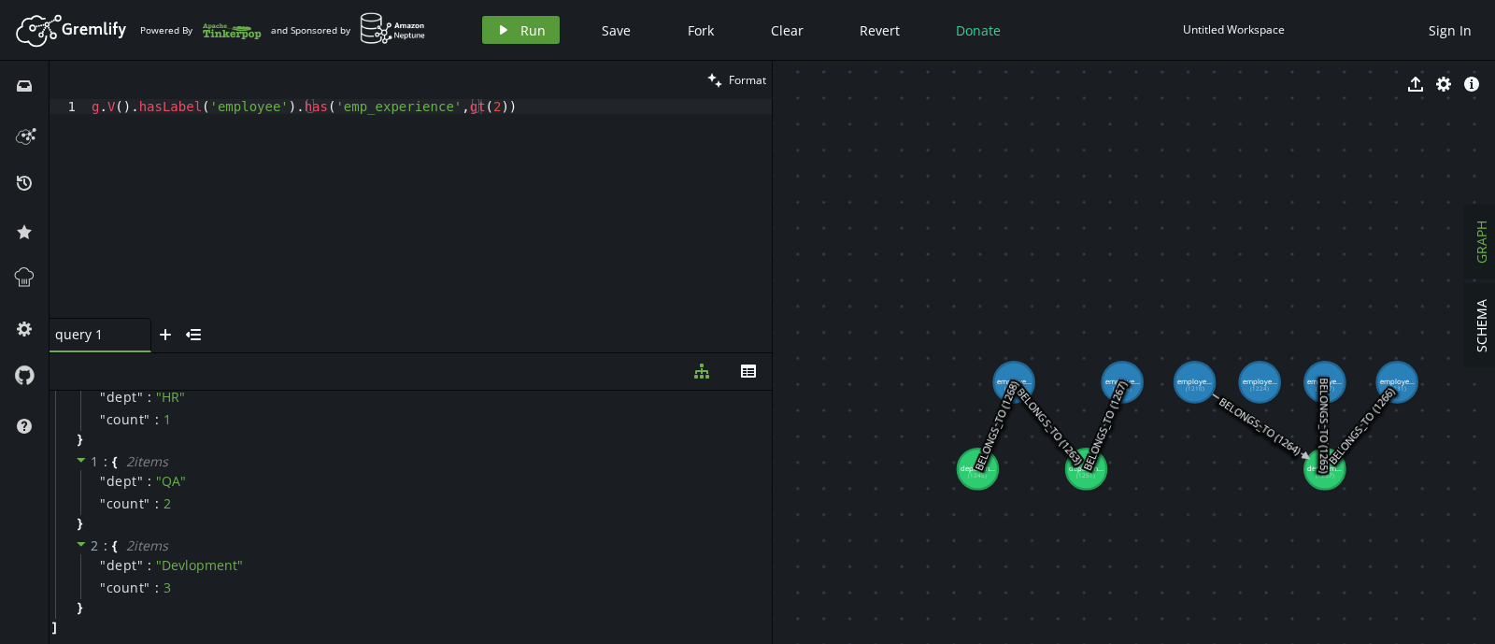
click at [504, 36] on icon "play" at bounding box center [503, 29] width 15 height 15
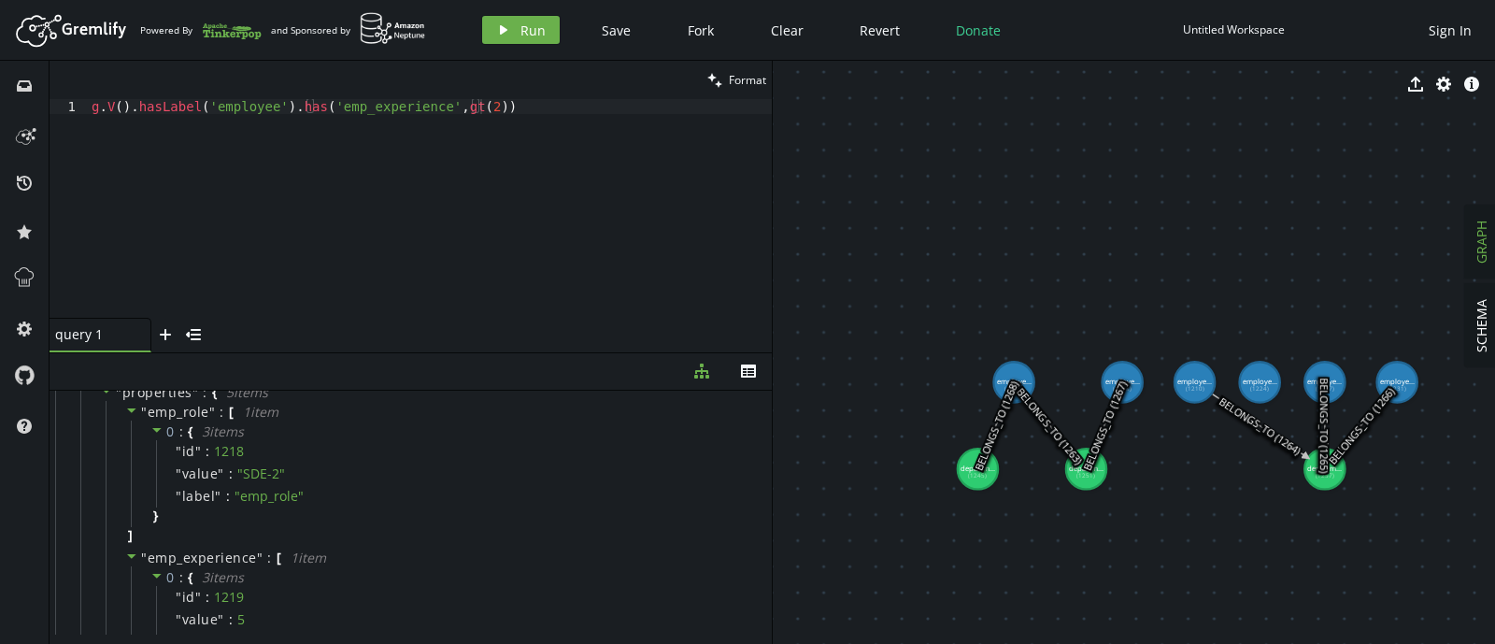
scroll to position [55, 0]
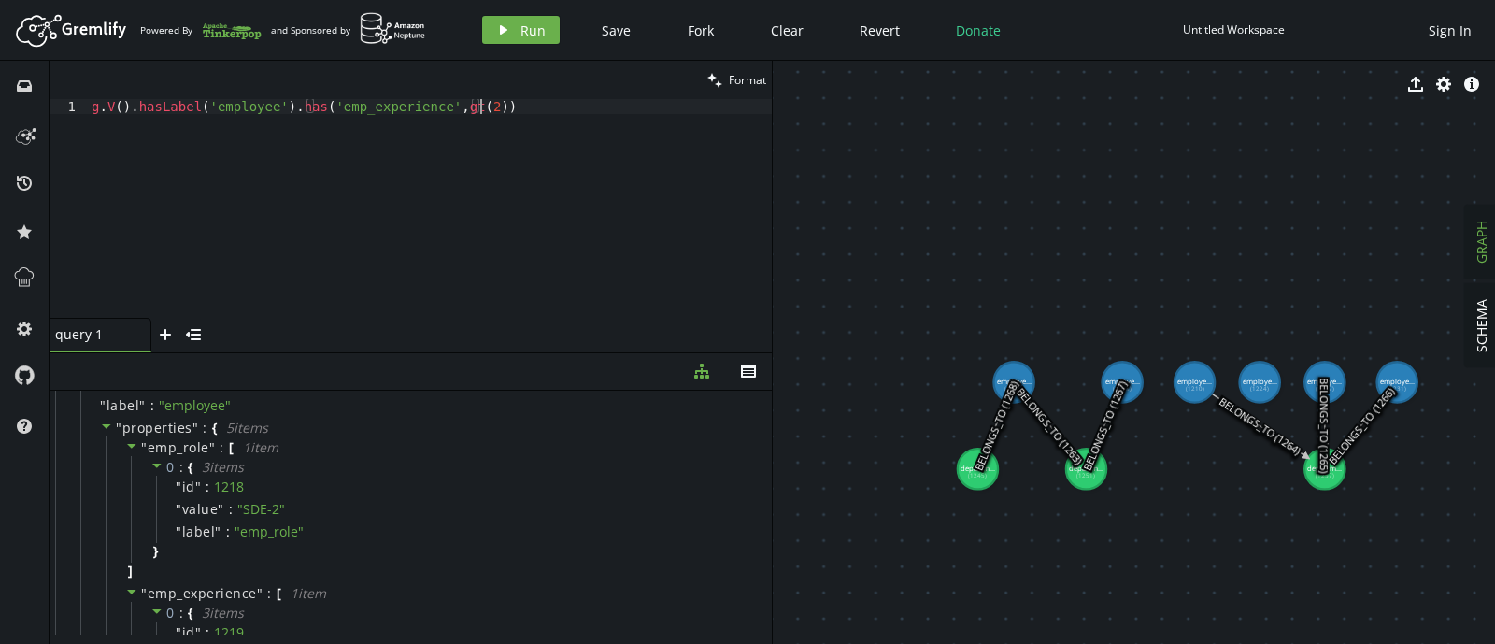
click at [507, 108] on div "g . V ( ) . hasLabel ( 'employee' ) . has ( 'emp_experience' , gt ( 2 ))" at bounding box center [430, 223] width 684 height 249
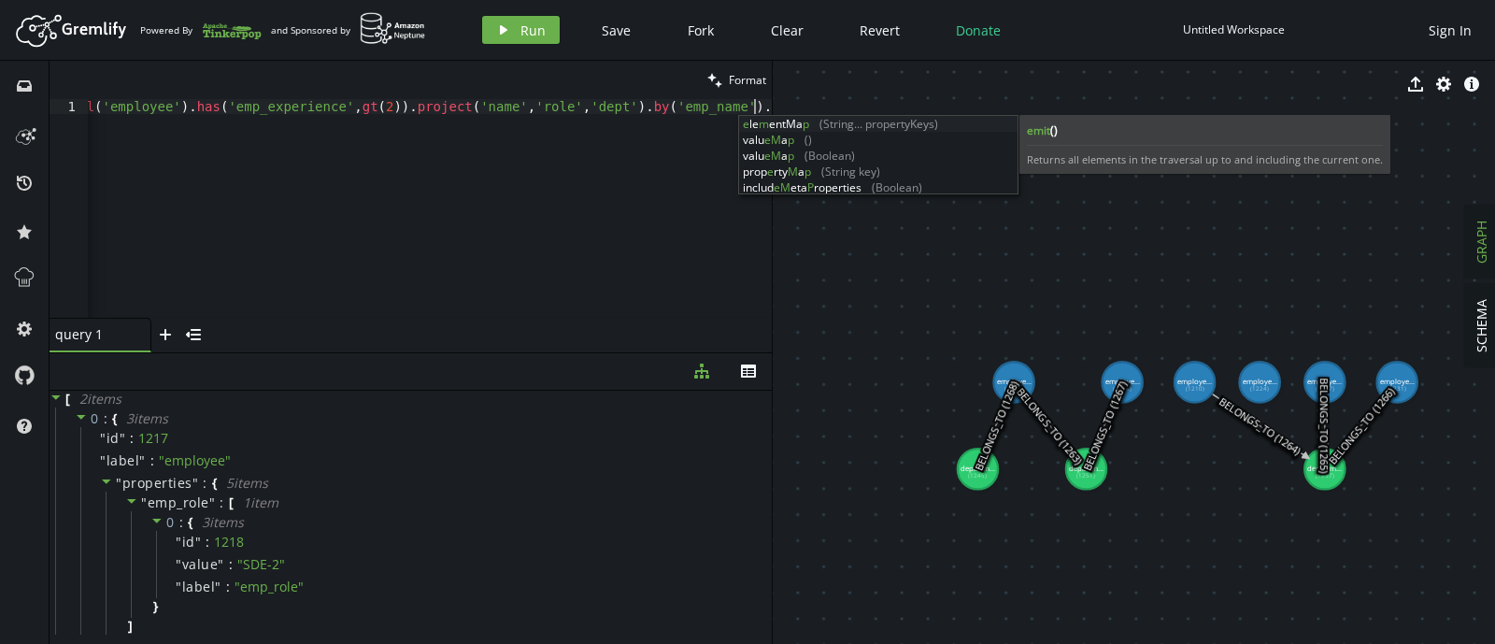
scroll to position [0, 775]
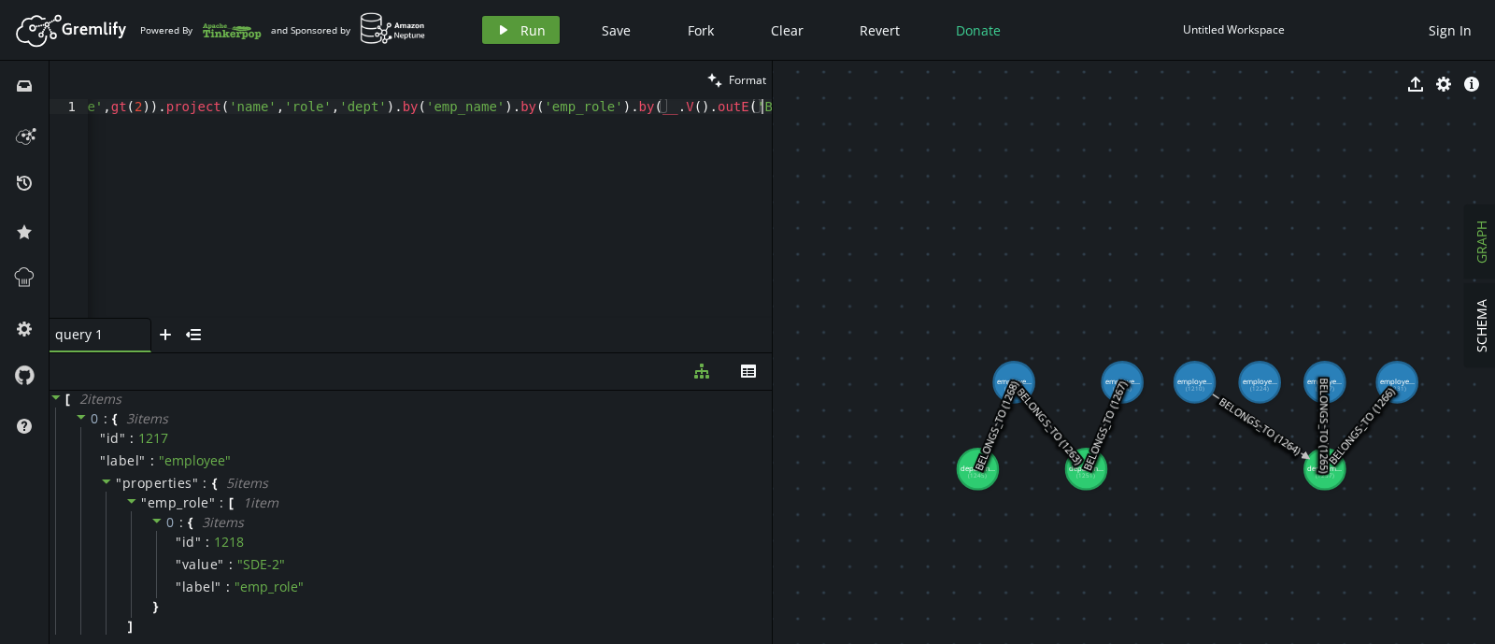
click at [520, 25] on span "Run" at bounding box center [532, 30] width 25 height 18
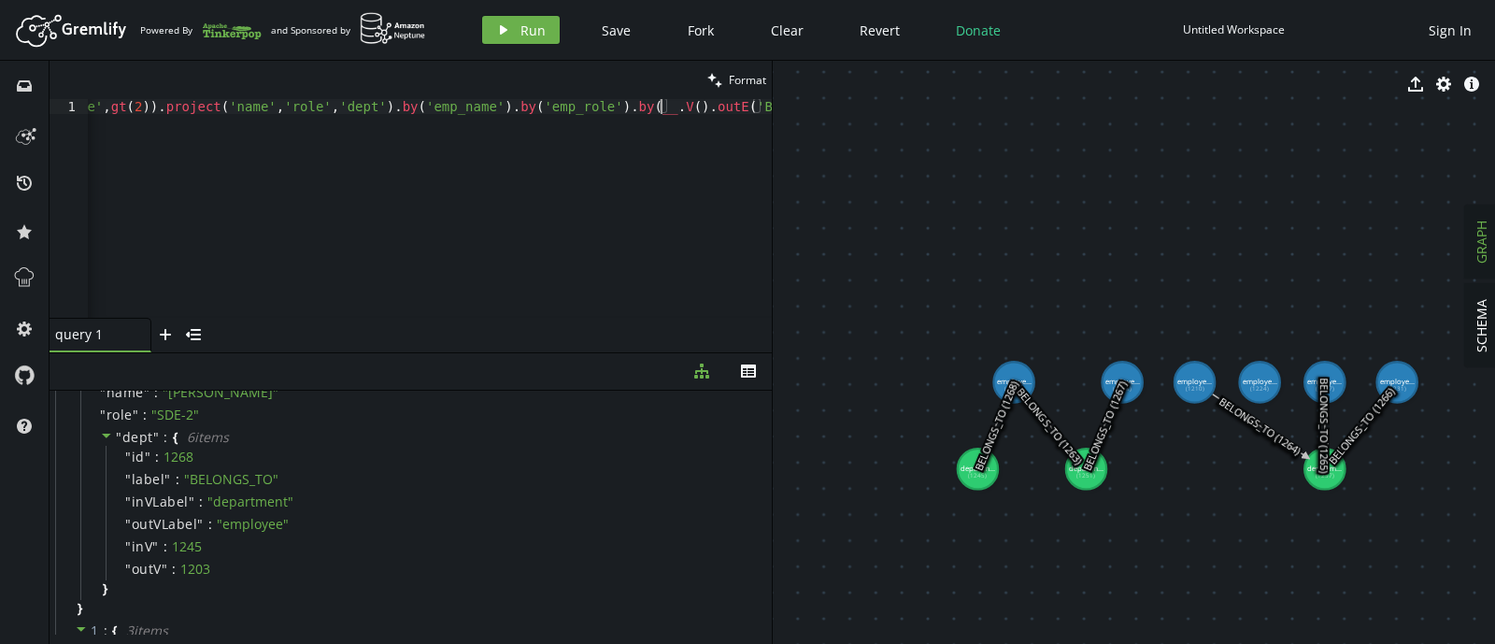
click at [659, 107] on div "g . V ( ) . hasLabel ( 'employee' ) . has ( 'emp_experience' , gt ( 2 )) . proj…" at bounding box center [250, 219] width 1043 height 241
click at [545, 25] on button "play Run" at bounding box center [521, 30] width 78 height 28
click at [759, 109] on div "g . V ( ) . hasLabel ( 'employee' ) . has ( 'emp_experience' , gt ( 2 )) . proj…" at bounding box center [254, 219] width 1036 height 241
click at [504, 109] on div "g . V ( ) . hasLabel ( 'employee' ) . has ( 'emp_experience' , gt ( 2 )) . proj…" at bounding box center [254, 219] width 1036 height 241
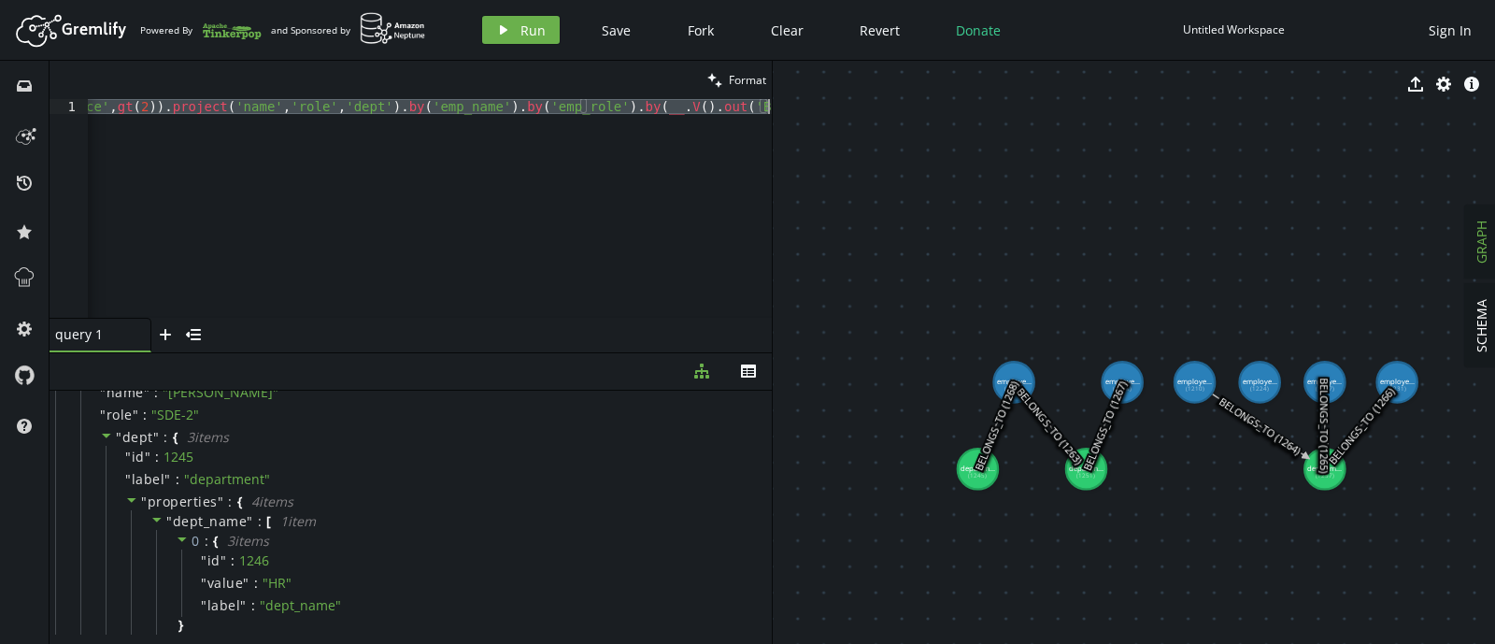
click at [526, 187] on div "g . V ( ) . hasLabel ( 'employee' ) . has ( 'emp_experience' , gt ( 2 )) . proj…" at bounding box center [430, 208] width 684 height 219
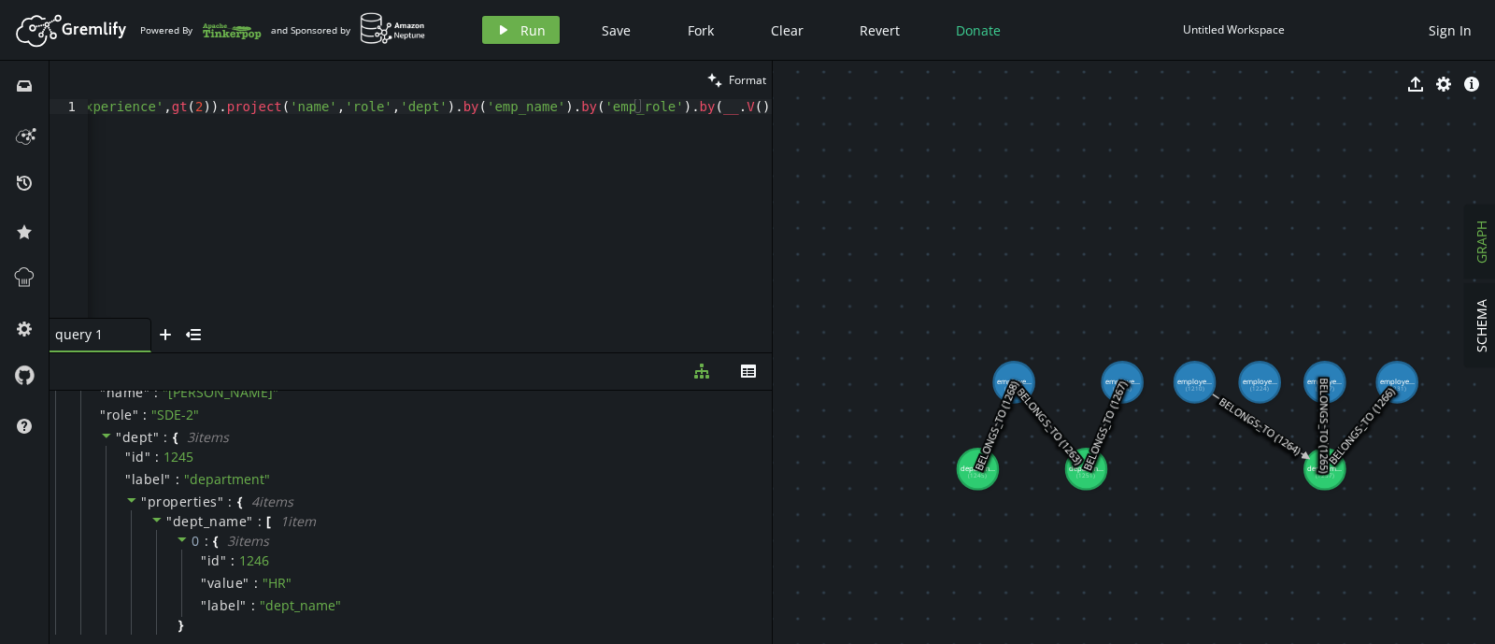
scroll to position [0, 351]
click at [756, 107] on div "g . V ( ) . hasLabel ( 'employee' ) . has ( 'emp_experience' , gt ( 2 )) . proj…" at bounding box center [254, 219] width 1036 height 241
click at [757, 105] on div "g . V ( ) . hasLabel ( 'employee' ) . has ( 'emp_experience' , gt ( 2 )) . proj…" at bounding box center [430, 208] width 684 height 219
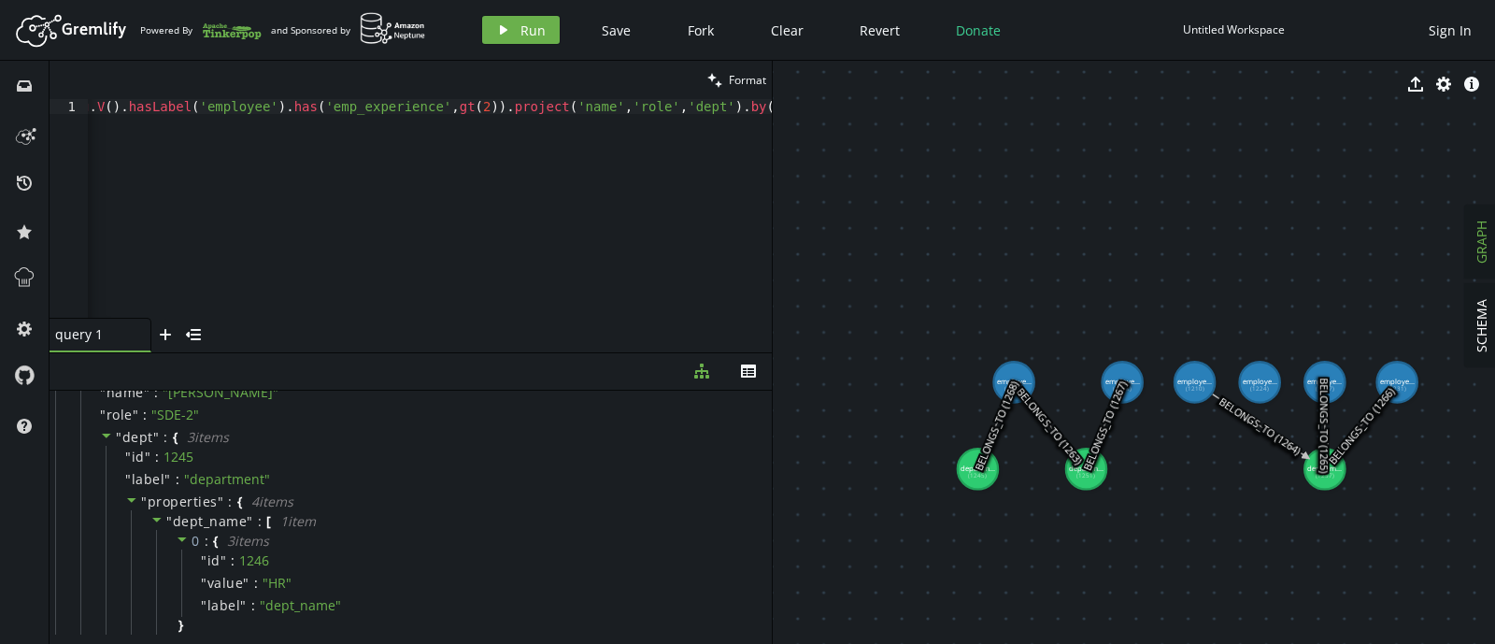
type textarea "g.V().hasLabel('employee').has('emp_experience',gt(2)).project('name','role','d…"
click at [500, 29] on icon "button" at bounding box center [503, 29] width 7 height 9
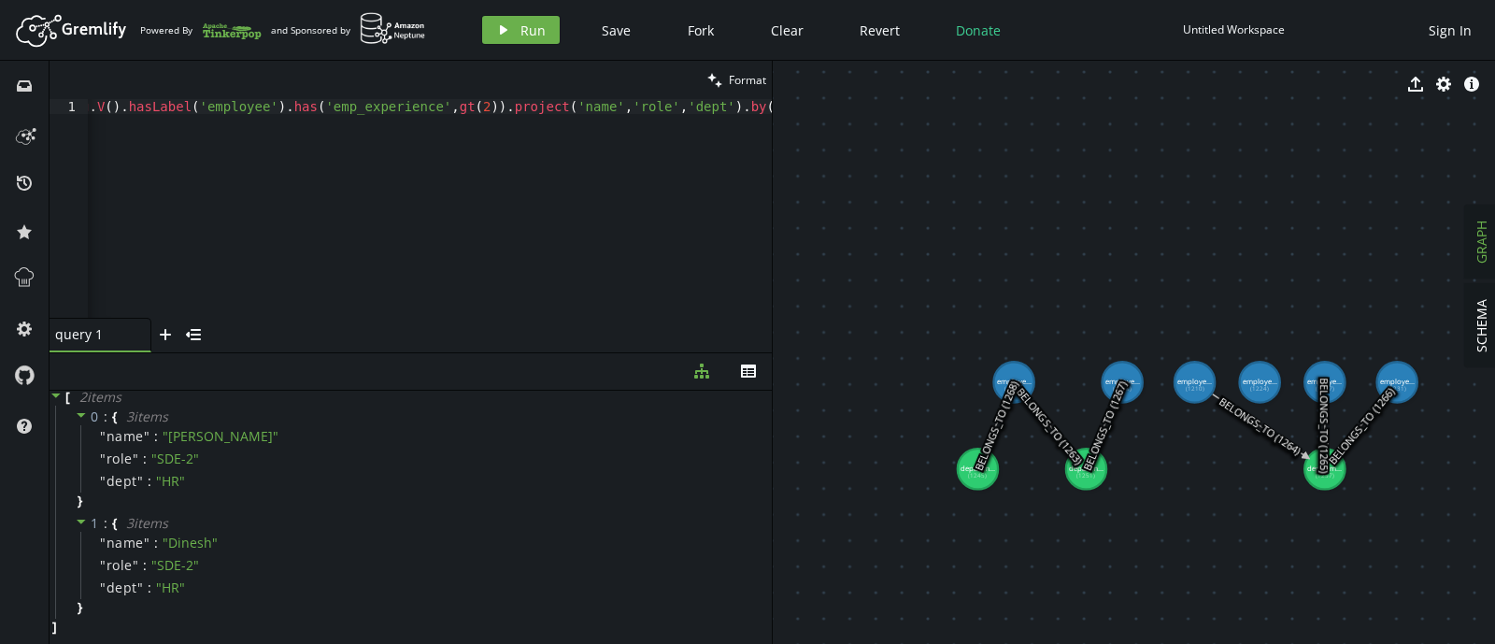
click at [552, 151] on div "g . V ( ) . hasLabel ( 'employee' ) . has ( 'emp_experience' , gt ( 2 )) . proj…" at bounding box center [668, 219] width 1180 height 241
click at [569, 142] on div "g . V ( ) . hasLabel ( 'employee' ) . has ( 'emp_experience' , gt ( 2 )) . proj…" at bounding box center [182, 219] width 1180 height 241
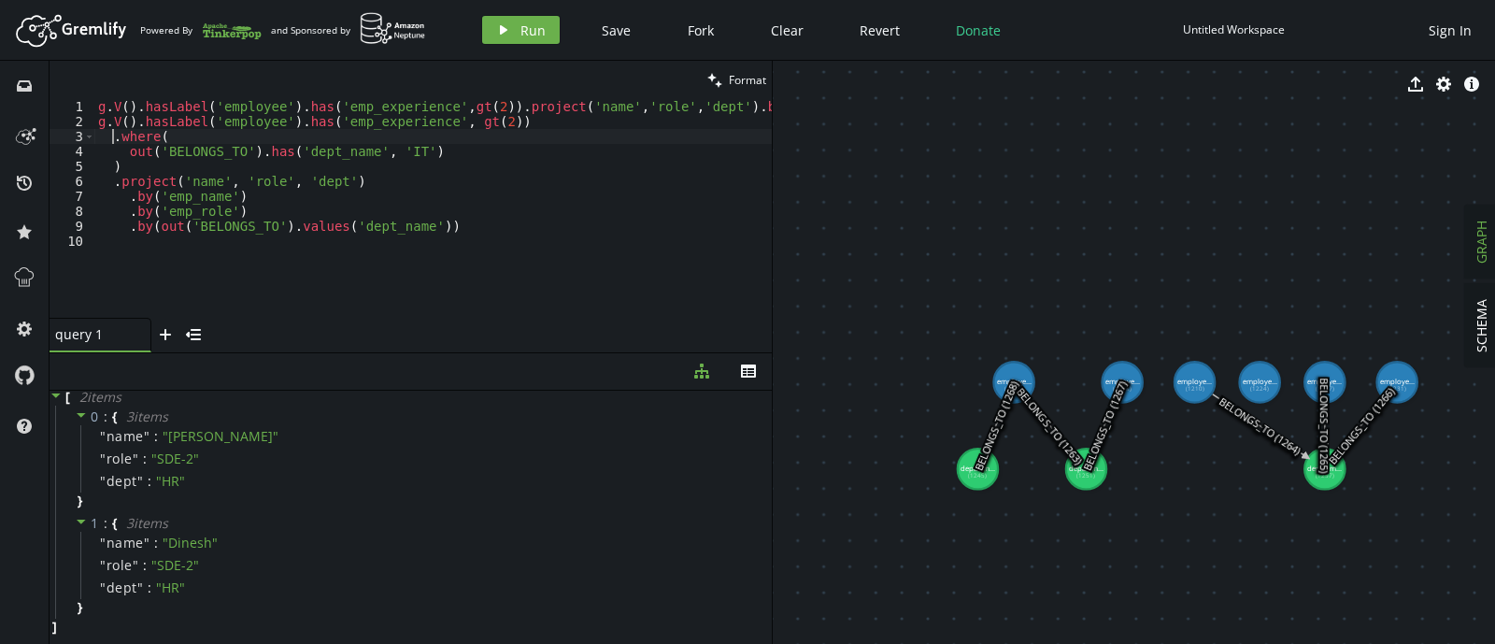
click at [116, 140] on div "g . V ( ) . hasLabel ( 'employee' ) . has ( 'emp_experience' , gt ( 2 )) . proj…" at bounding box center [684, 219] width 1180 height 241
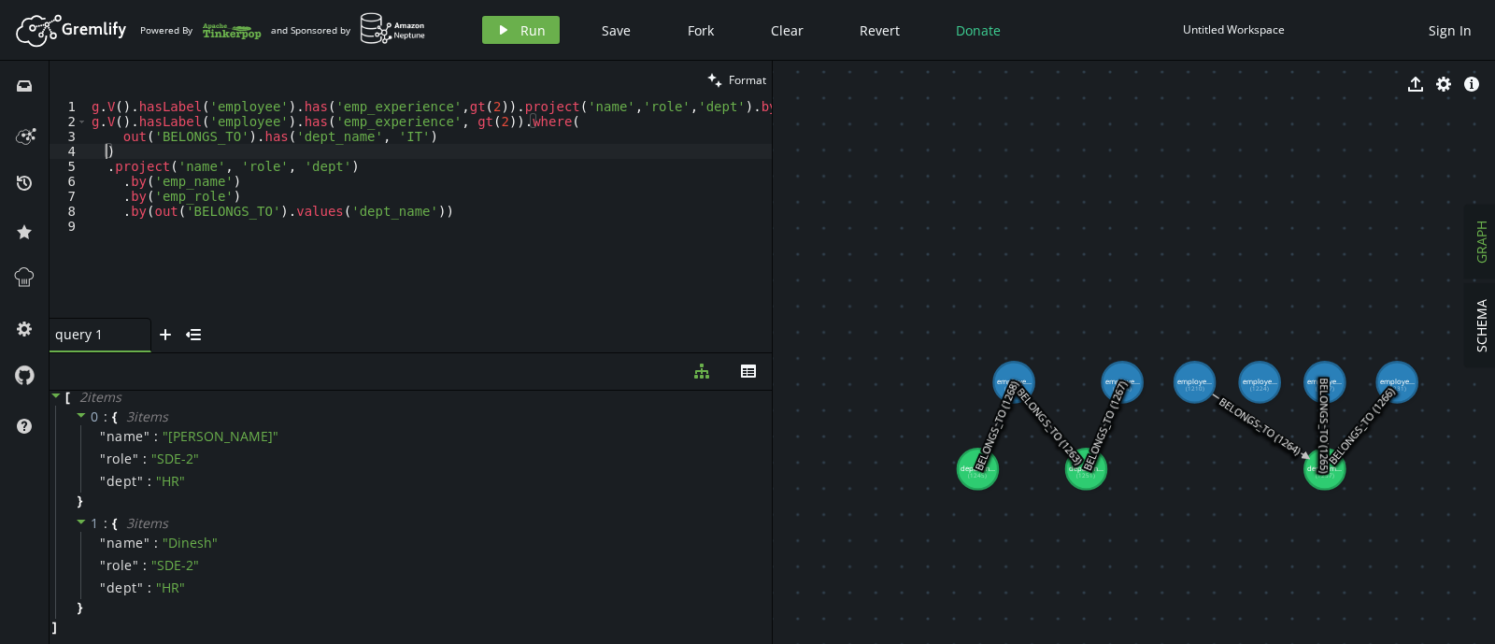
click at [107, 150] on div "g . V ( ) . hasLabel ( 'employee' ) . has ( 'emp_experience' , gt ( 2 )) . proj…" at bounding box center [678, 219] width 1180 height 241
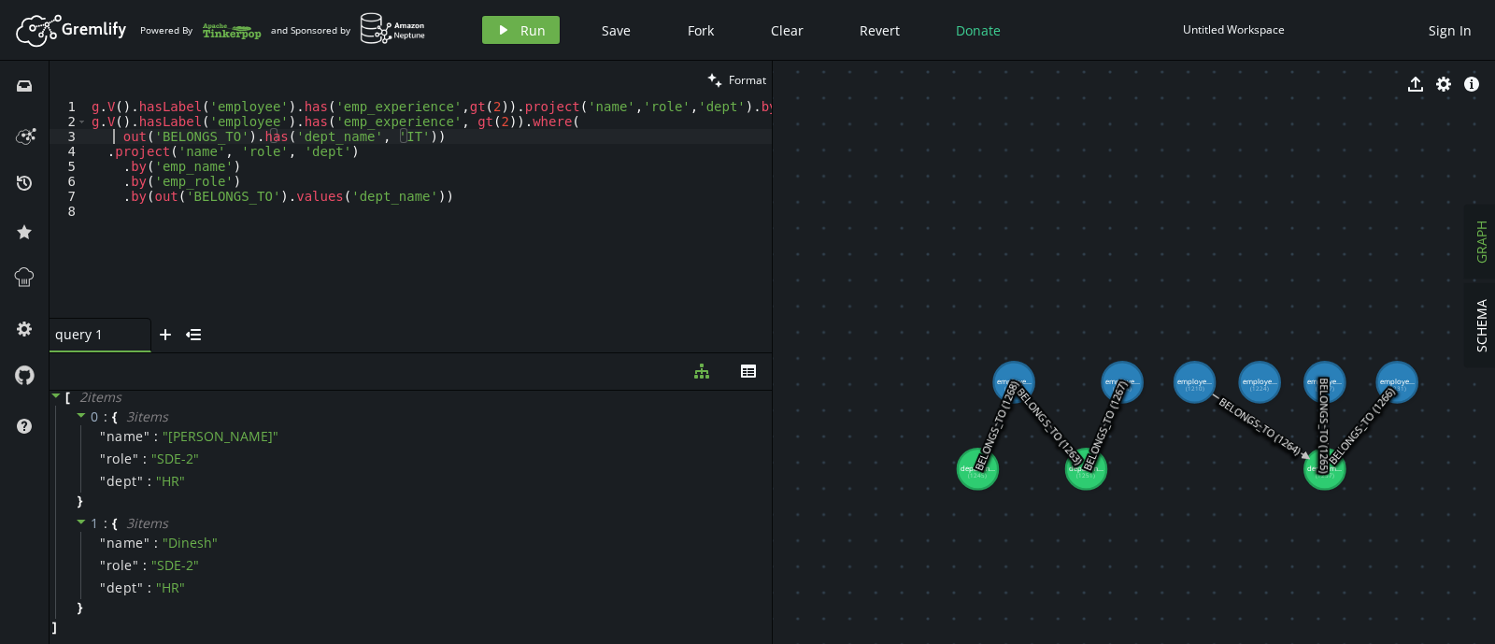
click at [115, 134] on div "g . V ( ) . hasLabel ( 'employee' ) . has ( 'emp_experience' , gt ( 2 )) . proj…" at bounding box center [678, 219] width 1180 height 241
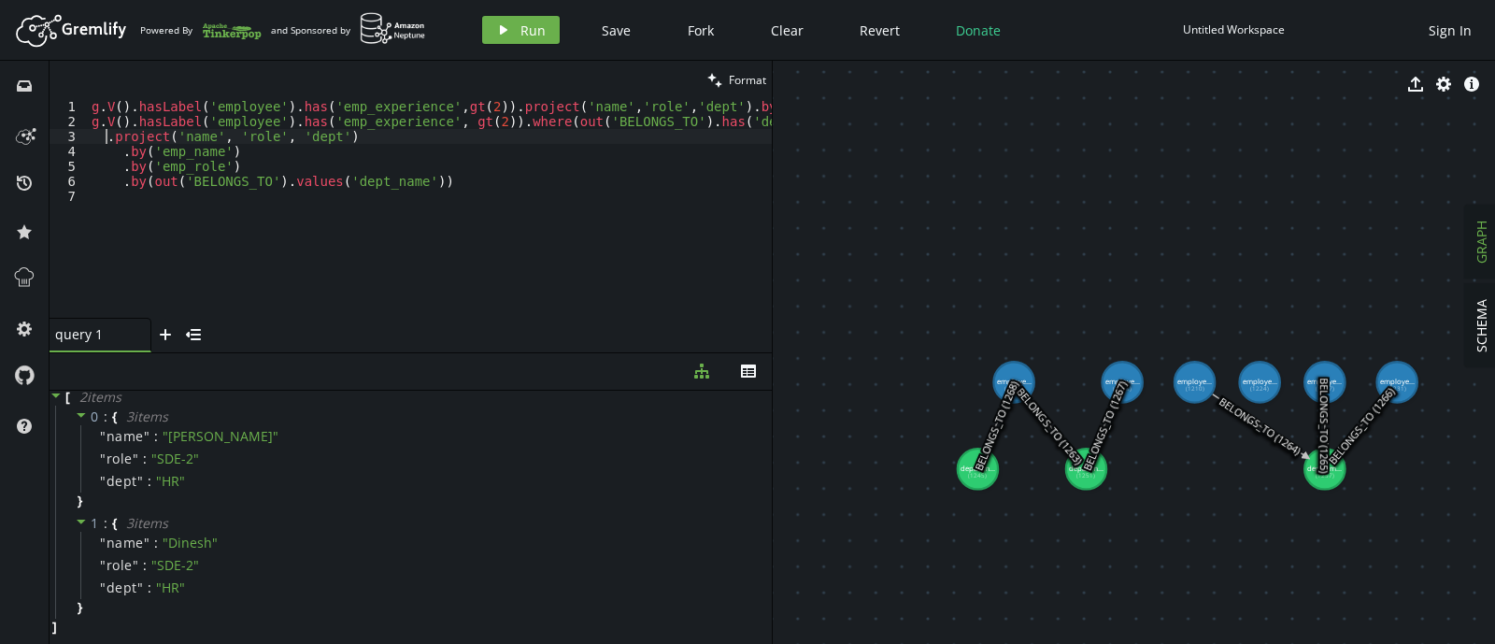
click at [105, 142] on div "g . V ( ) . hasLabel ( 'employee' ) . has ( 'emp_experience' , gt ( 2 )) . proj…" at bounding box center [678, 219] width 1180 height 241
click at [125, 139] on div "g . V ( ) . hasLabel ( 'employee' ) . has ( 'emp_experience' , gt ( 2 )) . proj…" at bounding box center [678, 219] width 1180 height 241
click at [118, 137] on div "g . V ( ) . hasLabel ( 'employee' ) . has ( 'emp_experience' , gt ( 2 )) . proj…" at bounding box center [678, 219] width 1180 height 241
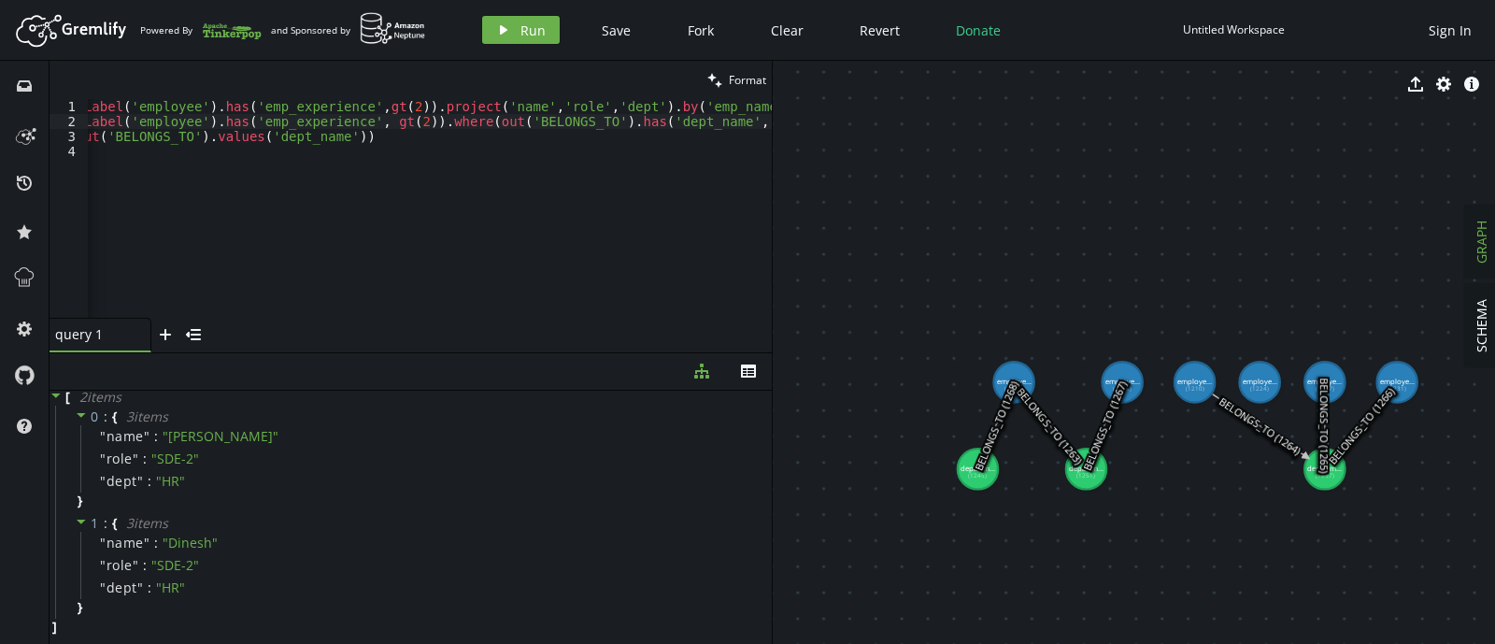
scroll to position [0, 0]
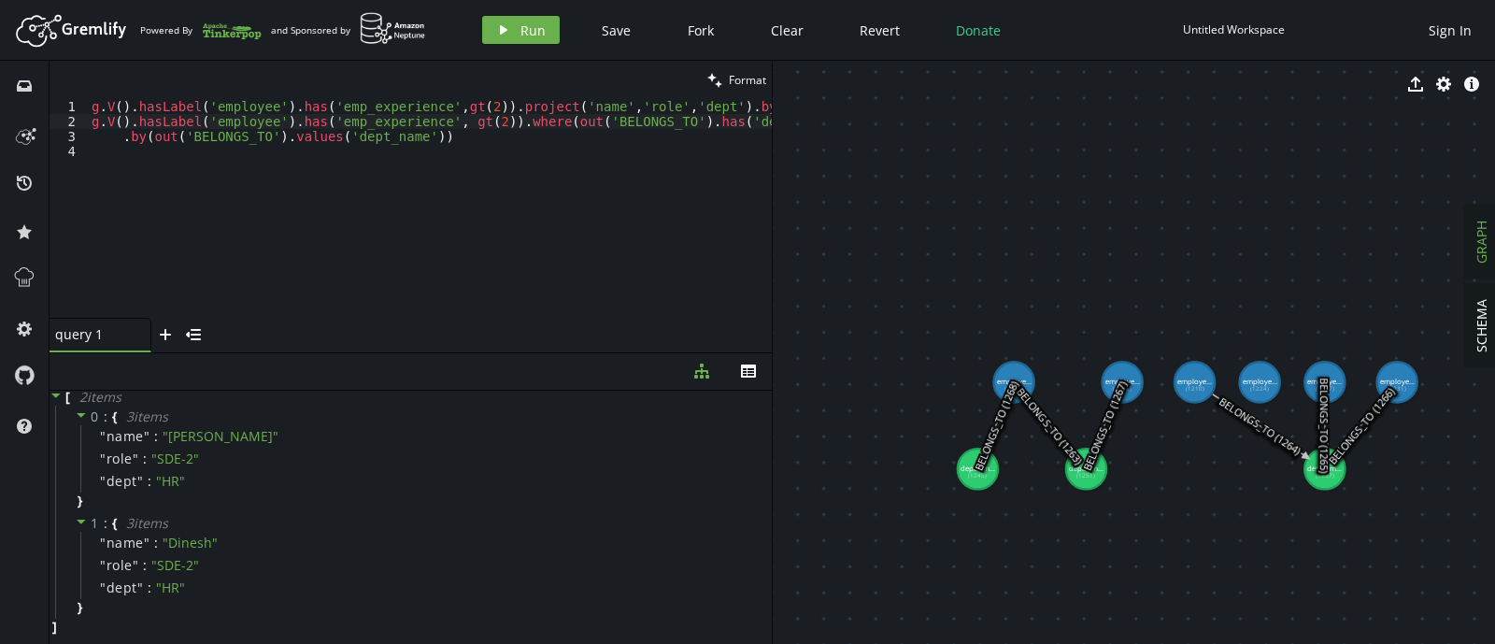
click at [117, 137] on div "g . V ( ) . hasLabel ( 'employee' ) . has ( 'emp_experience' , gt ( 2 )) . proj…" at bounding box center [685, 219] width 1194 height 241
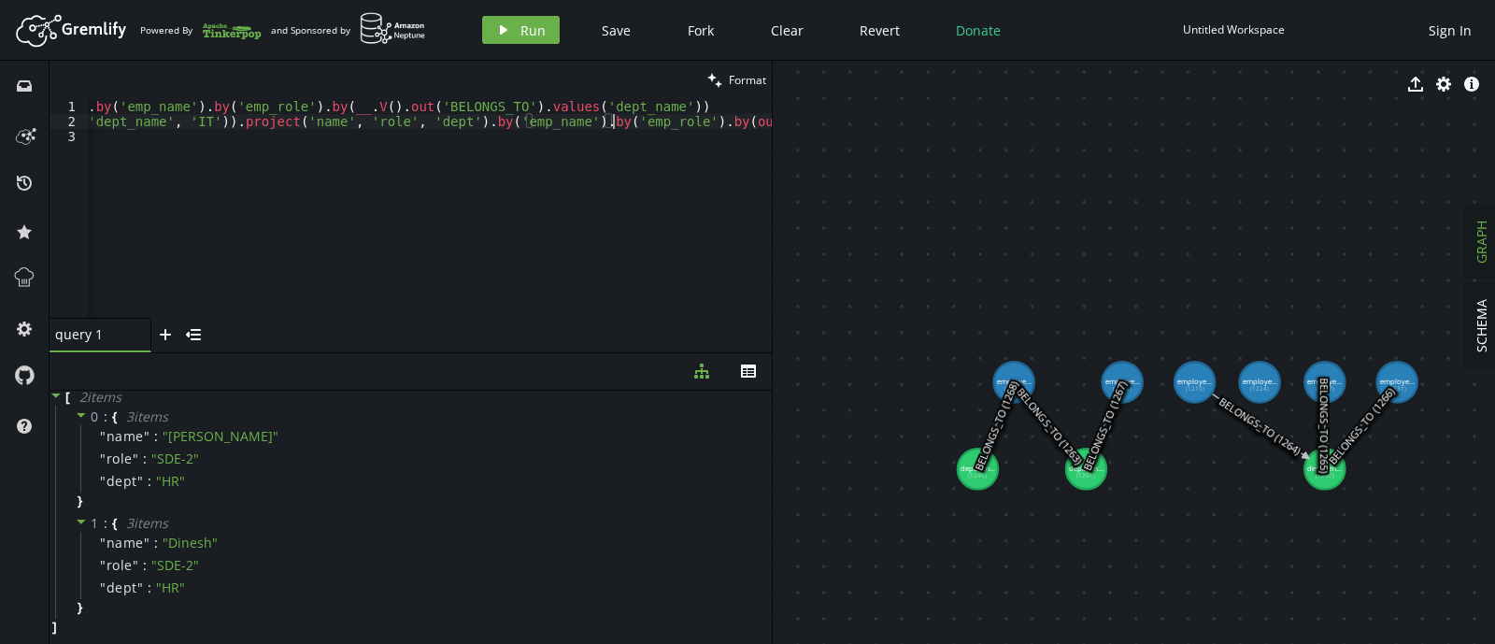
scroll to position [0, 811]
click at [503, 26] on icon "play" at bounding box center [503, 29] width 15 height 15
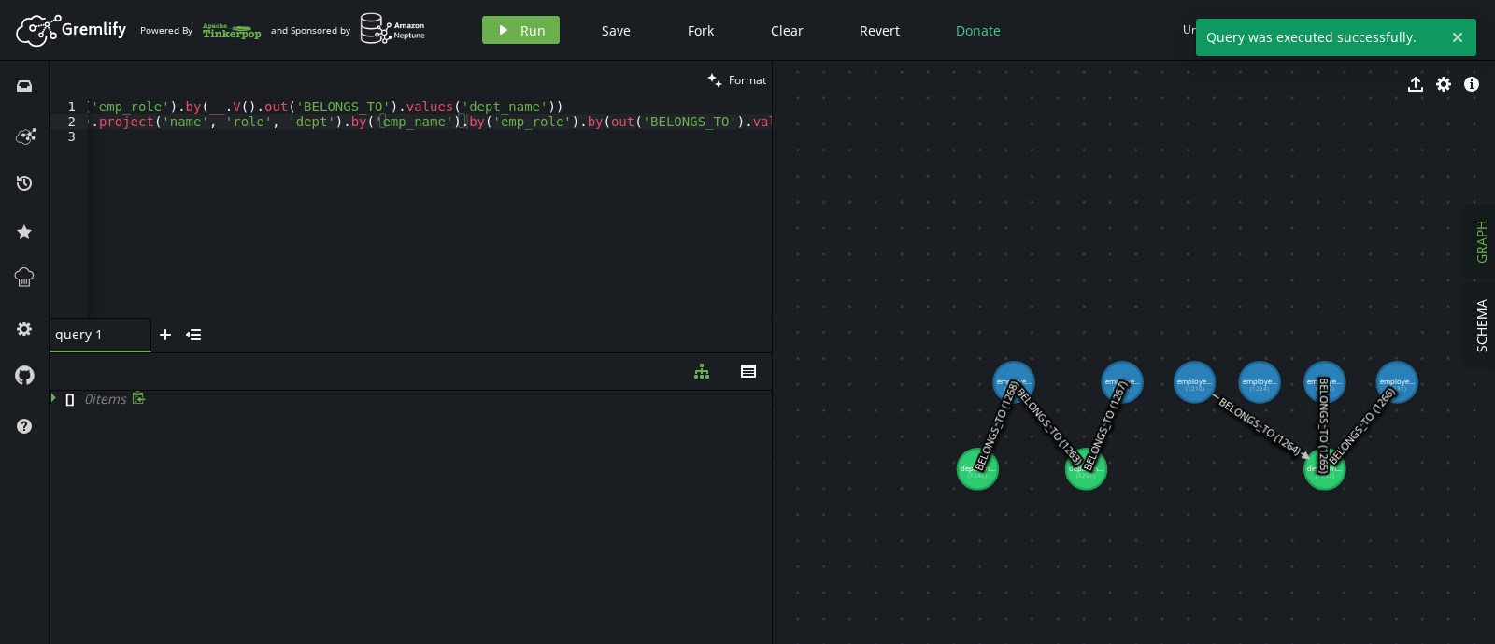
click at [57, 396] on icon at bounding box center [56, 397] width 13 height 13
click at [57, 396] on icon at bounding box center [55, 397] width 9 height 5
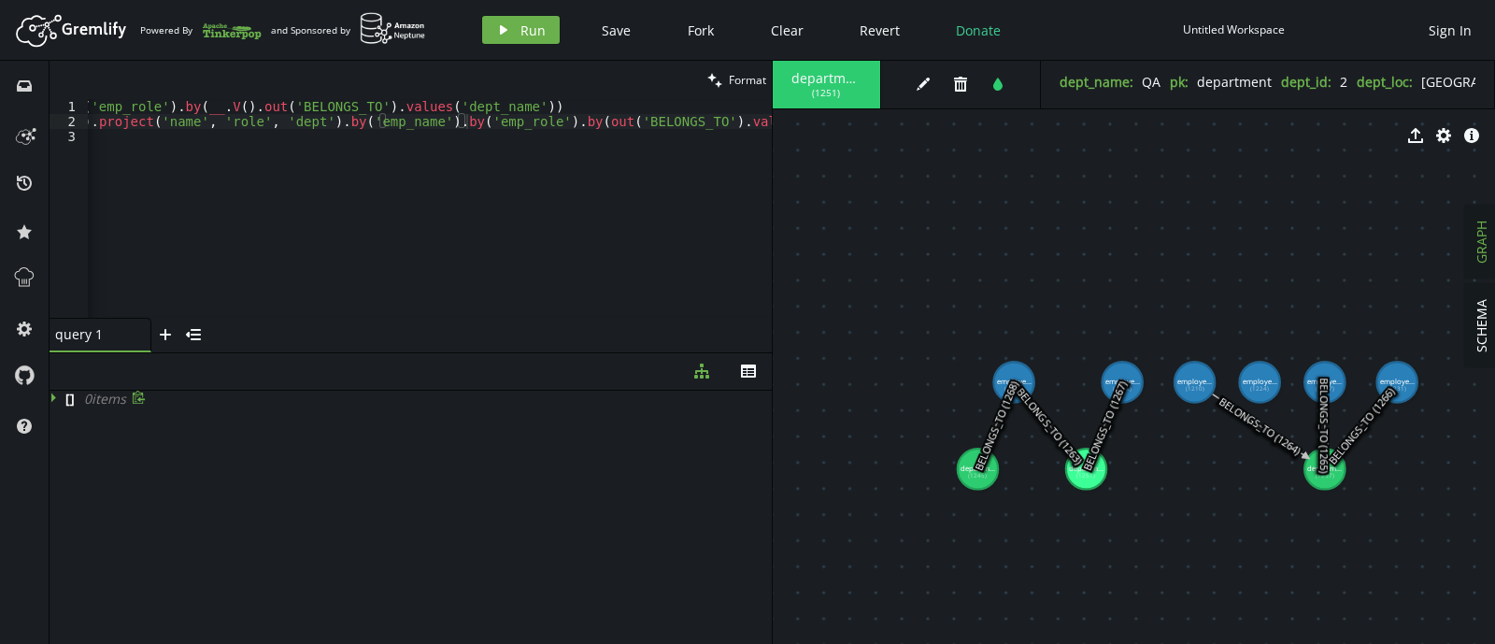
click at [1328, 463] on text "BELONGS_TO (1265)" at bounding box center [1324, 425] width 14 height 94
click at [1324, 469] on text "BELONGS_TO (1265)" at bounding box center [1324, 425] width 14 height 94
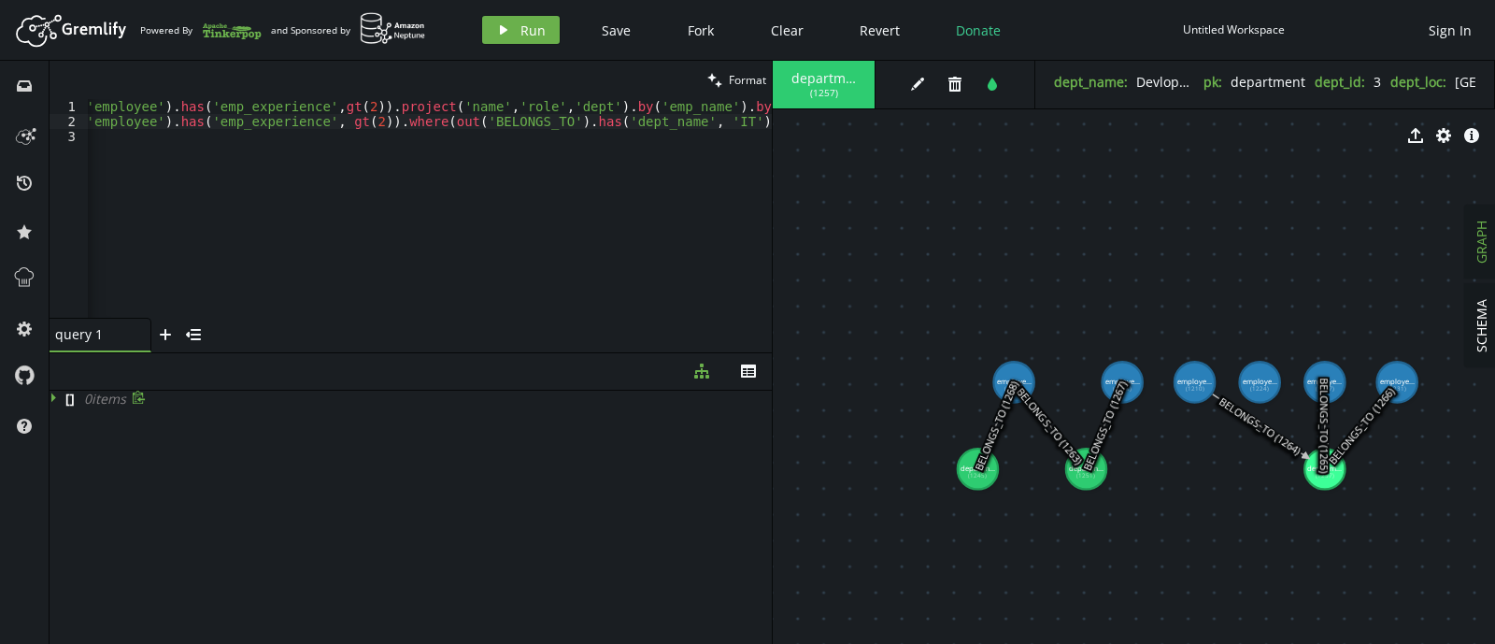
scroll to position [0, 106]
click at [706, 120] on div "g . V ( ) . hasLabel ( 'employee' ) . has ( 'emp_experience' , gt ( 2 )) . proj…" at bounding box center [730, 219] width 1496 height 241
click at [506, 36] on icon "play" at bounding box center [503, 29] width 15 height 15
click at [709, 120] on div "g . V ( ) . hasLabel ( 'employee' ) . has ( 'emp_experience' , gt ( 2 )) . proj…" at bounding box center [743, 219] width 1561 height 241
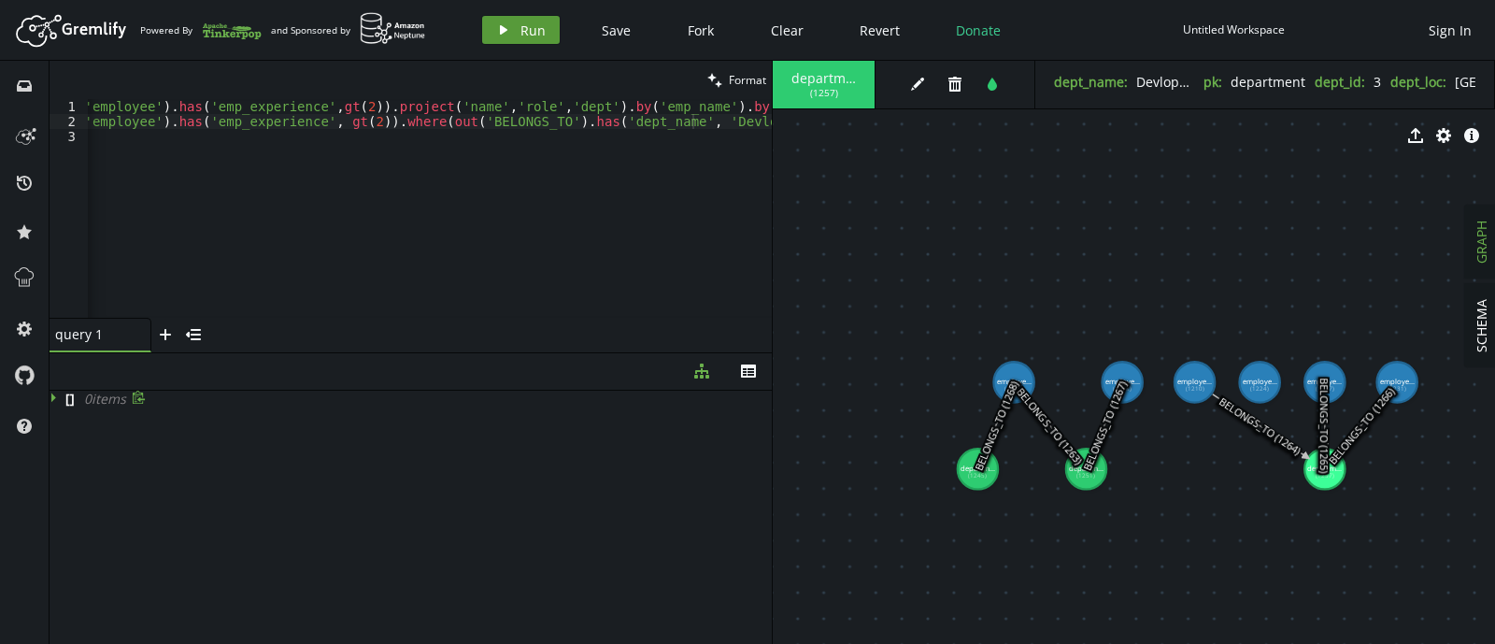
click at [489, 28] on button "play Run" at bounding box center [521, 30] width 78 height 28
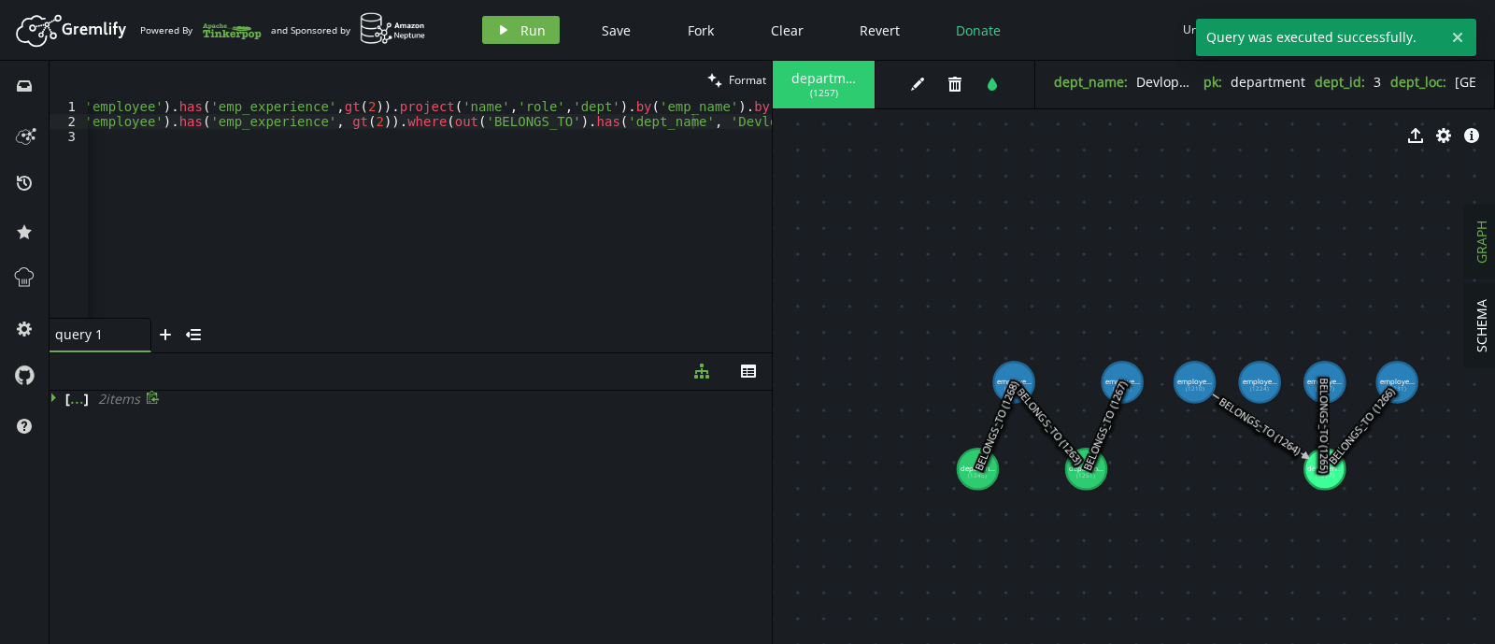
click at [56, 396] on icon at bounding box center [56, 397] width 13 height 13
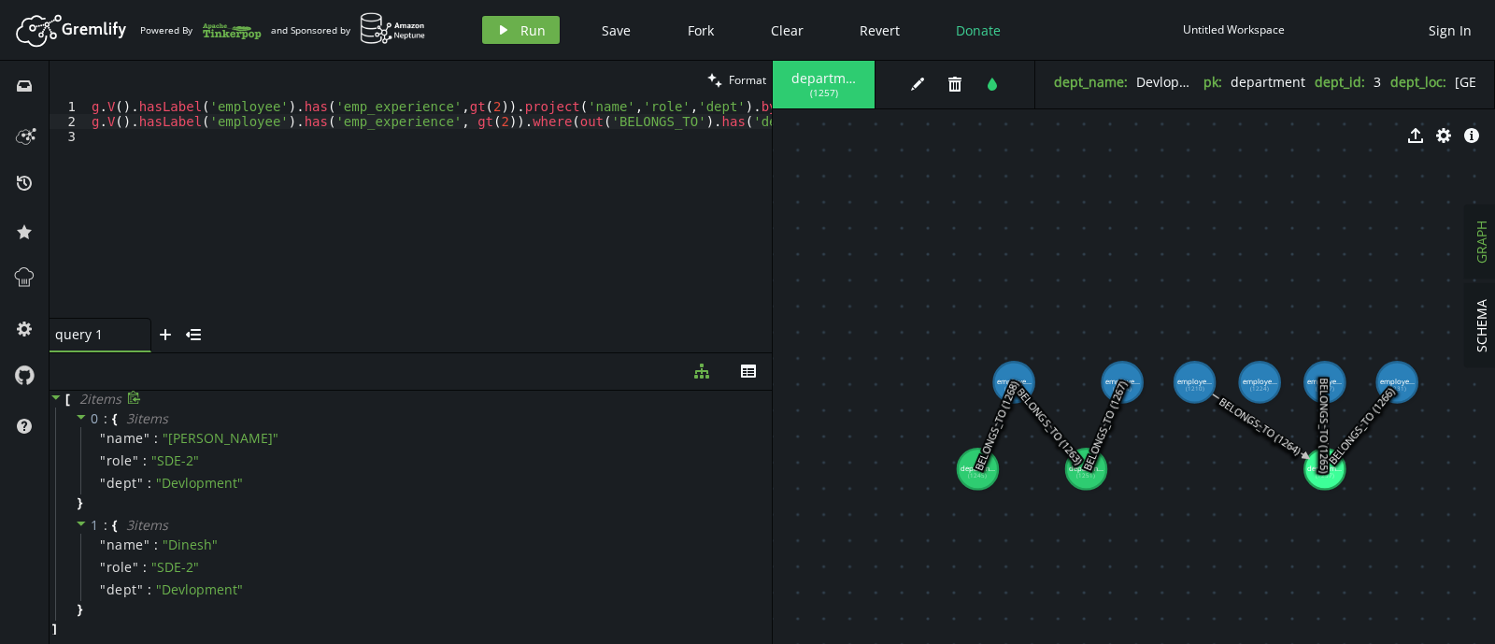
scroll to position [0, 0]
click at [533, 118] on div "g . V ( ) . hasLabel ( 'employee' ) . has ( 'emp_experience' , gt ( 2 )) . proj…" at bounding box center [865, 219] width 1554 height 241
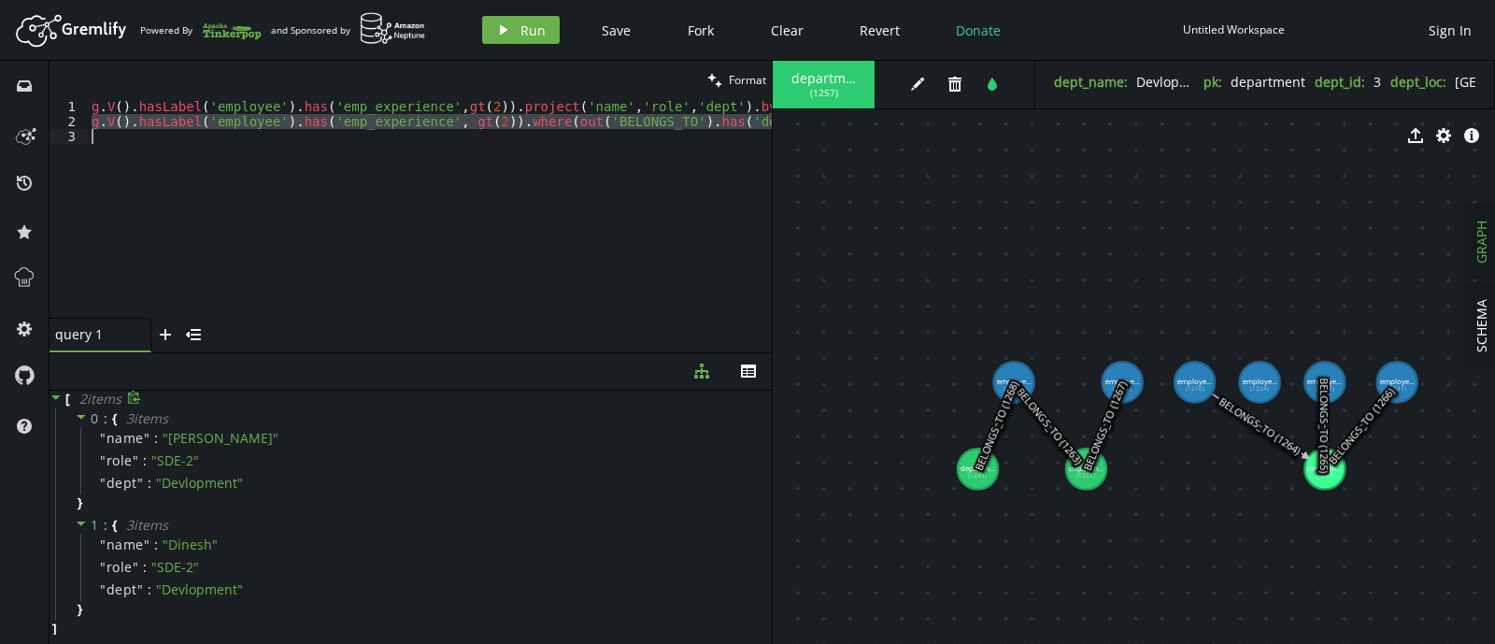
click at [524, 122] on div "g . V ( ) . hasLabel ( 'employee' ) . has ( 'emp_experience' , gt ( 2 )) . proj…" at bounding box center [430, 208] width 684 height 219
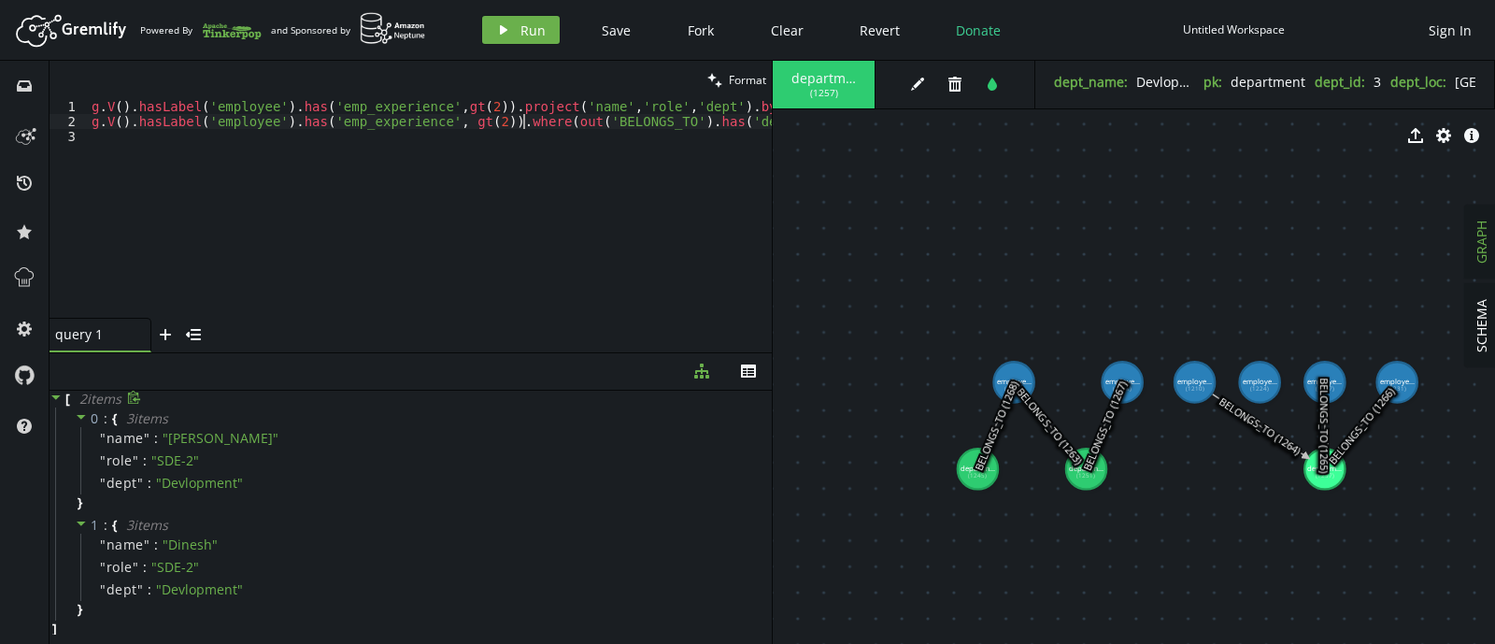
click at [524, 122] on div "g . V ( ) . hasLabel ( 'employee' ) . has ( 'emp_experience' , gt ( 2 )) . proj…" at bounding box center [865, 219] width 1554 height 241
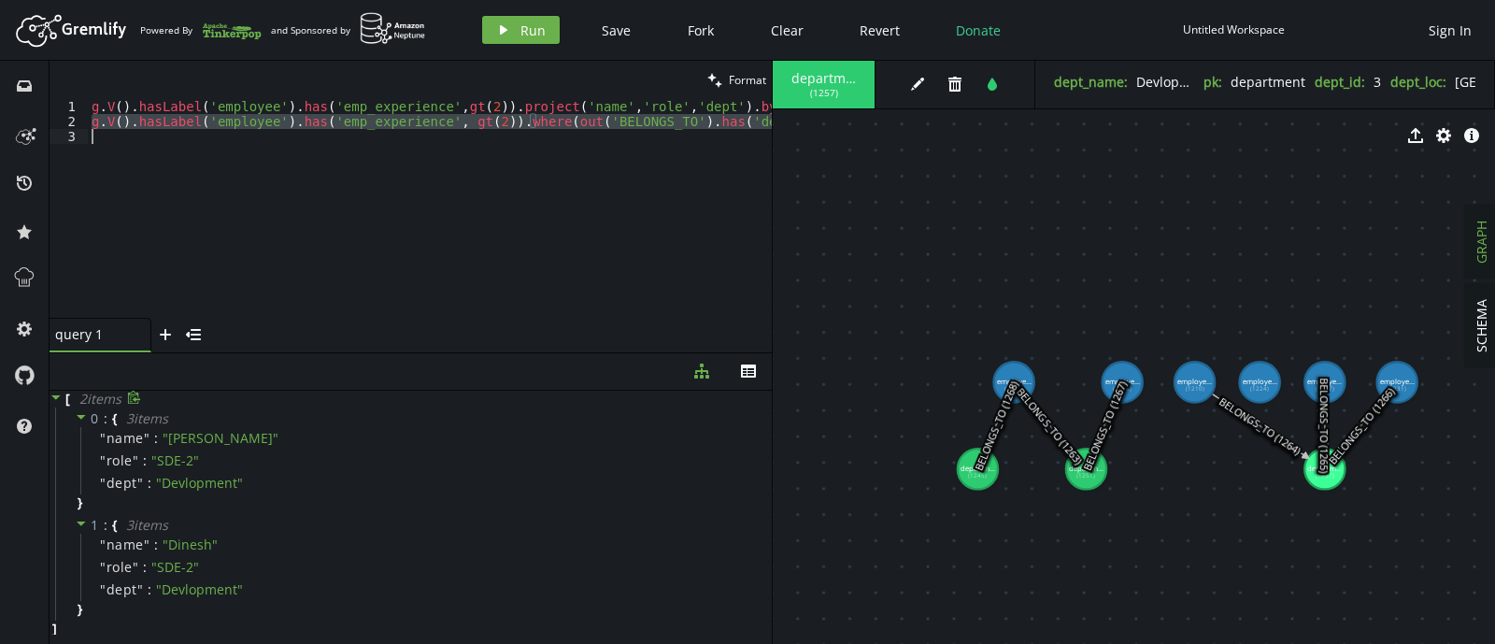
click at [524, 122] on div "g . V ( ) . hasLabel ( 'employee' ) . has ( 'emp_experience' , gt ( 2 )) . proj…" at bounding box center [865, 219] width 1554 height 241
type textarea "g.V().hasLabel('employee').has('emp_experience', gt(2)).where(out('BELONGS_TO')…"
click at [482, 175] on div "g . V ( ) . hasLabel ( 'employee' ) . has ( 'emp_experience' , gt ( 2 )) . proj…" at bounding box center [865, 219] width 1554 height 241
type textarea "g.V().hasLabel('employee').has('emp_experience', gt(2)).where(out('BELONGS_TO')…"
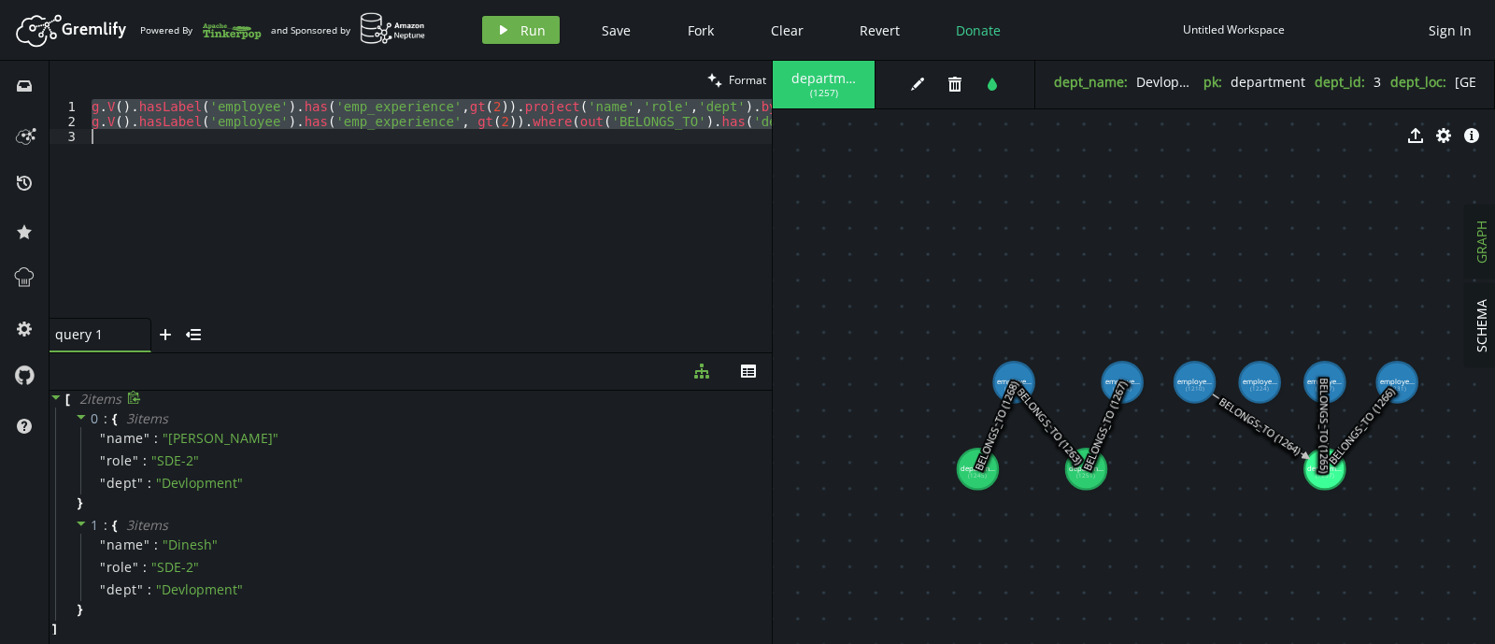
paste textarea
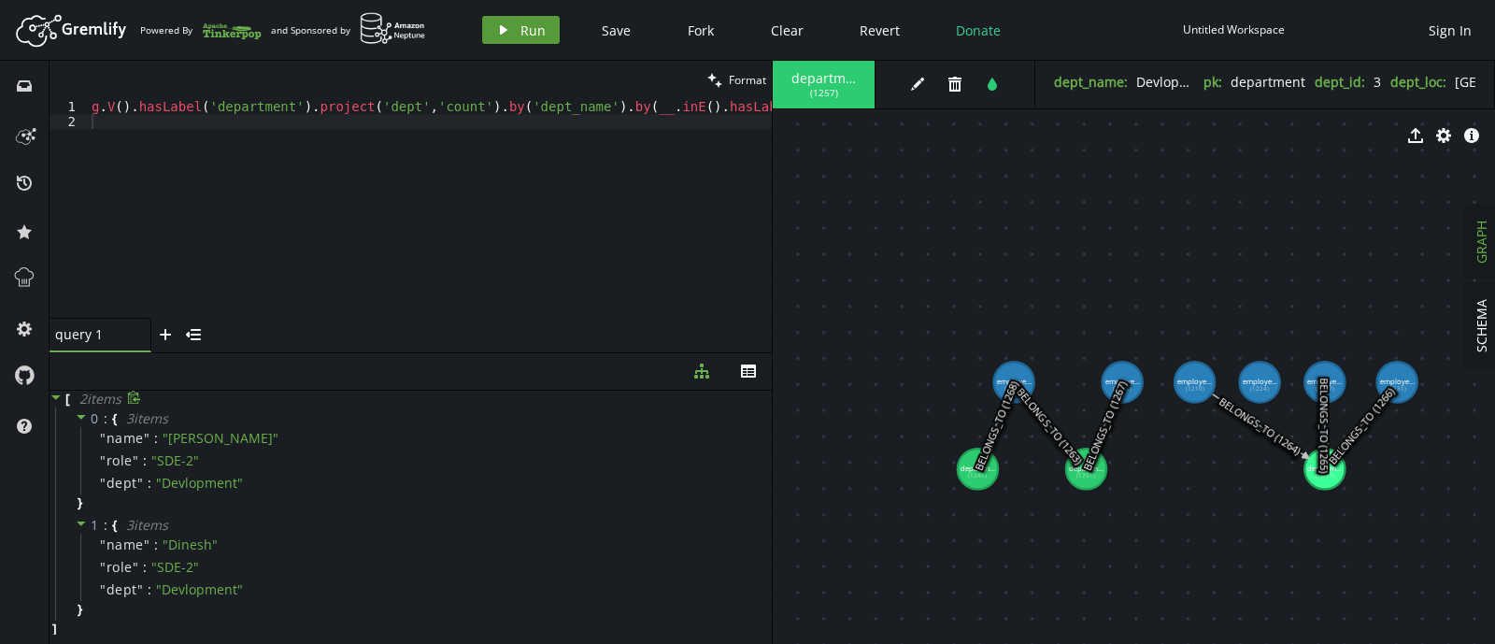
click at [509, 29] on icon "play" at bounding box center [503, 29] width 15 height 15
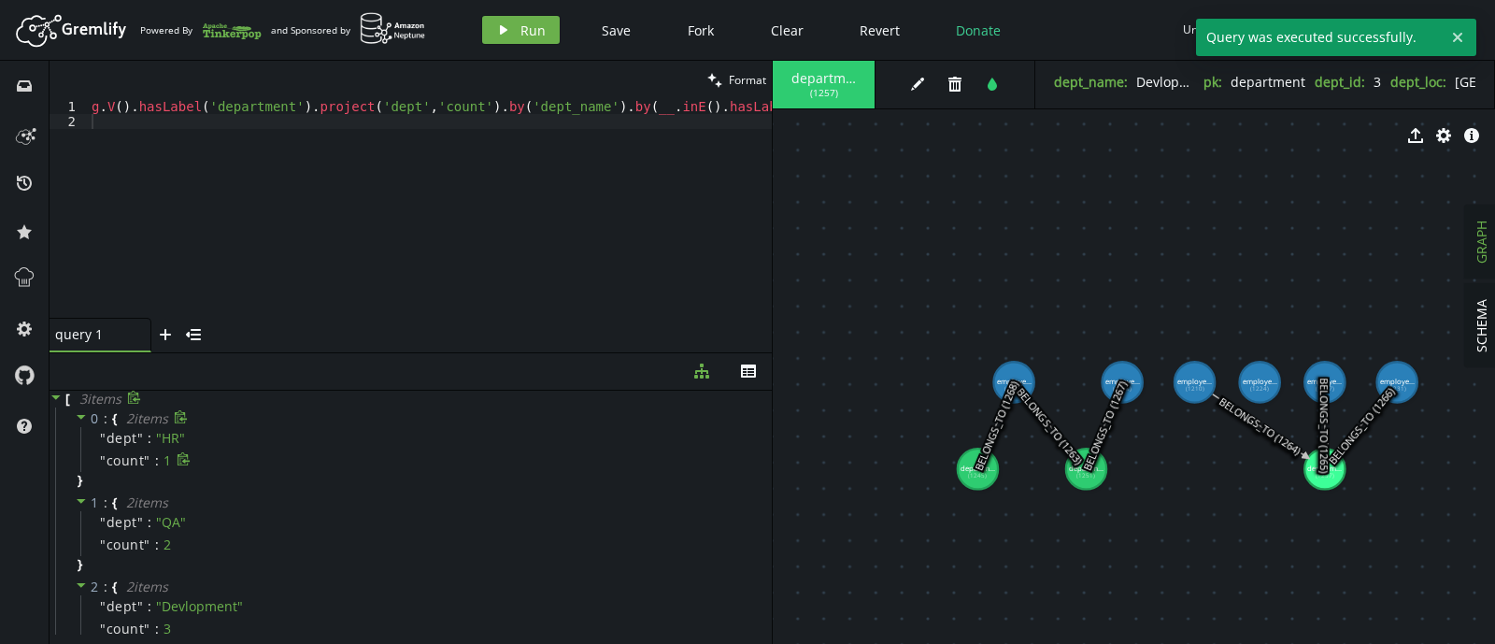
scroll to position [41, 0]
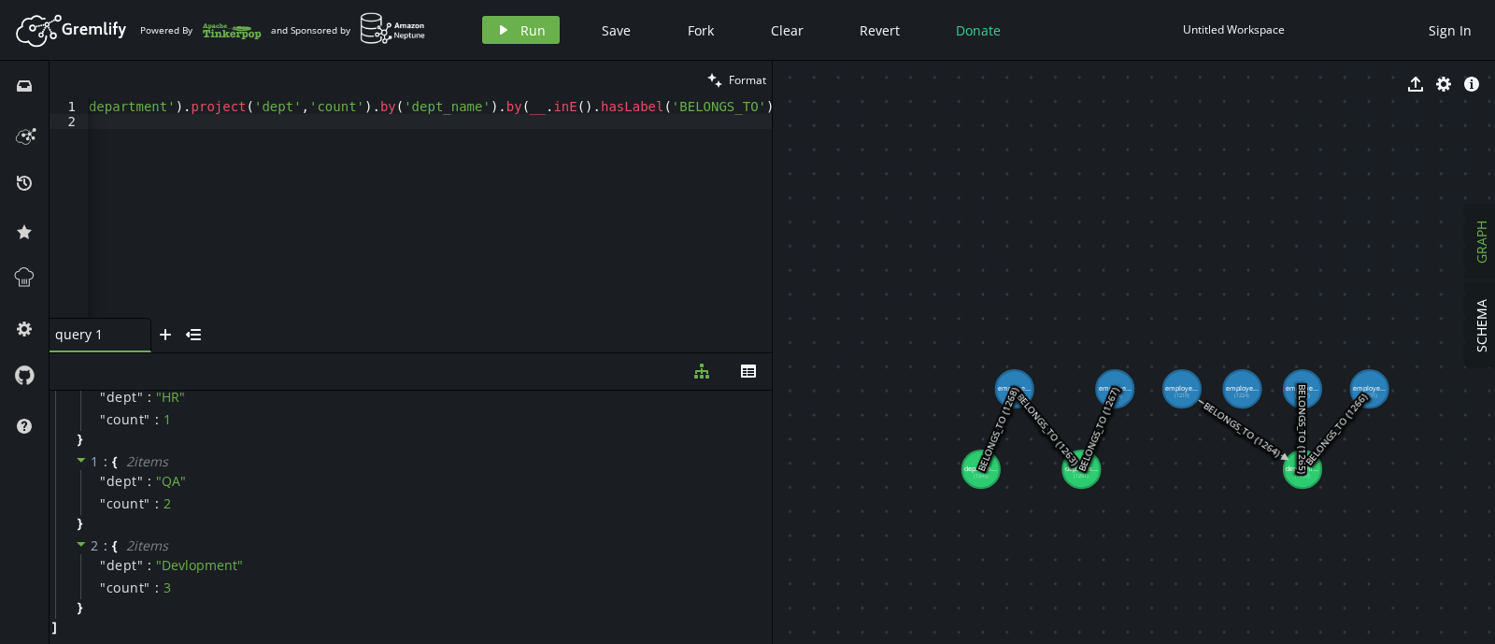
scroll to position [0, 128]
click at [503, 107] on div "g . V ( ) . hasLabel ( 'department' ) . project ( 'dept' , 'count' ) . by ( 'de…" at bounding box center [365, 219] width 813 height 241
type textarea "g.V().hasLabel('department').project('dept','count').by('dept_name').by(inE().h…"
click at [496, 29] on icon "play" at bounding box center [503, 29] width 15 height 15
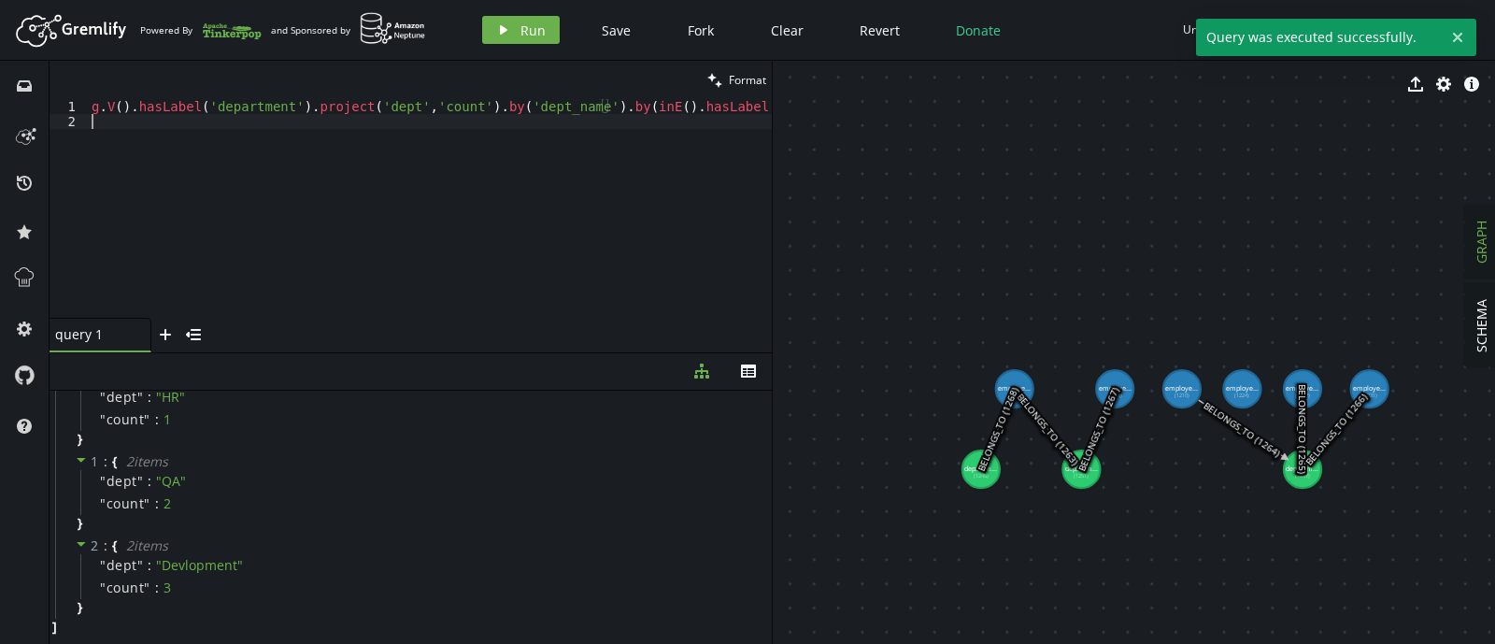
scroll to position [0, 0]
click at [499, 231] on div "g . V ( ) . hasLabel ( 'department' ) . project ( 'dept' , 'count' ) . by ( 'de…" at bounding box center [483, 219] width 791 height 241
